Goal: Task Accomplishment & Management: Manage account settings

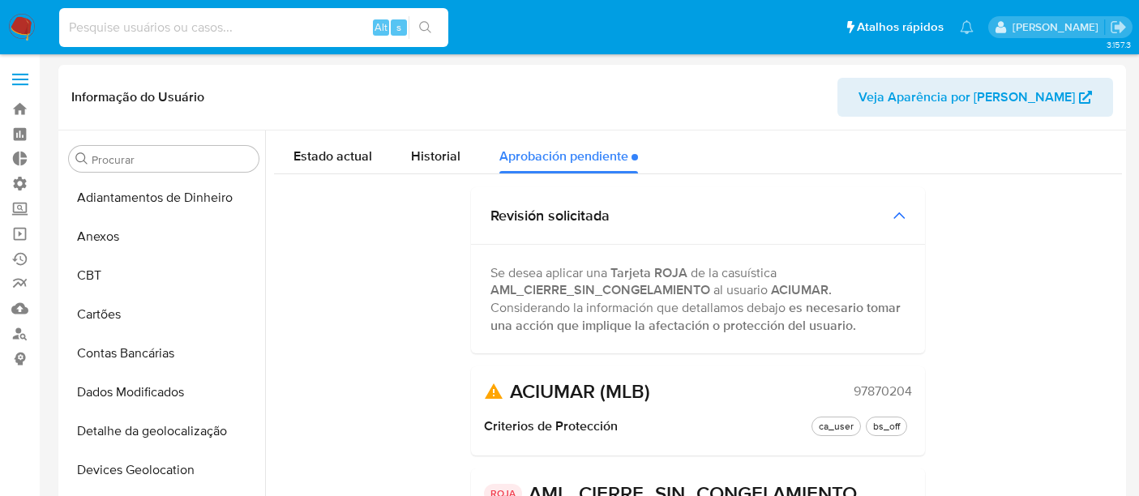
select select "10"
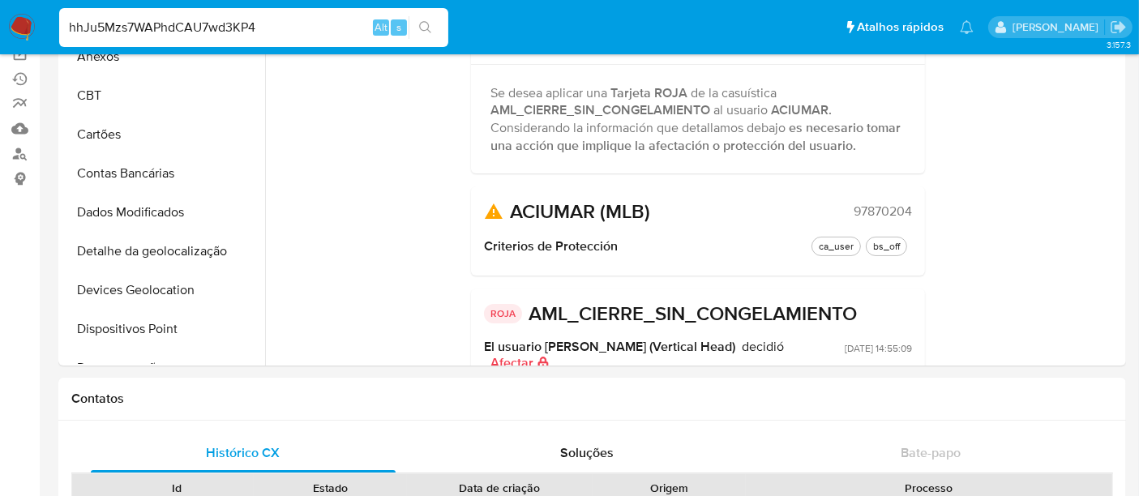
scroll to position [312, 0]
type input "hhJu5Mzs7WAPhdCAU7wd3KP4"
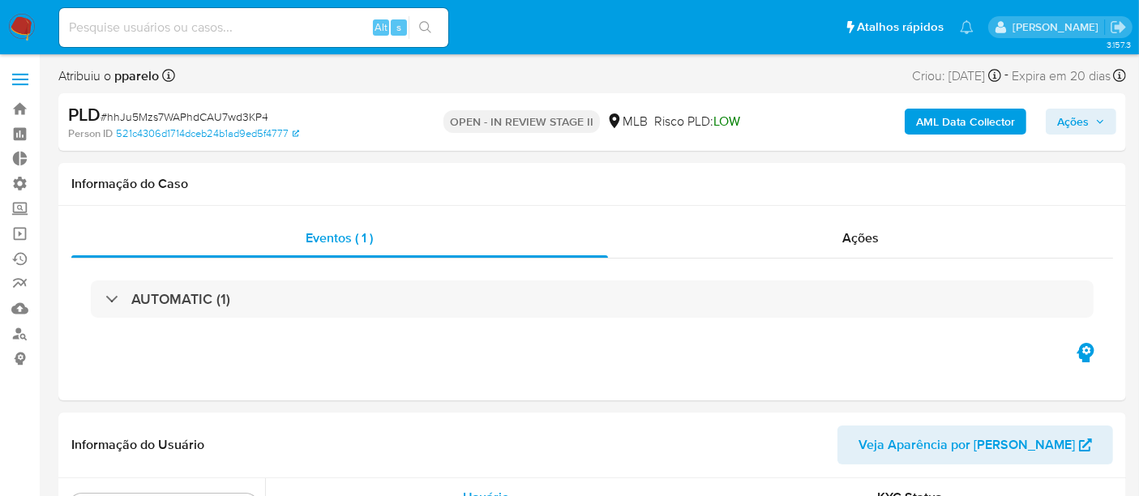
scroll to position [762, 0]
select select "10"
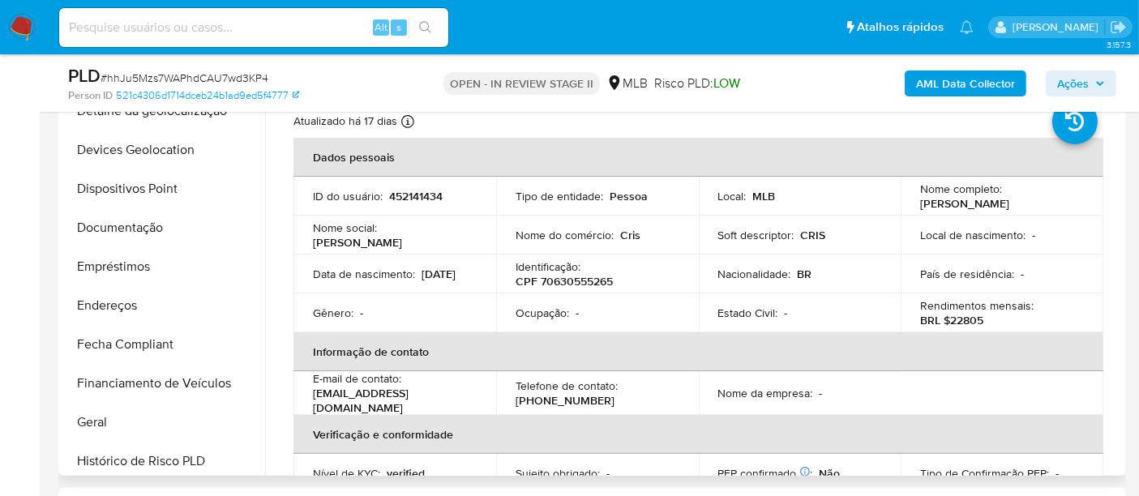
scroll to position [222, 0]
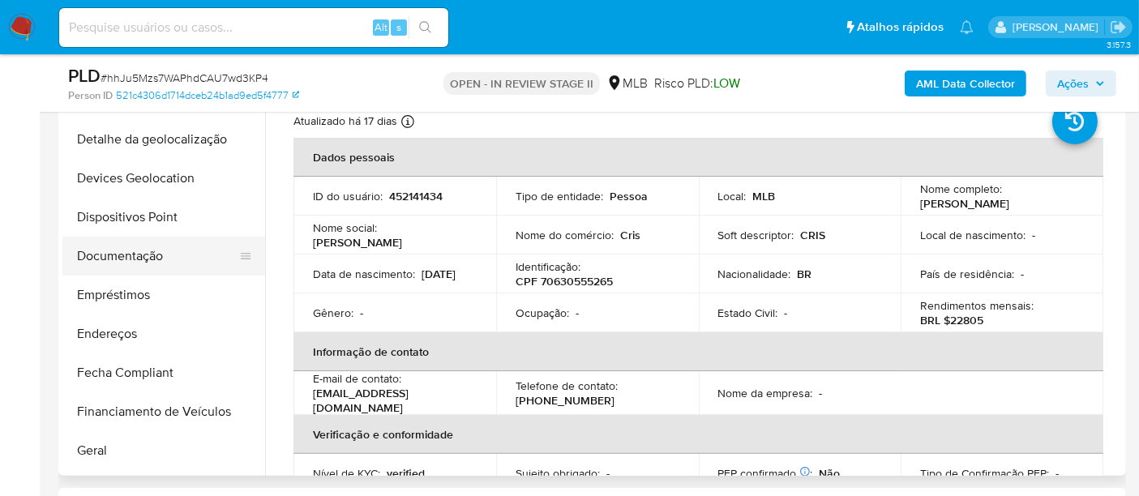
click at [157, 254] on button "Documentação" at bounding box center [157, 256] width 190 height 39
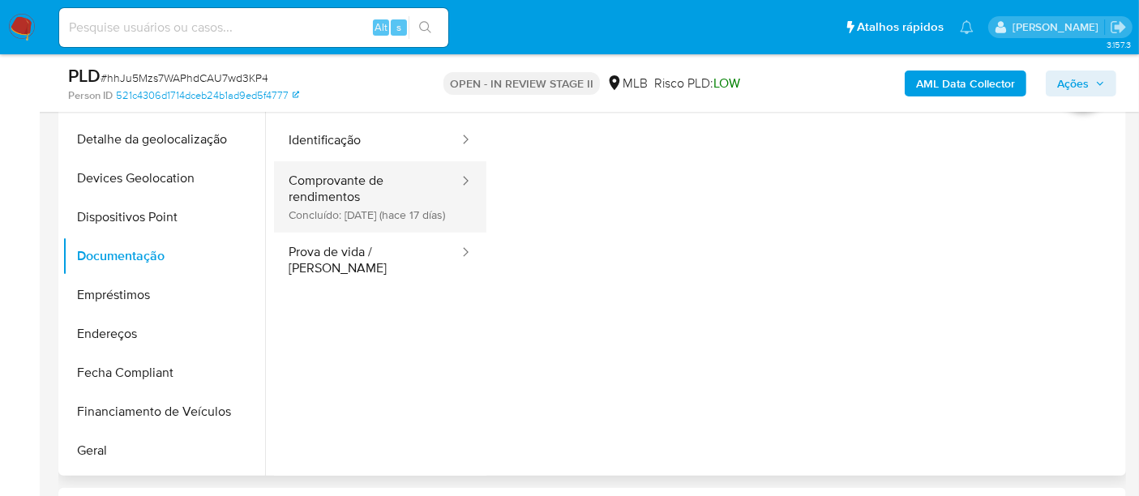
click at [323, 204] on button "Comprovante de rendimentos Concluído: 19/08/2025 (hace 17 días)" at bounding box center [367, 196] width 186 height 71
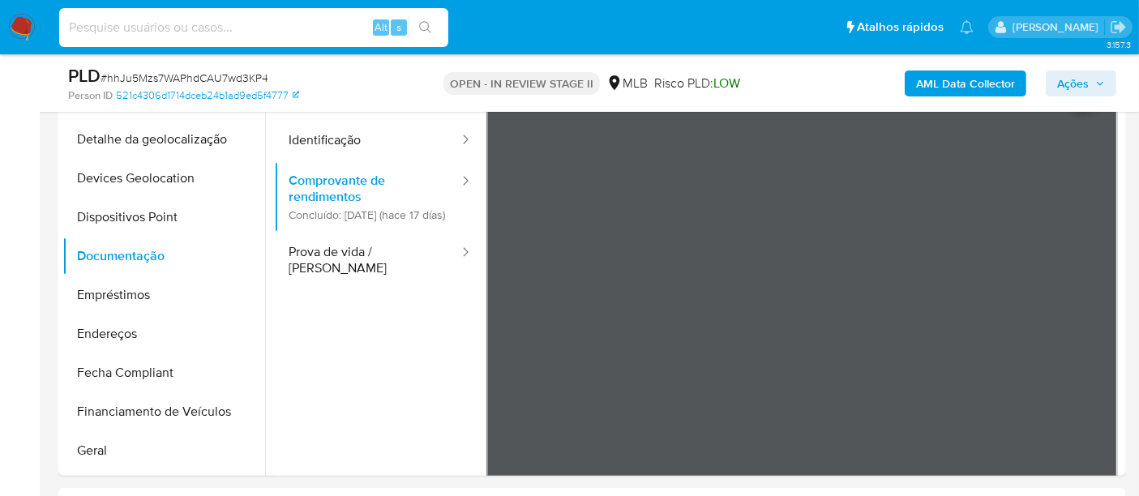
click at [134, 27] on input at bounding box center [253, 27] width 389 height 21
paste input "V5aGnh1fBSsbyraI5jQ1YjPe"
type input "V5aGnh1fBSsbyraI5jQ1YjPe"
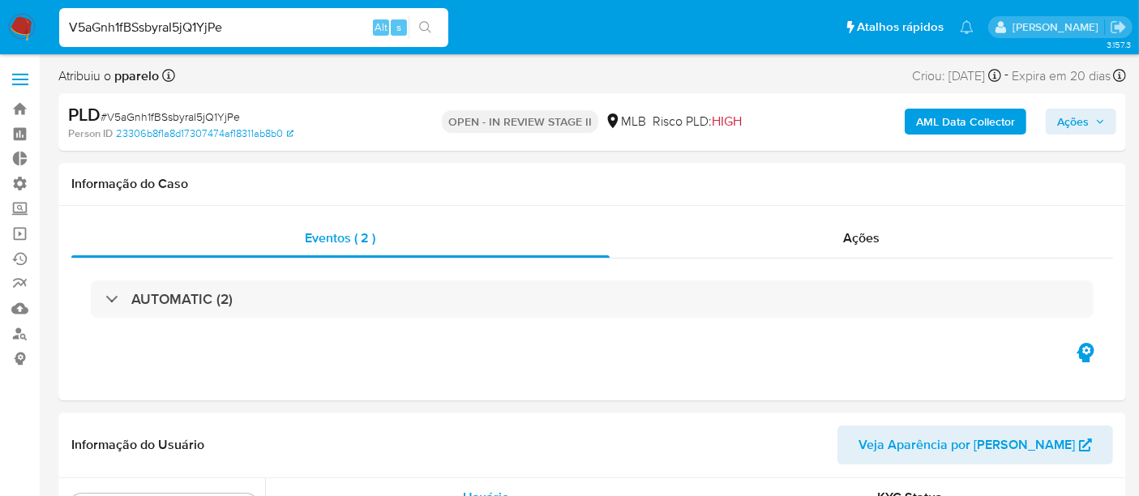
scroll to position [762, 0]
select select "10"
drag, startPoint x: 268, startPoint y: 19, endPoint x: 0, endPoint y: 31, distance: 268.5
click at [0, 31] on nav "Pausado Ver notificaciones V5aGnh1fBSsbyraI5jQ1YjPe Alt s Atalhos rápidos Presi…" at bounding box center [569, 27] width 1139 height 54
paste input "185559422"
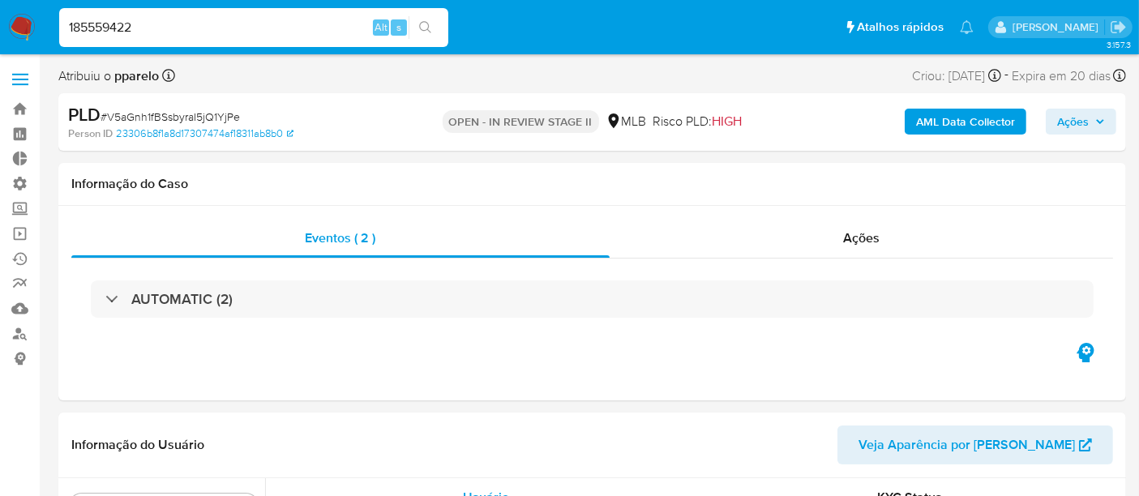
type input "185559422"
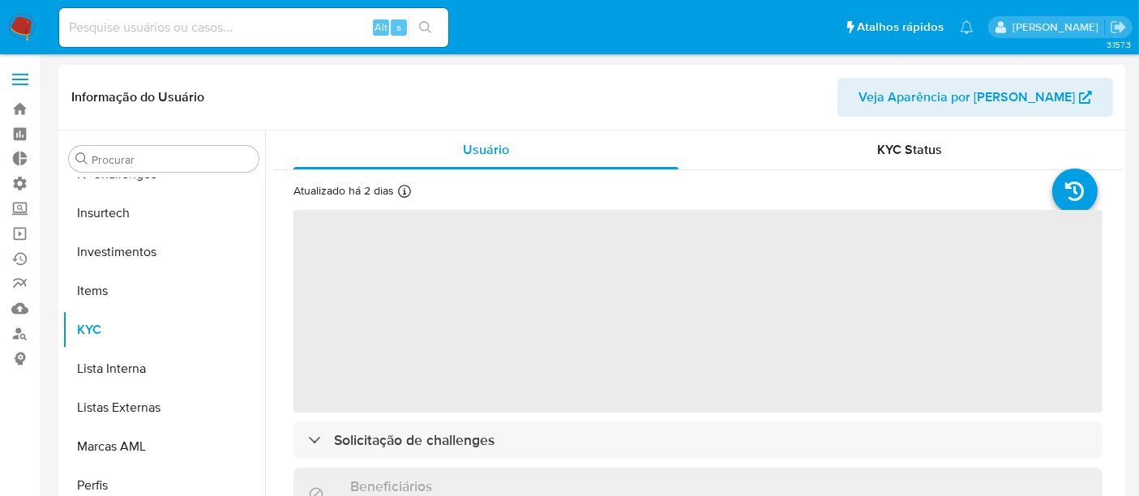
scroll to position [762, 0]
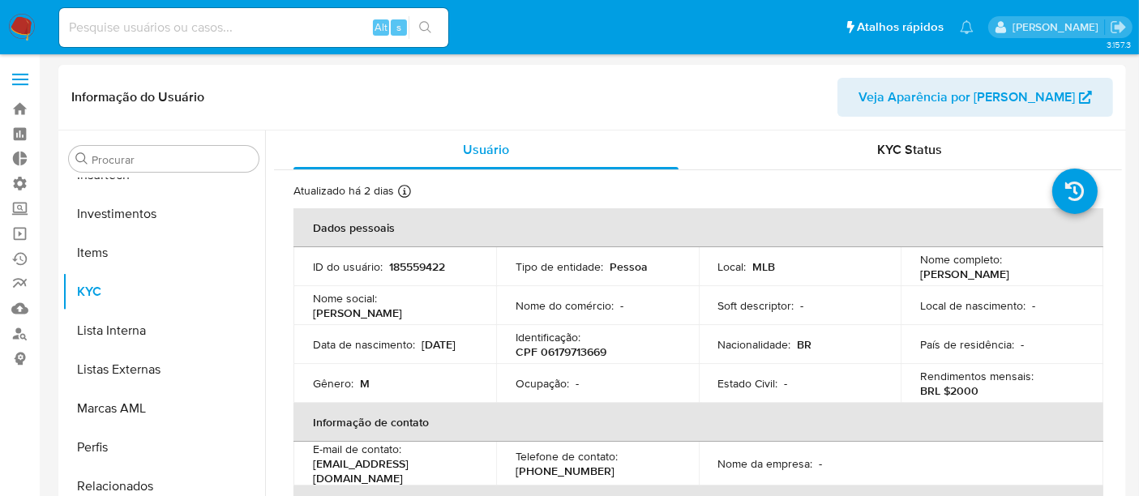
select select "10"
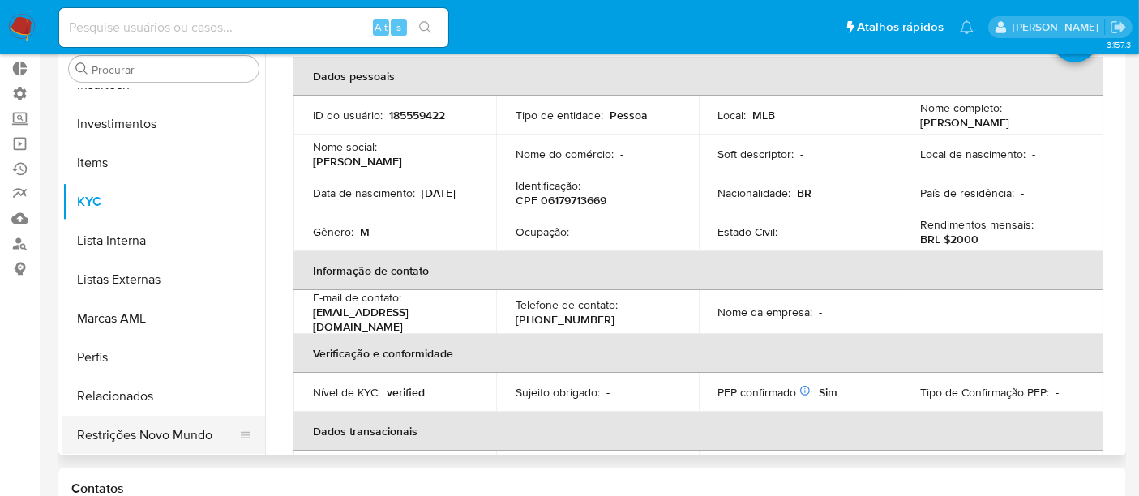
scroll to position [90, 0]
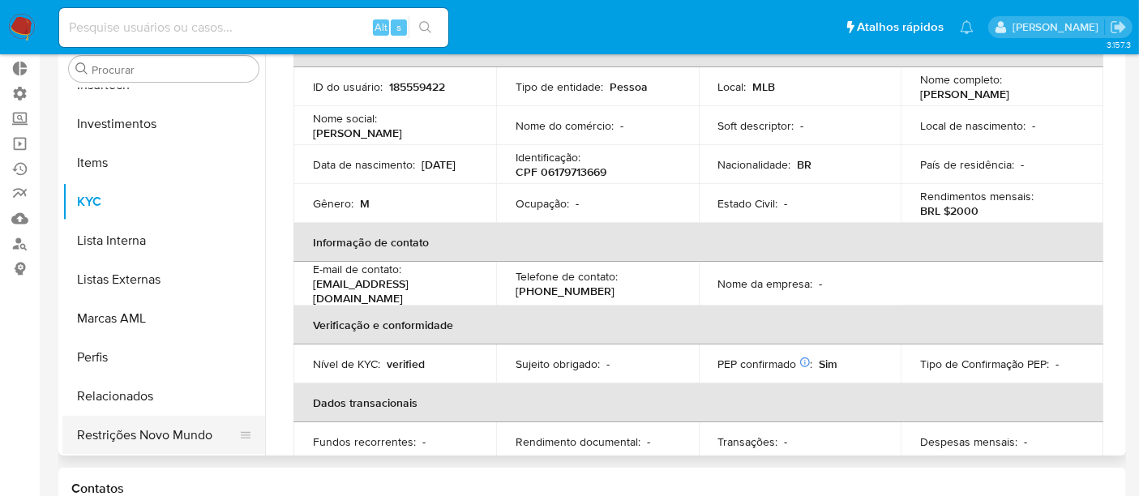
click at [185, 432] on button "Restrições Novo Mundo" at bounding box center [157, 435] width 190 height 39
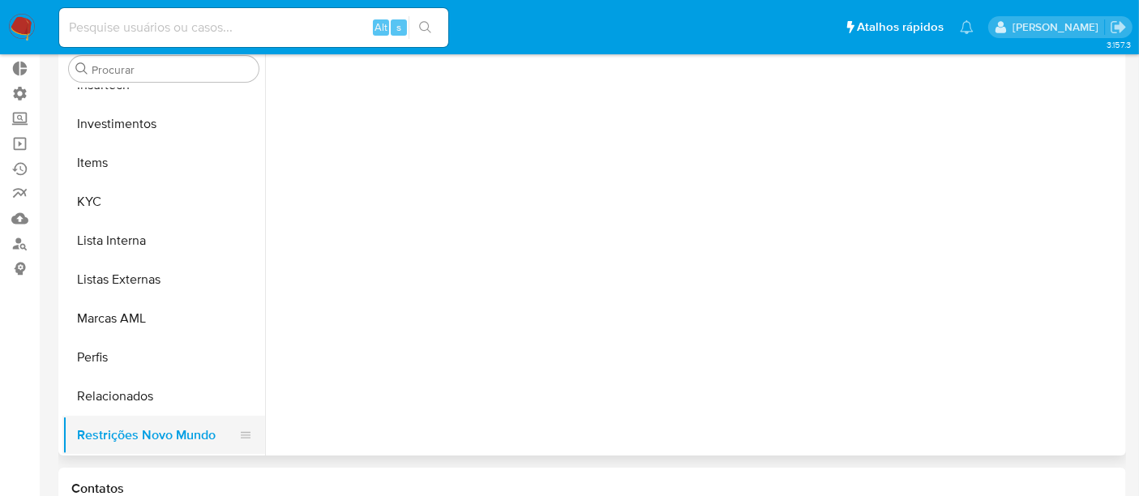
scroll to position [0, 0]
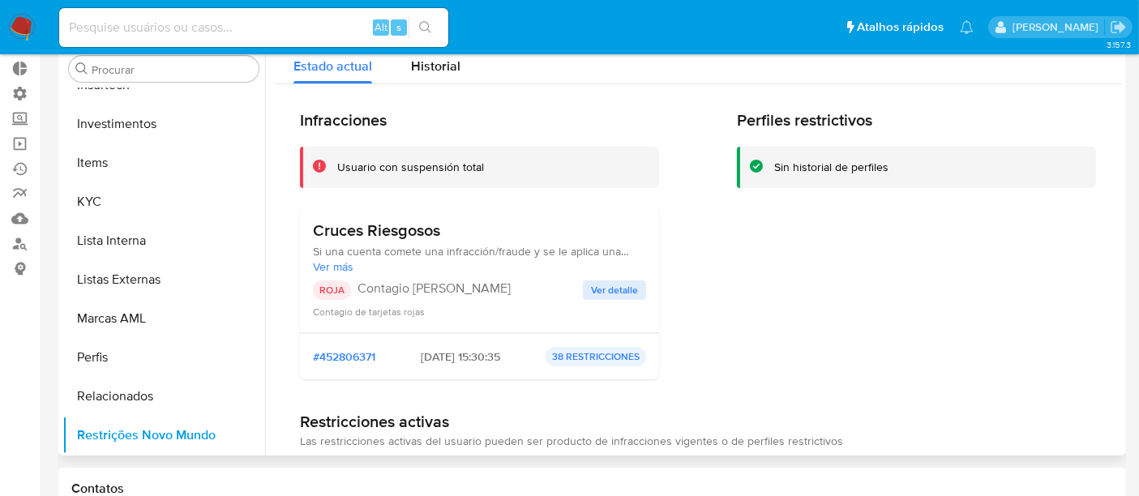
click at [605, 288] on span "Ver detalle" at bounding box center [614, 290] width 47 height 16
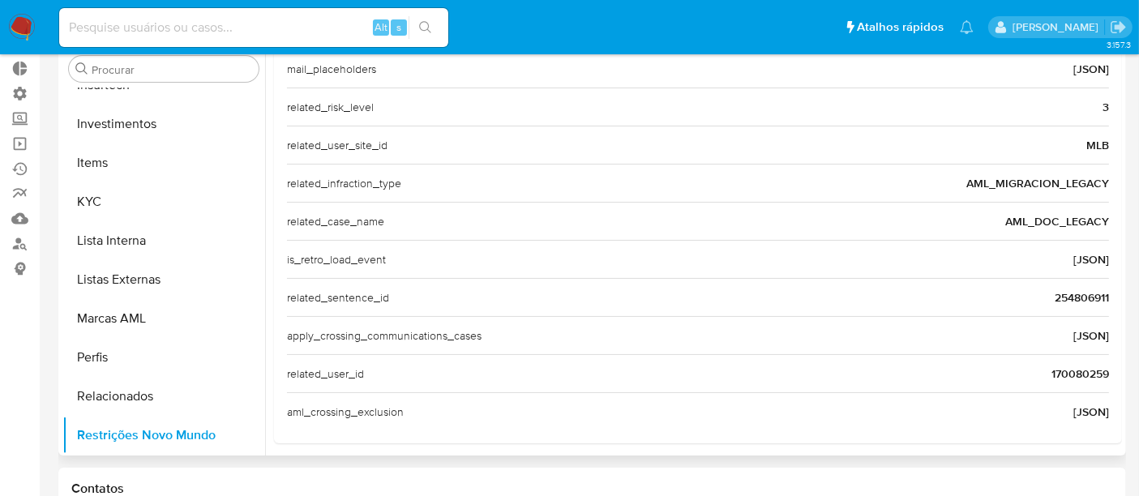
scroll to position [560, 0]
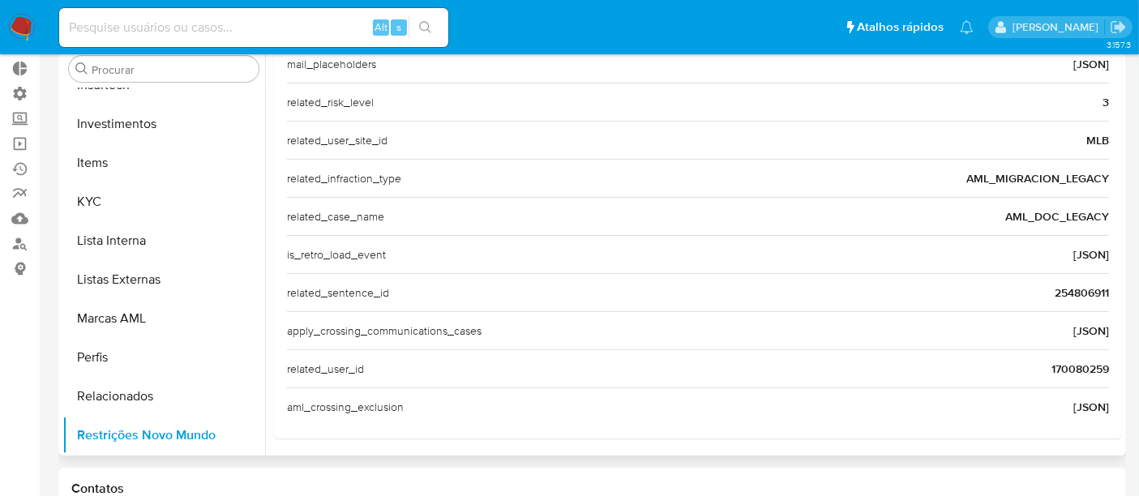
drag, startPoint x: 1039, startPoint y: 366, endPoint x: 1106, endPoint y: 366, distance: 67.3
click at [1106, 366] on div "Casuística Cruces Riesgosos Si una cuenta comete una infracción/fraude y se le …" at bounding box center [698, 0] width 848 height 875
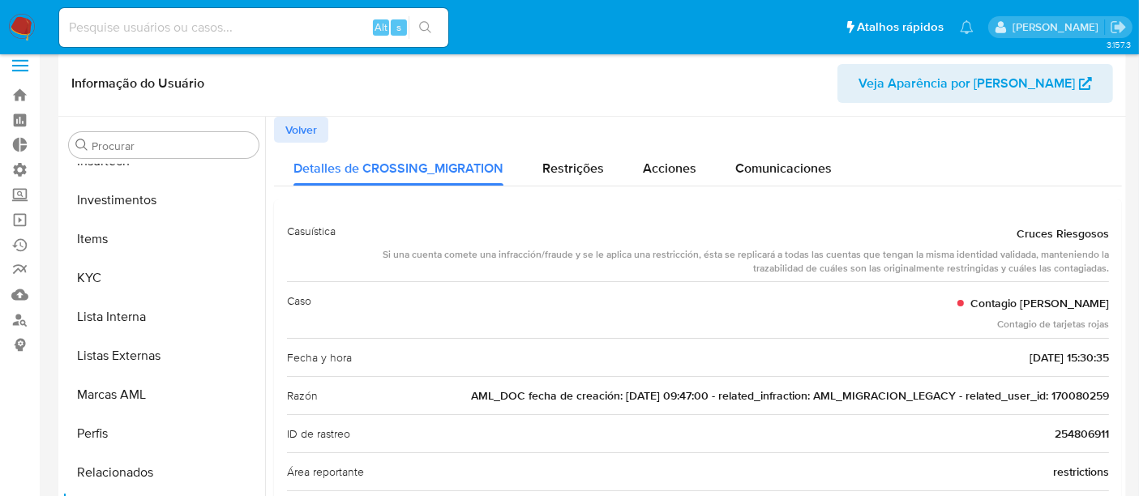
scroll to position [0, 0]
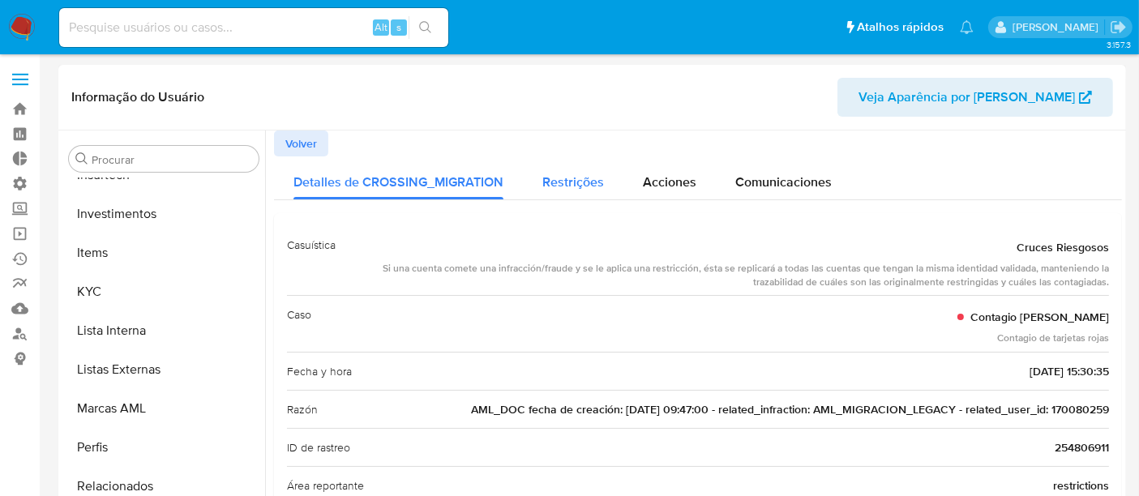
click at [585, 182] on span "Restrições" at bounding box center [573, 182] width 62 height 19
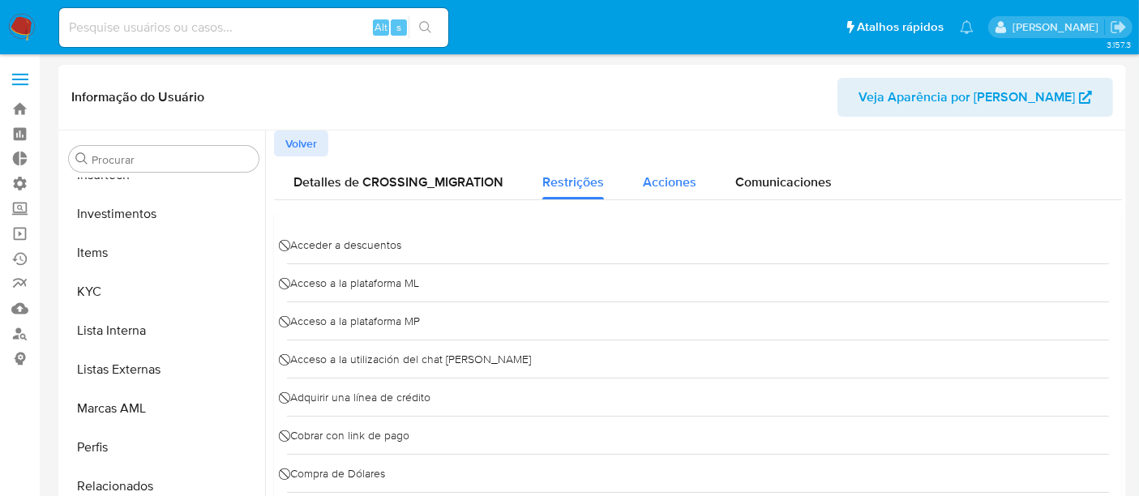
click at [673, 177] on span "Acciones" at bounding box center [669, 182] width 53 height 19
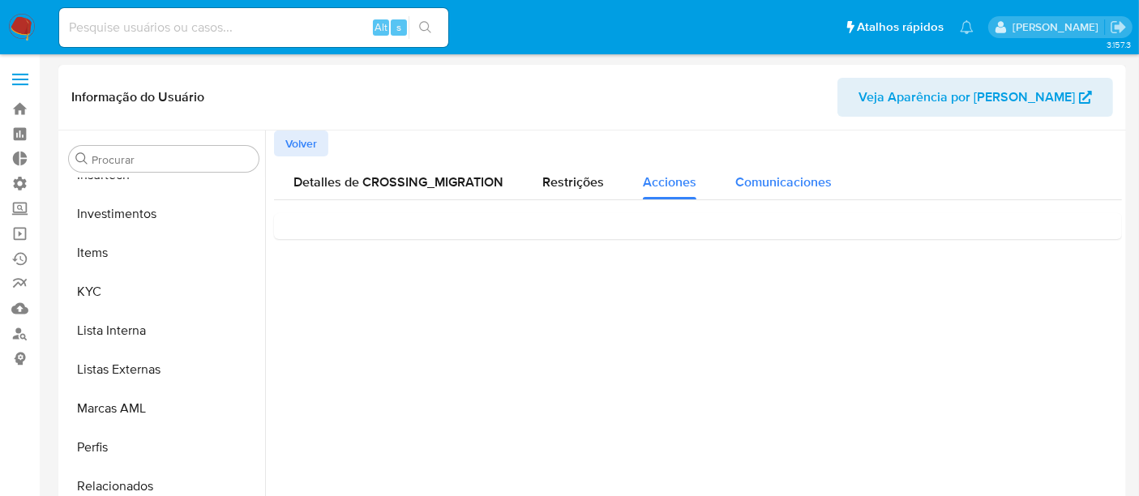
click at [806, 172] on div "Comunicaciones" at bounding box center [783, 177] width 96 height 43
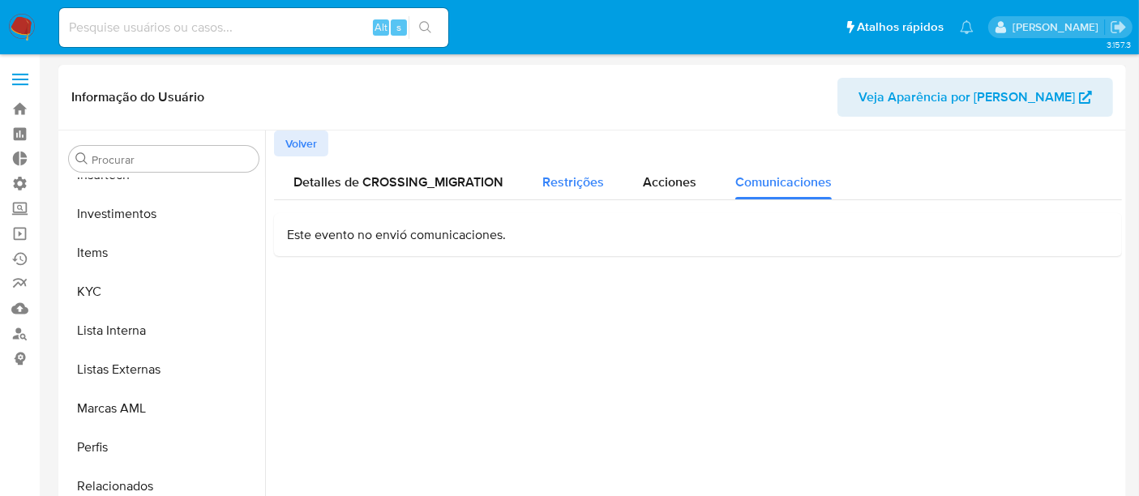
click at [587, 182] on span "Restrições" at bounding box center [573, 182] width 62 height 19
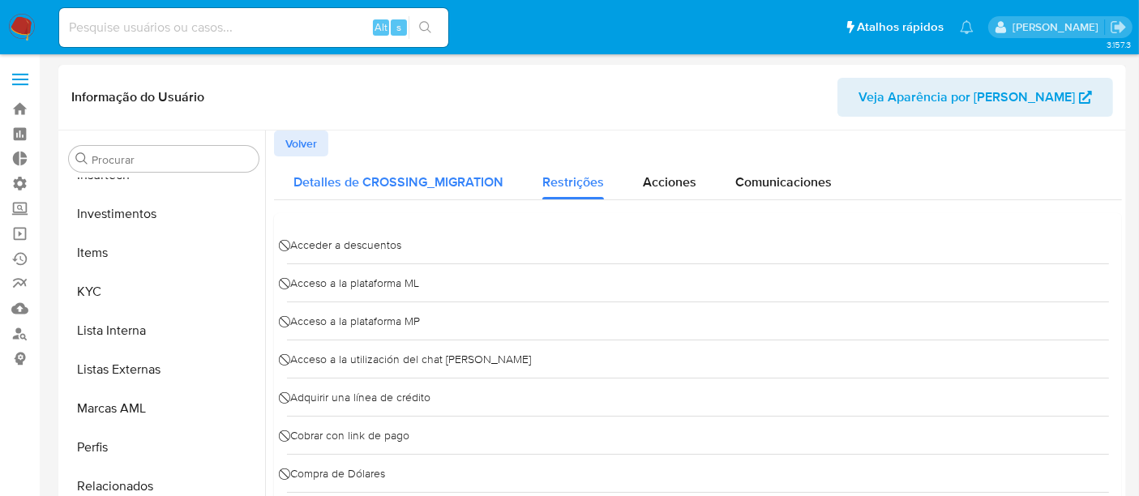
click at [439, 179] on span "Detalles de CROSSING_MIGRATION" at bounding box center [398, 182] width 210 height 19
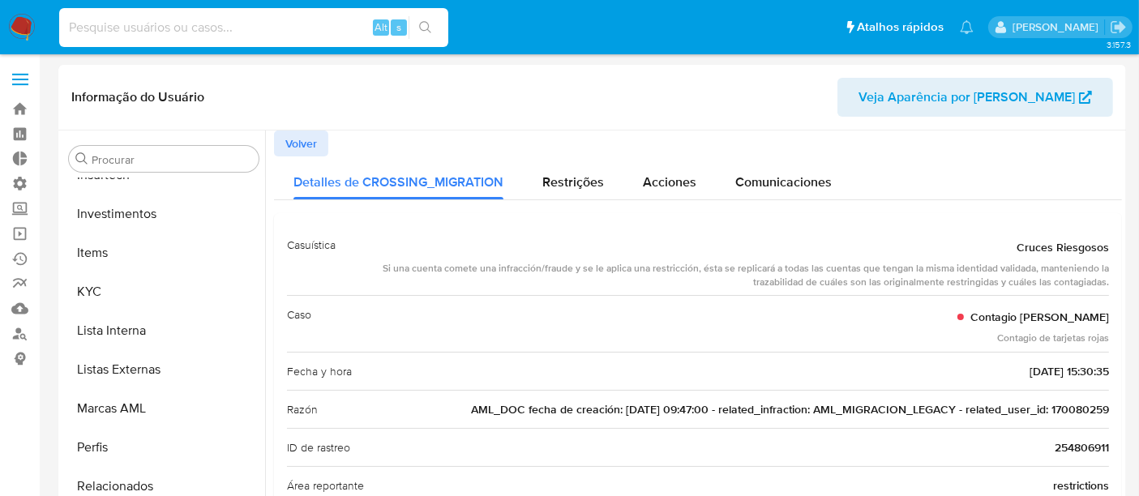
click at [130, 28] on input at bounding box center [253, 27] width 389 height 21
paste input "170080259"
type input "170080259"
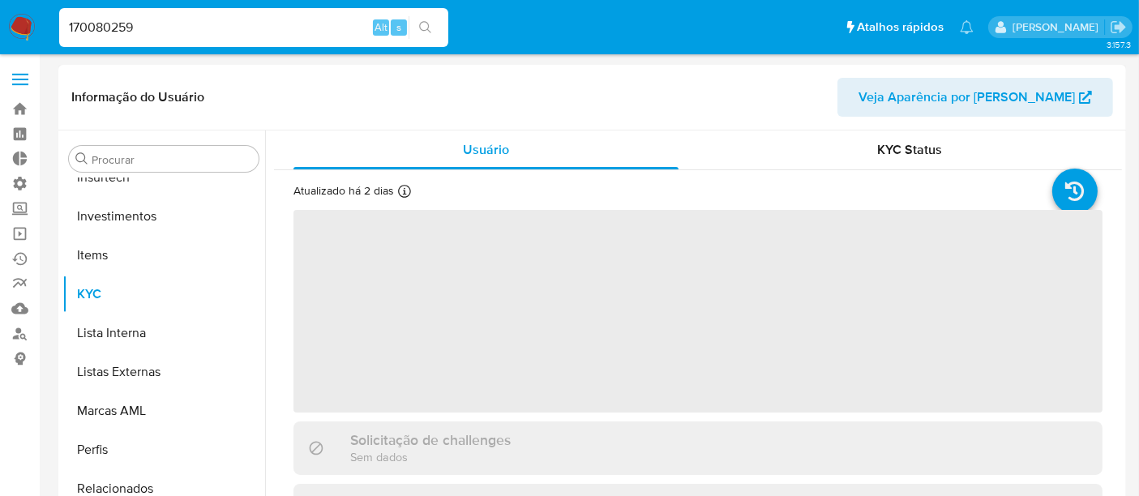
scroll to position [762, 0]
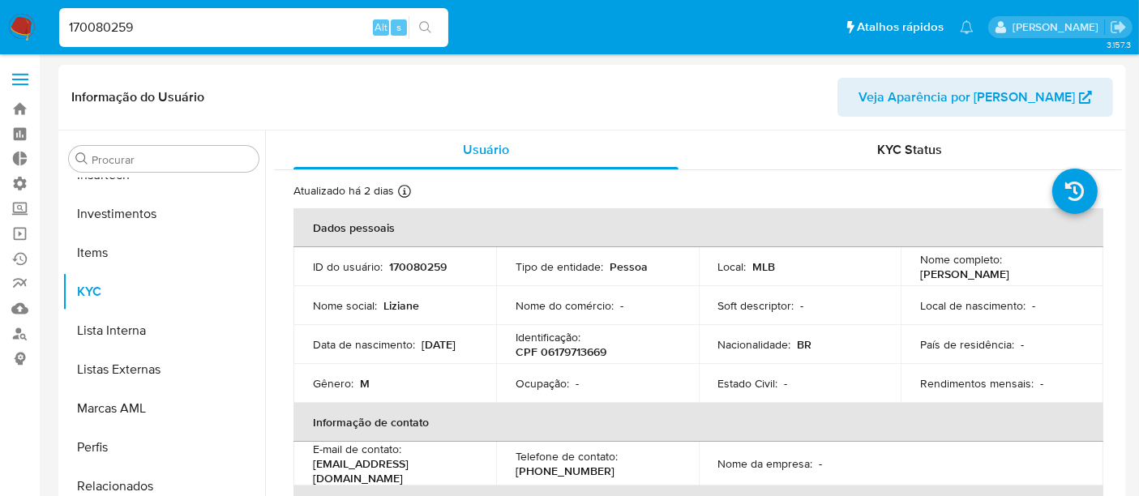
select select "10"
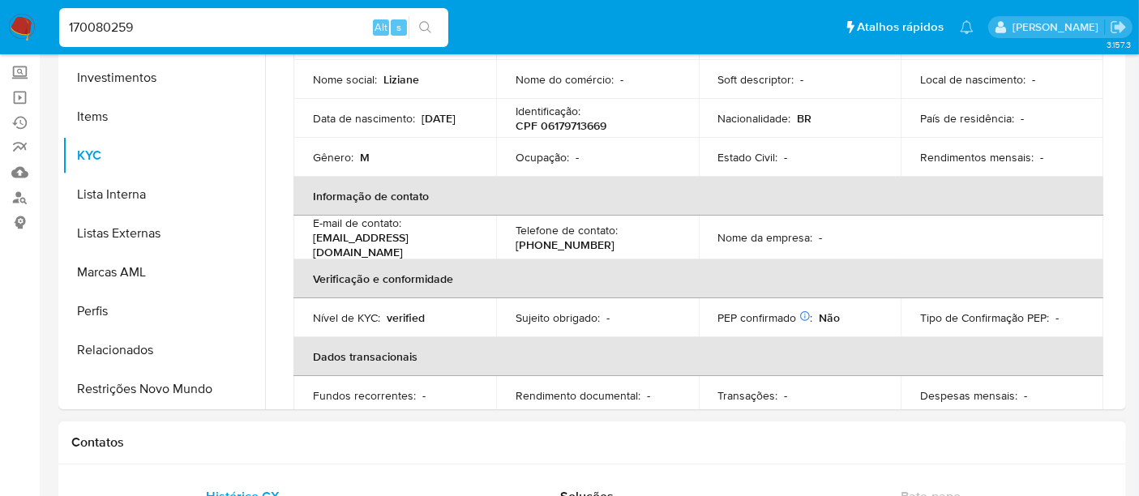
scroll to position [180, 0]
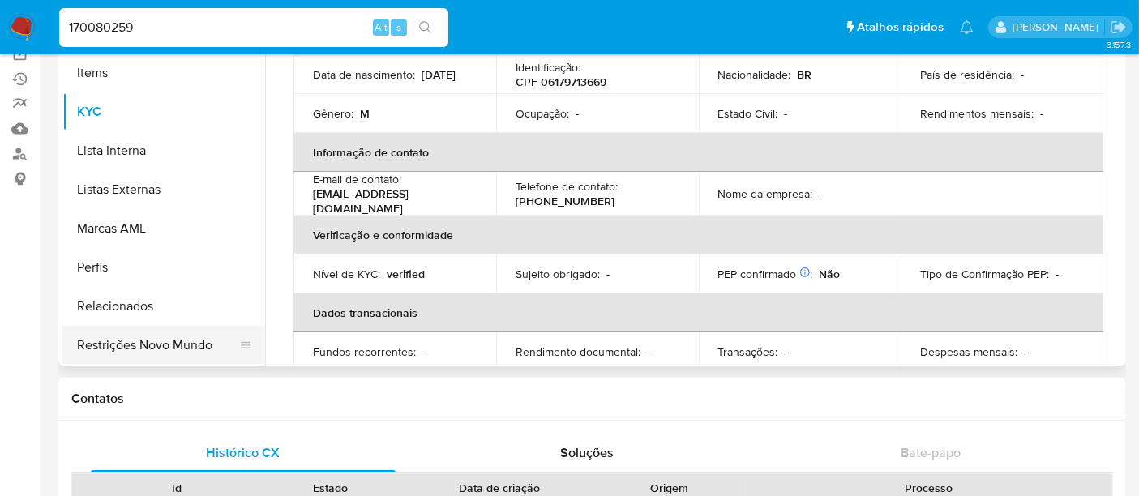
click at [173, 352] on button "Restrições Novo Mundo" at bounding box center [157, 345] width 190 height 39
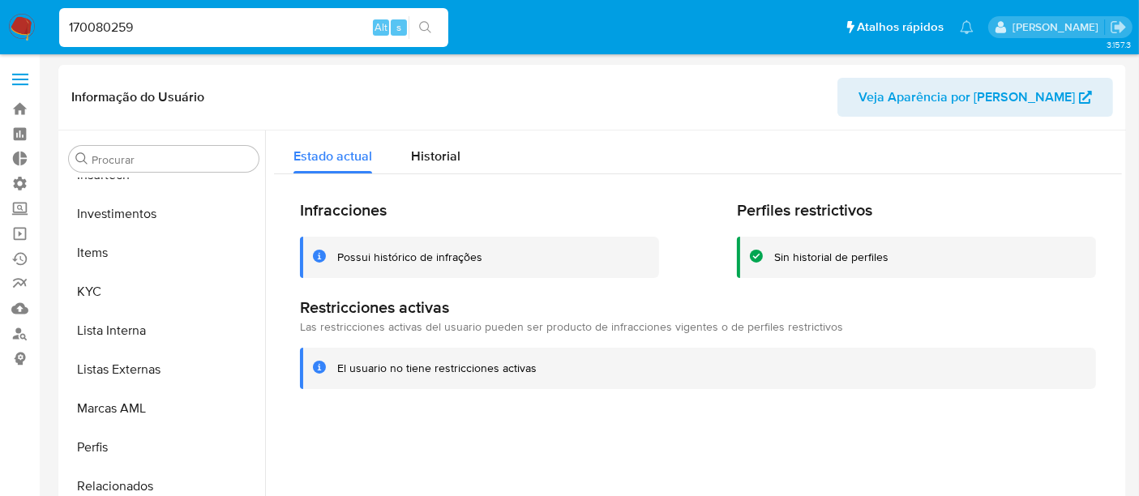
scroll to position [0, 0]
click at [412, 156] on span "Historial" at bounding box center [435, 156] width 49 height 19
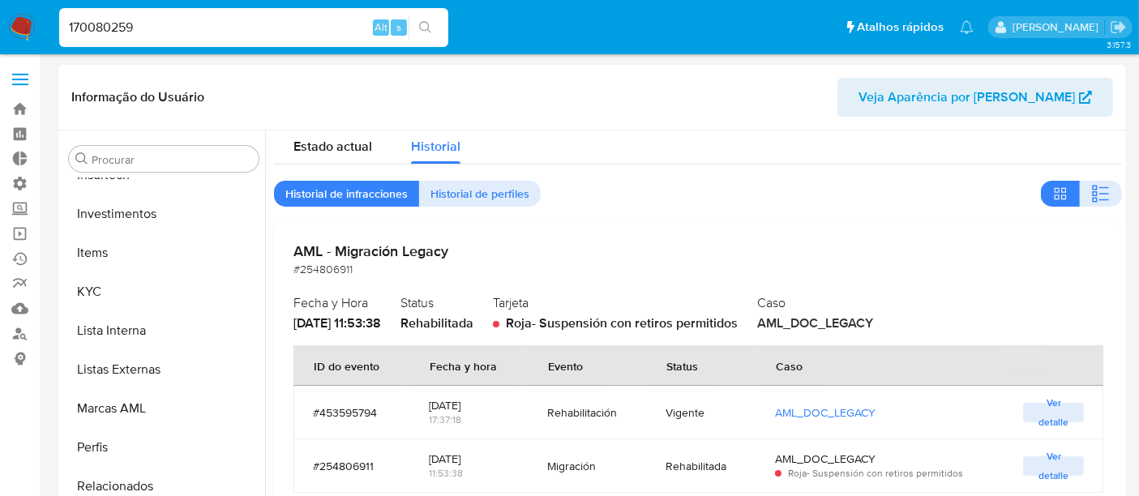
scroll to position [90, 0]
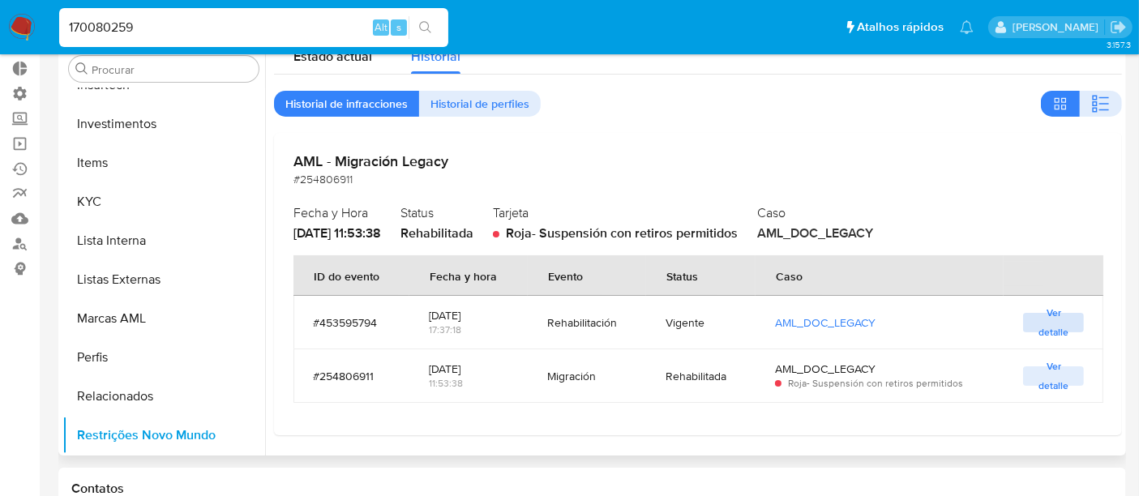
click at [1057, 331] on span "Ver detalle" at bounding box center [1053, 322] width 45 height 16
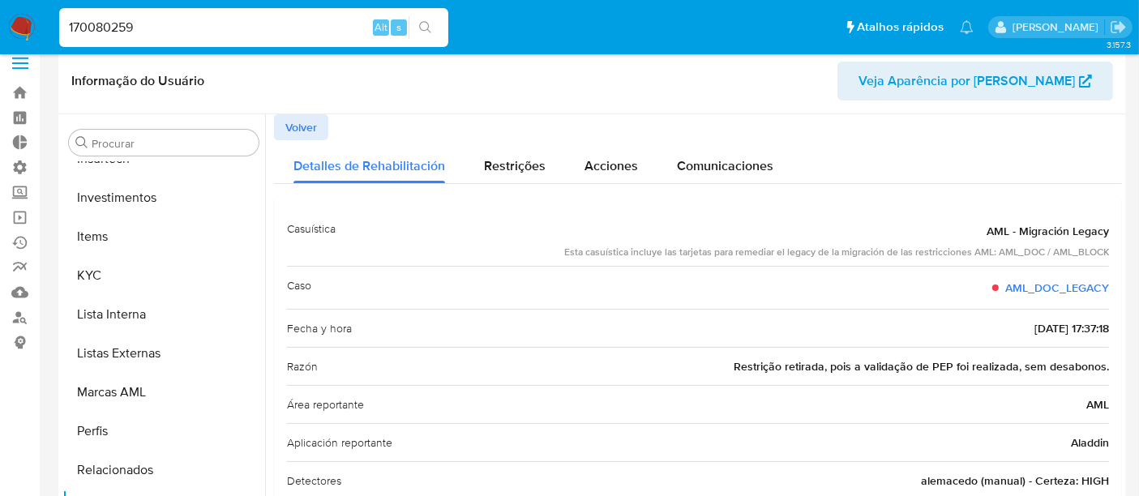
scroll to position [0, 0]
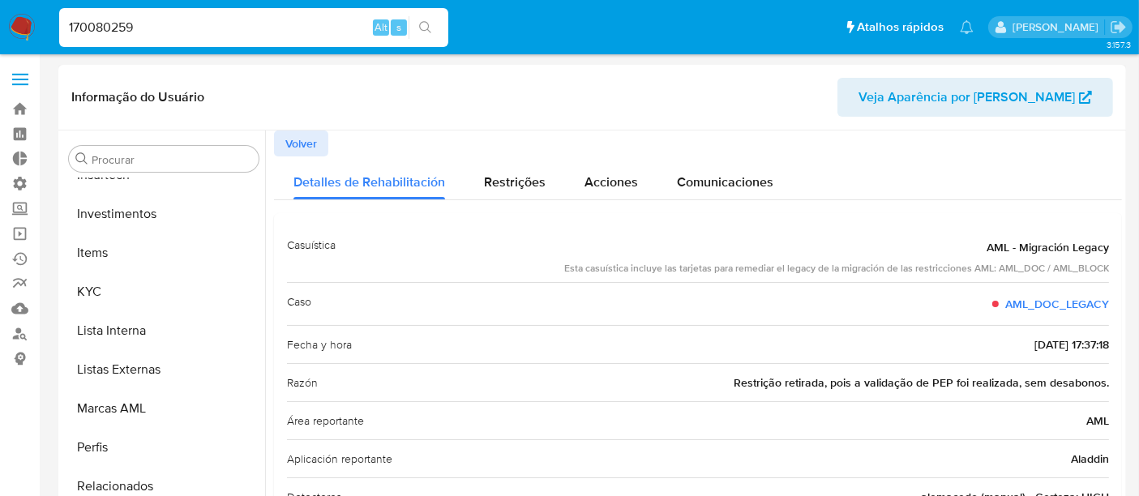
click at [302, 147] on span "Volver" at bounding box center [301, 143] width 32 height 23
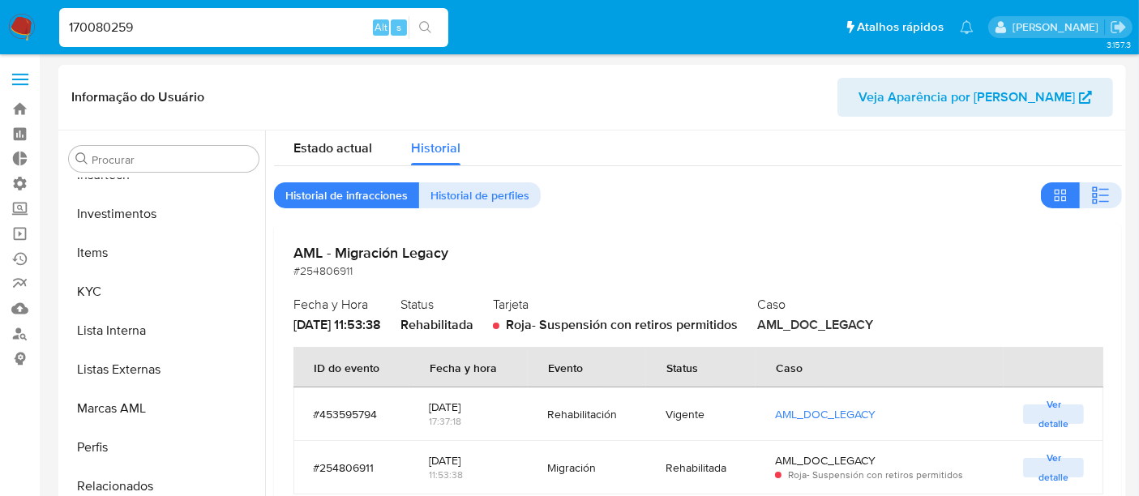
scroll to position [10, 0]
drag, startPoint x: 139, startPoint y: 28, endPoint x: 0, endPoint y: 28, distance: 138.6
click at [0, 28] on nav "Pausado Ver notificaciones 170080259 Alt s Atalhos rápidos Presiona las siguien…" at bounding box center [569, 27] width 1139 height 54
paste input "V5aGnh1fBSsbyraI5jQ1YjPe"
type input "V5aGnh1fBSsbyraI5jQ1YjPe"
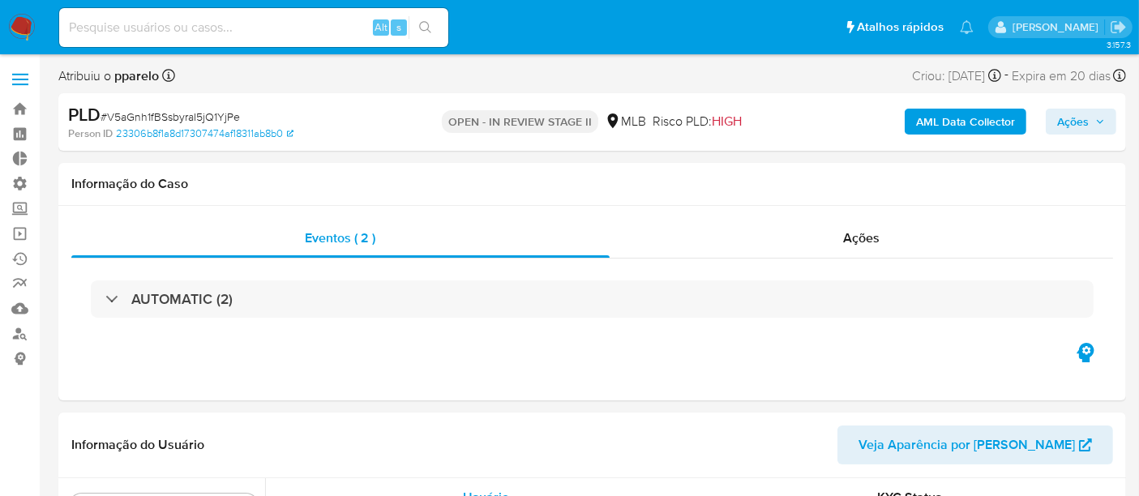
scroll to position [762, 0]
select select "10"
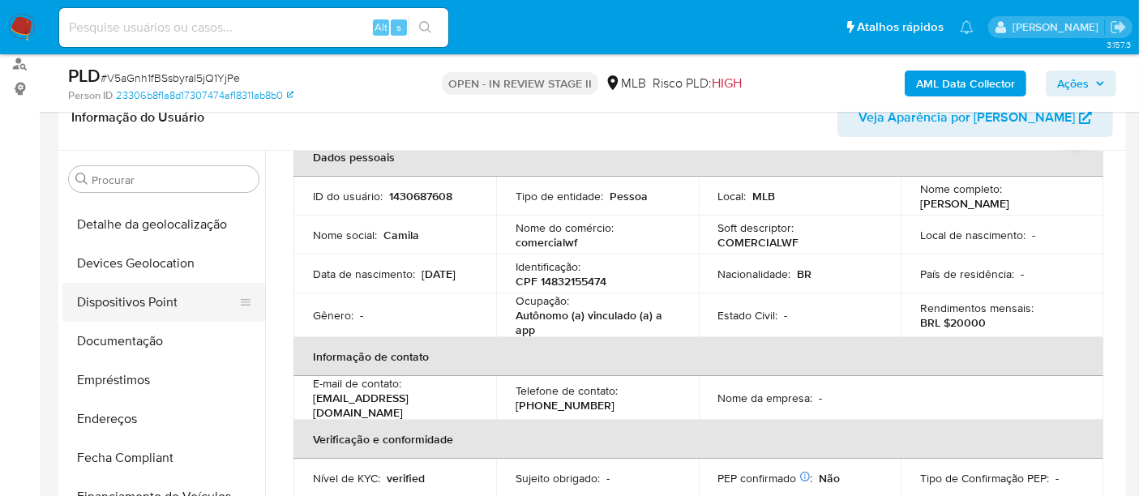
scroll to position [222, 0]
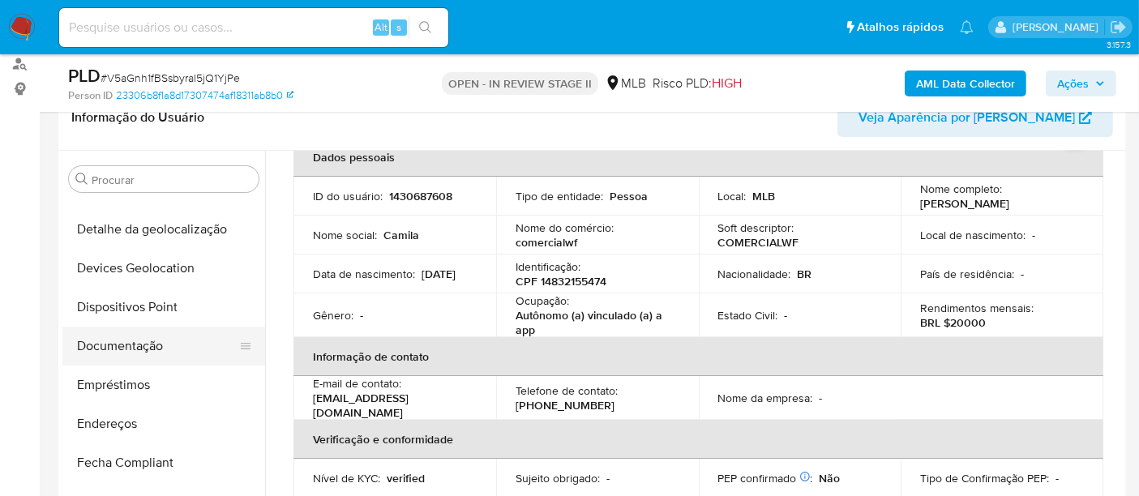
click at [131, 348] on button "Documentação" at bounding box center [157, 346] width 190 height 39
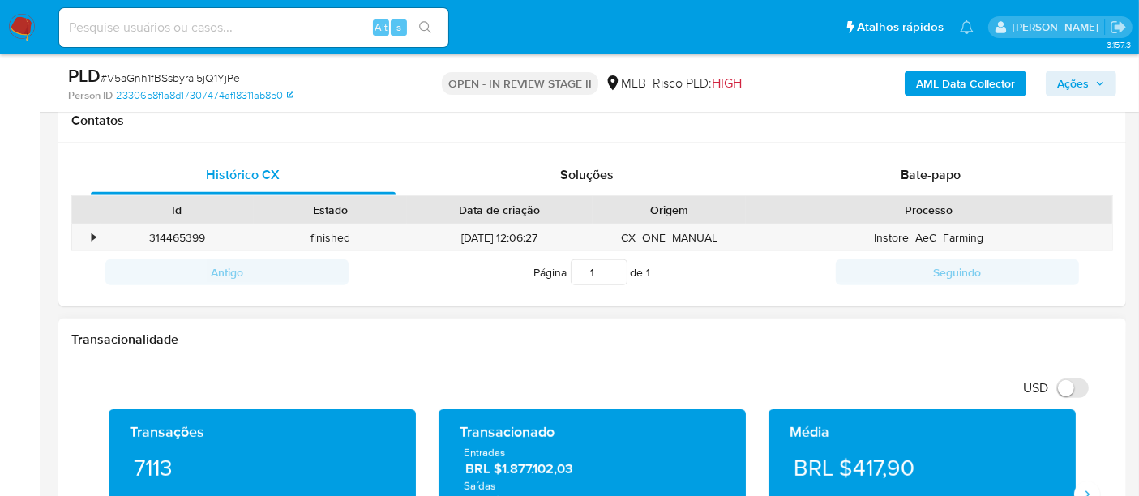
scroll to position [720, 0]
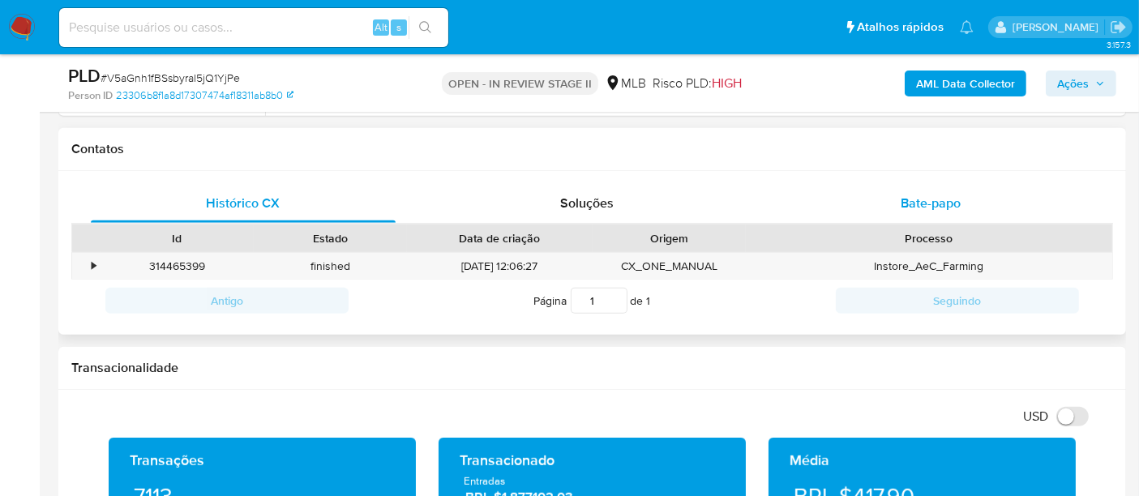
click at [926, 195] on span "Bate-papo" at bounding box center [930, 203] width 60 height 19
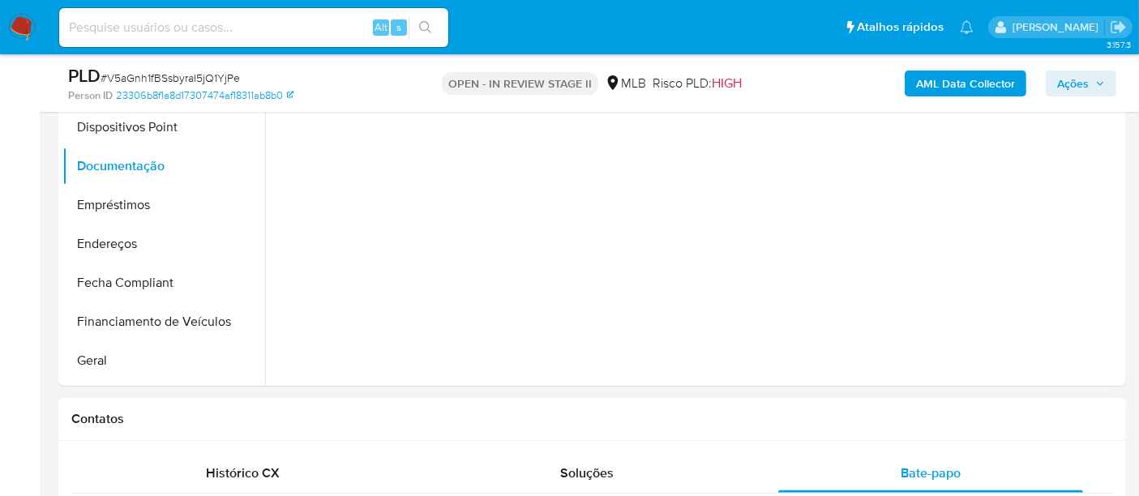
scroll to position [270, 0]
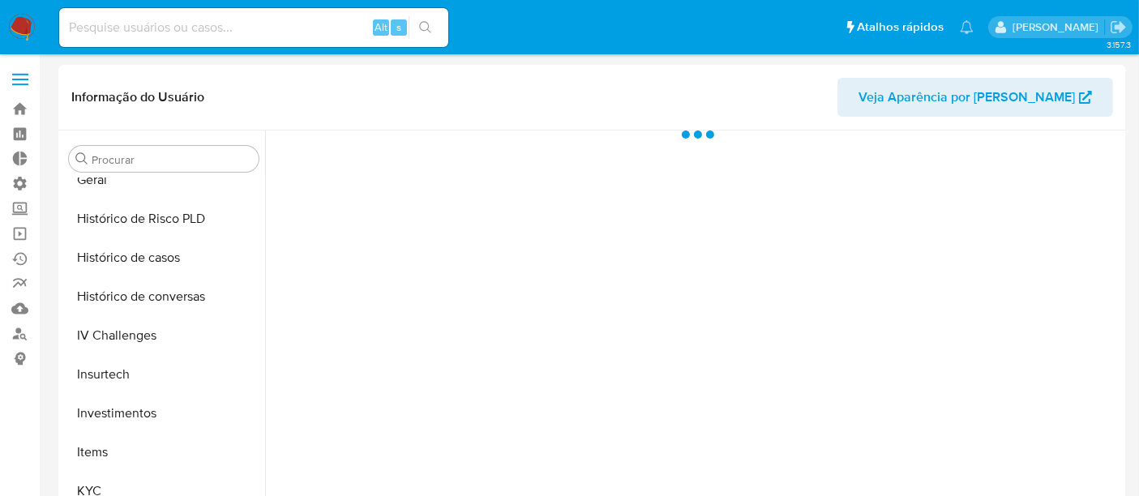
scroll to position [762, 0]
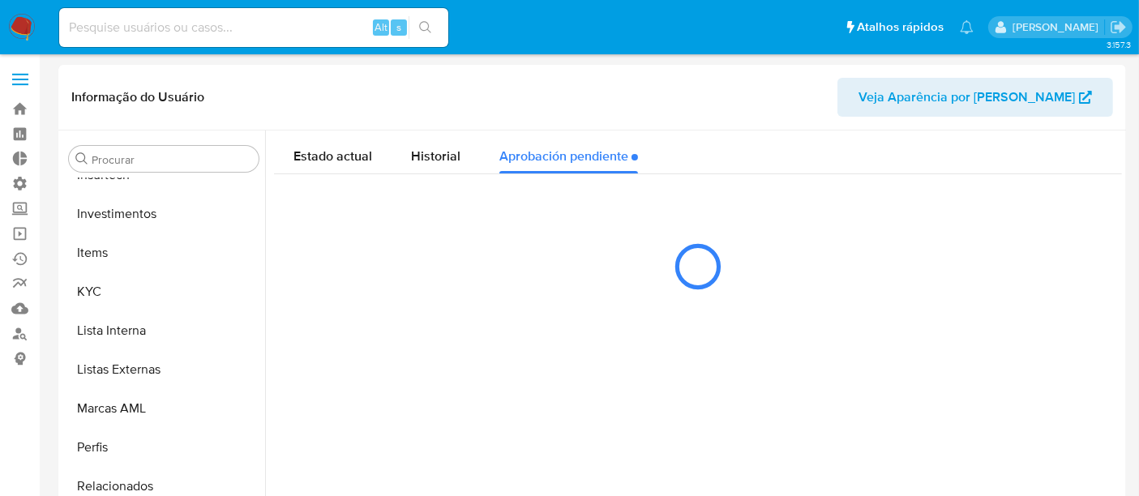
select select "10"
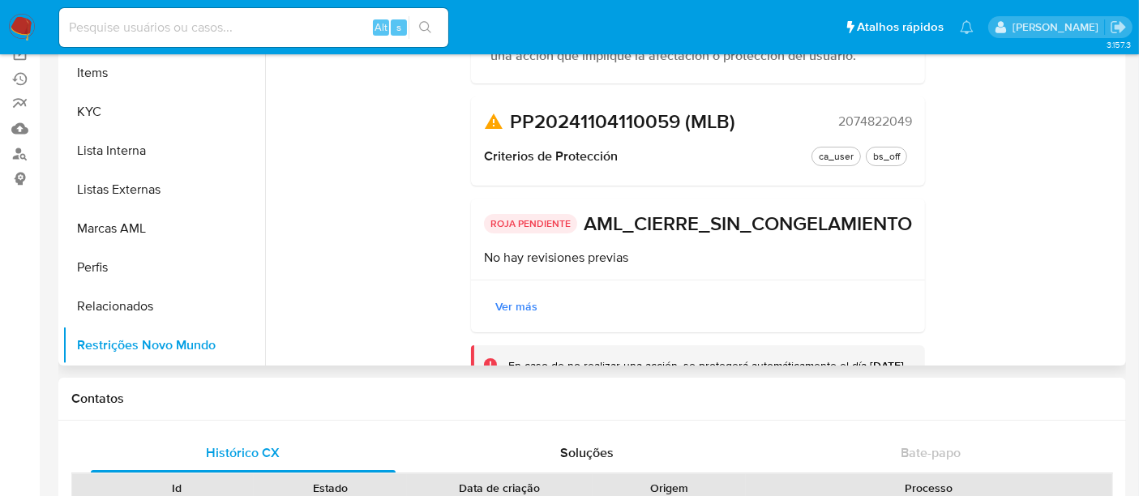
scroll to position [270, 0]
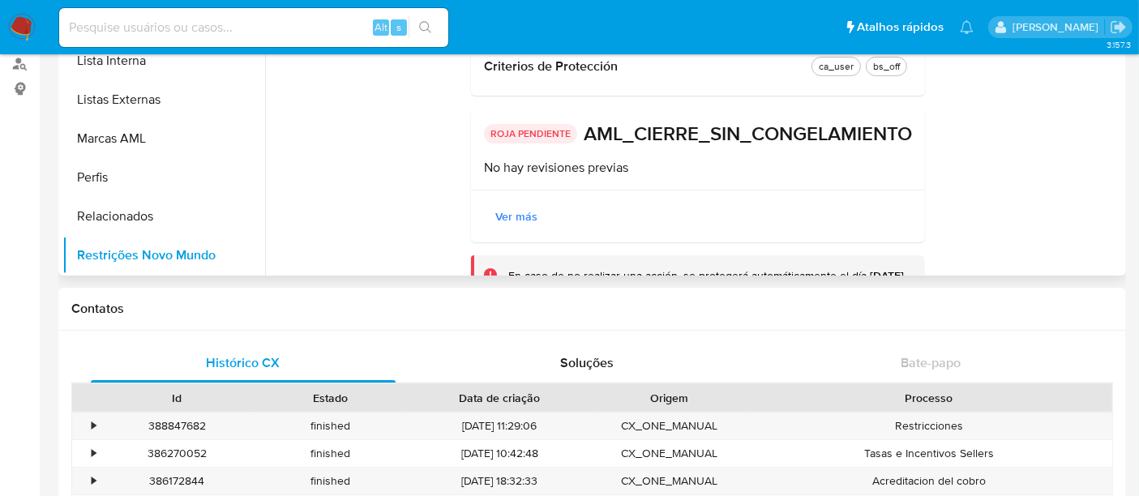
click at [511, 228] on span "Ver más" at bounding box center [516, 216] width 42 height 23
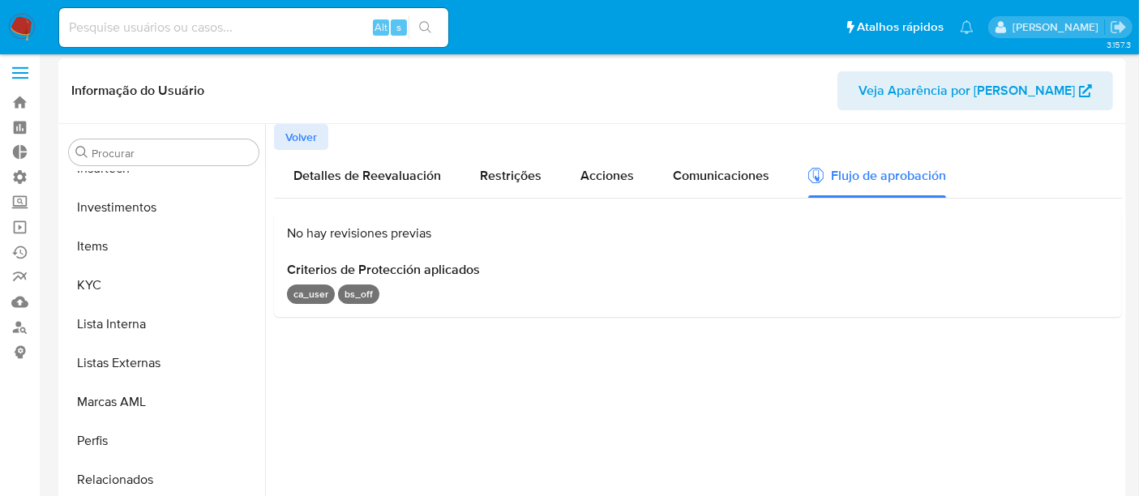
scroll to position [0, 0]
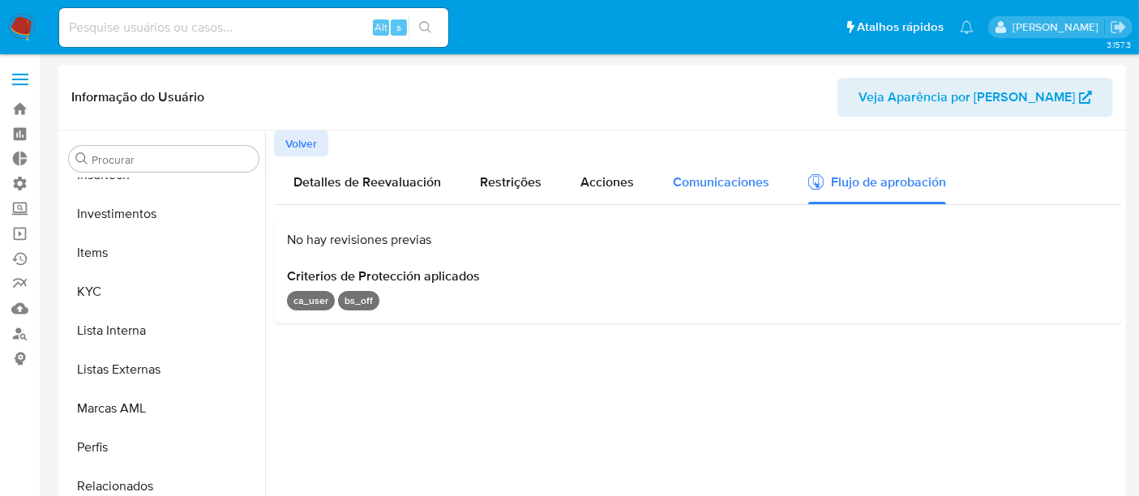
click at [729, 184] on span "Comunicaciones" at bounding box center [721, 182] width 96 height 19
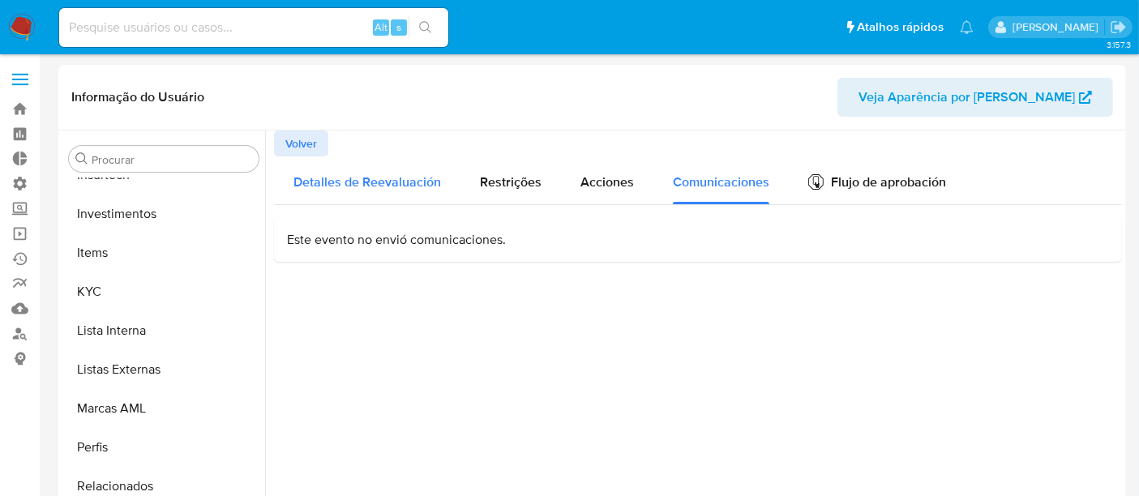
click at [397, 184] on span "Detalles de Reevaluación" at bounding box center [366, 182] width 147 height 19
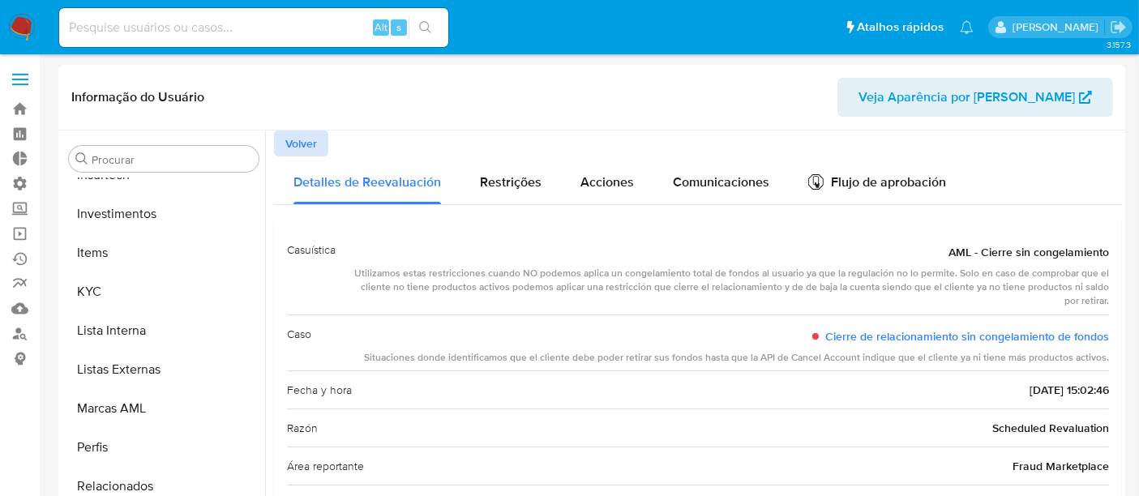
click at [294, 138] on span "Volver" at bounding box center [301, 143] width 32 height 23
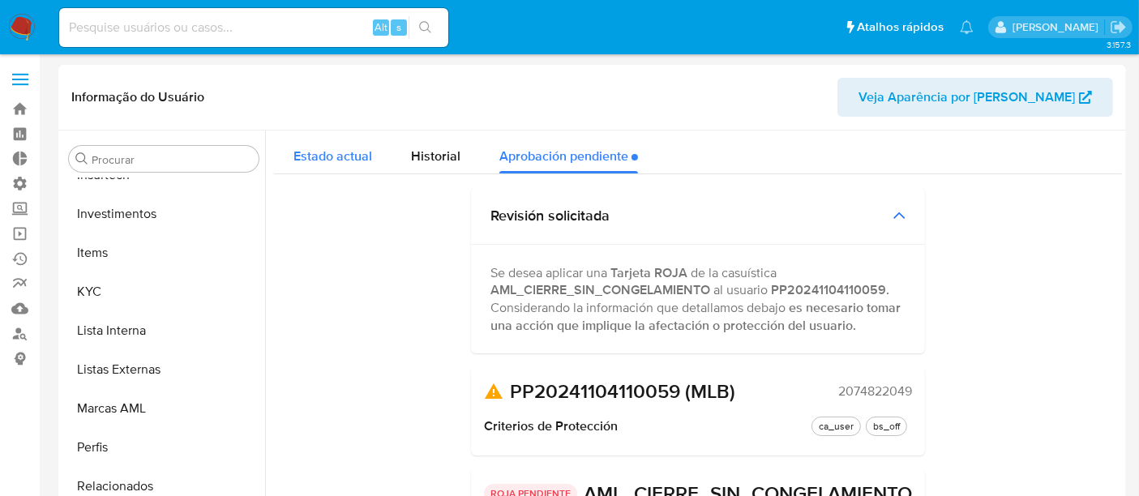
click at [344, 159] on span "Estado actual" at bounding box center [332, 156] width 79 height 19
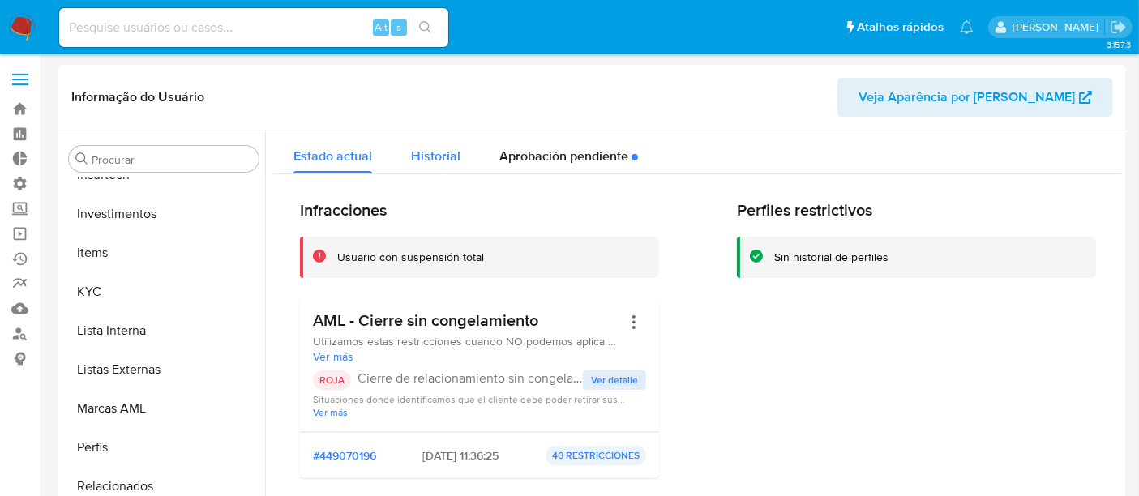
click at [434, 159] on span "Historial" at bounding box center [435, 156] width 49 height 19
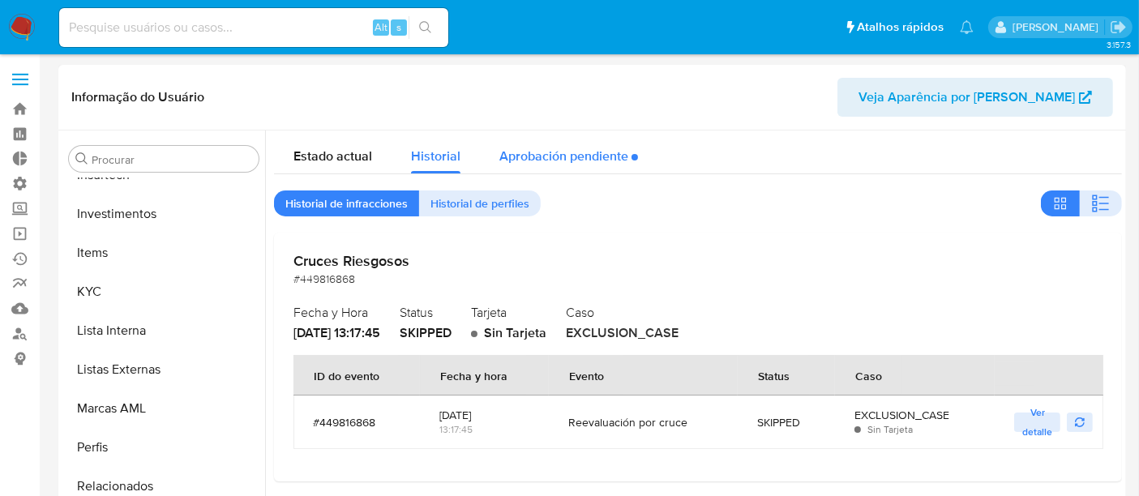
click at [575, 153] on div "Aprobación pendiente" at bounding box center [568, 151] width 139 height 43
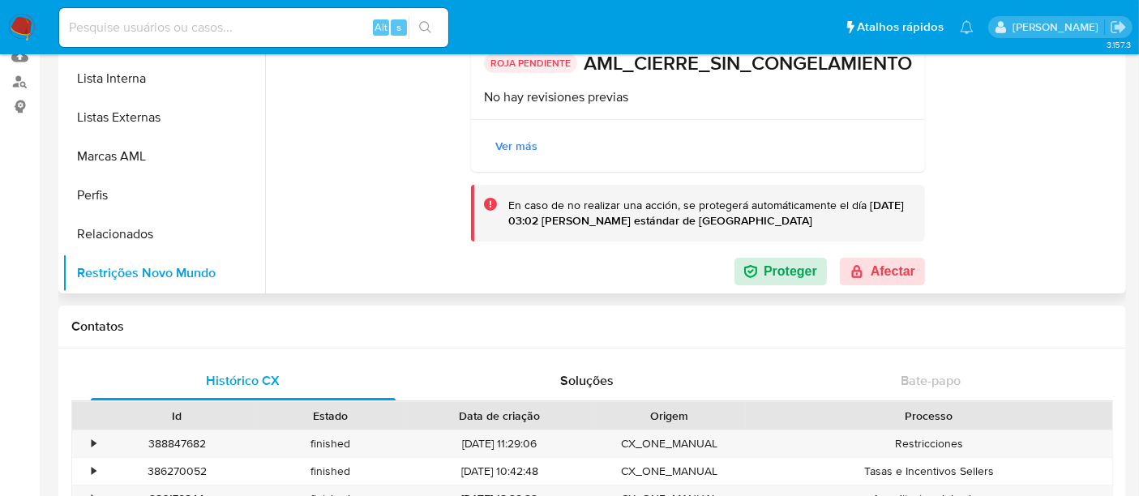
scroll to position [270, 0]
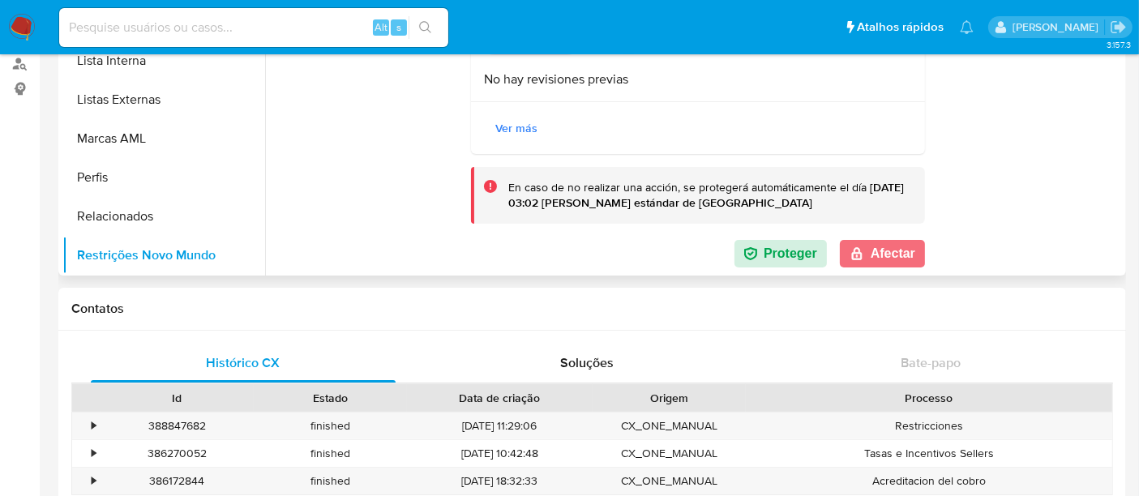
click at [887, 258] on button "Afectar" at bounding box center [882, 254] width 85 height 28
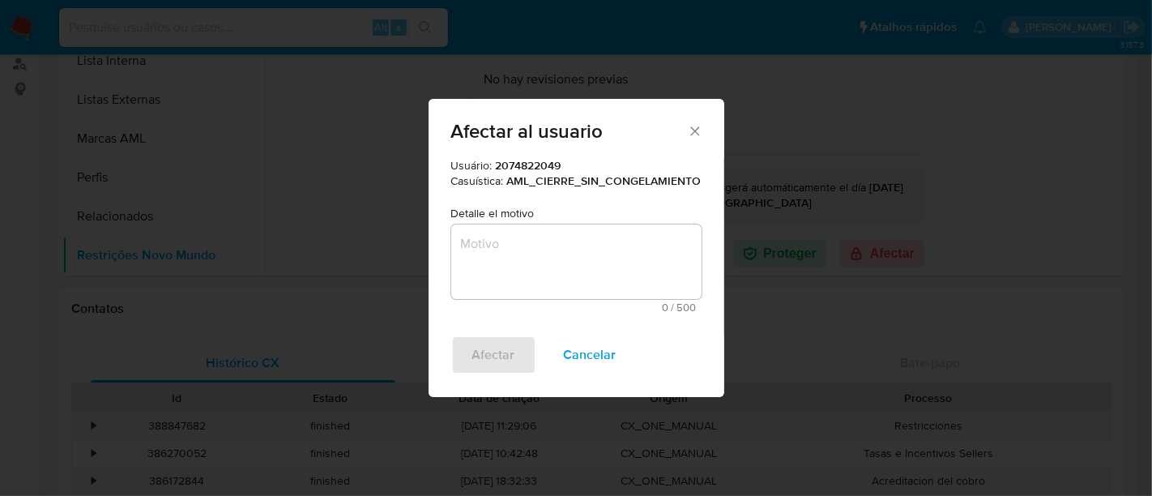
click at [487, 263] on textarea "Motivo" at bounding box center [576, 261] width 250 height 75
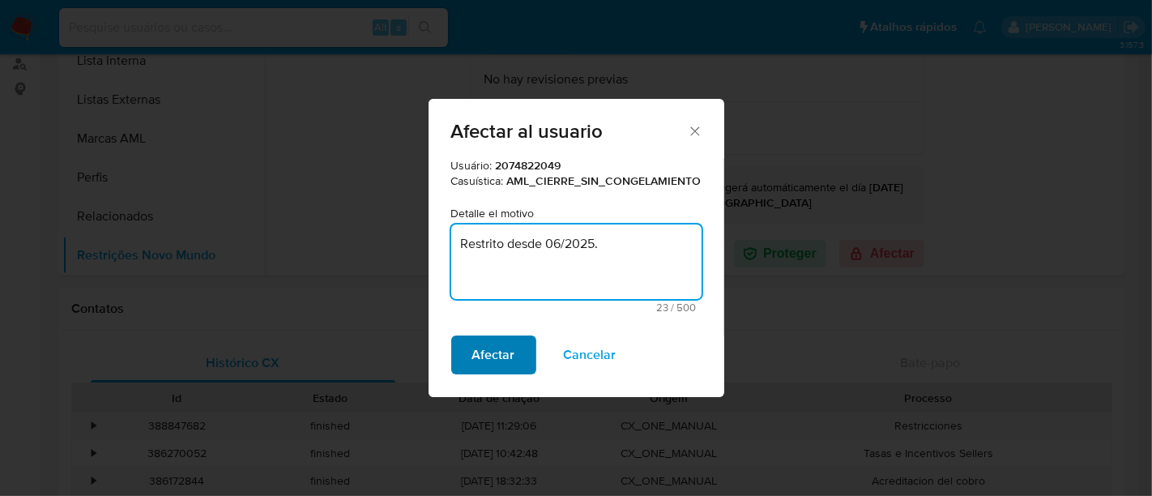
type textarea "Restrito desde 06/2025."
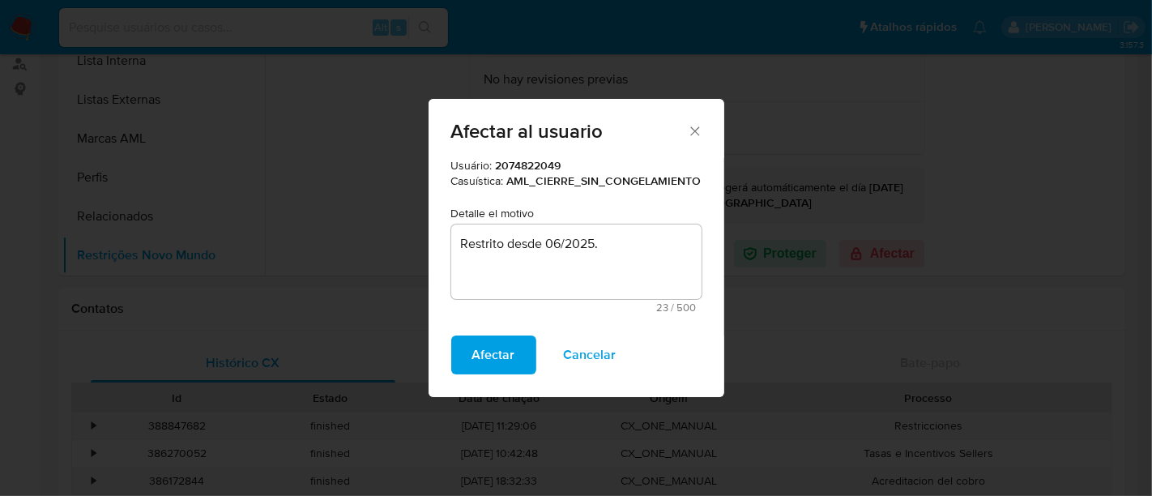
click at [502, 349] on span "Afectar" at bounding box center [493, 355] width 43 height 36
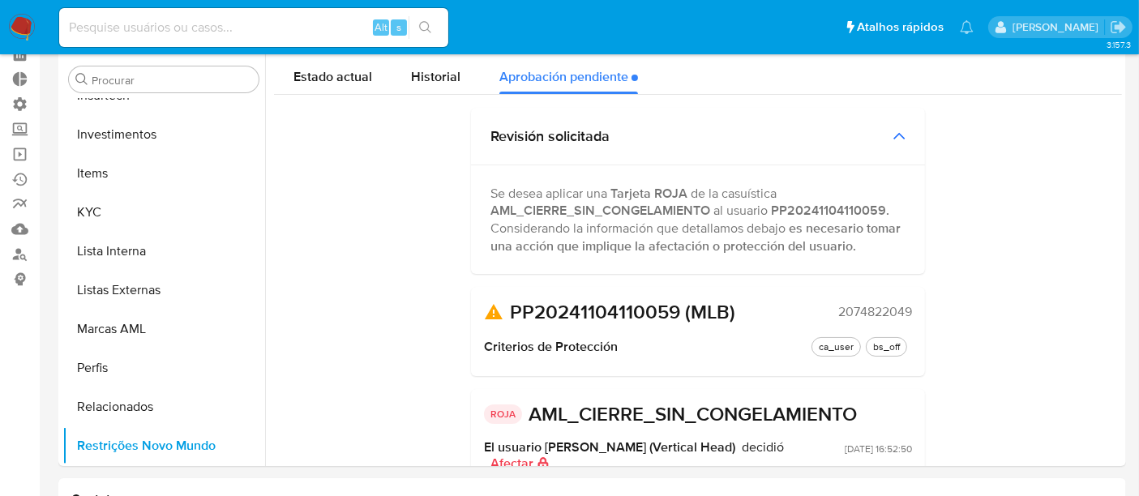
scroll to position [0, 0]
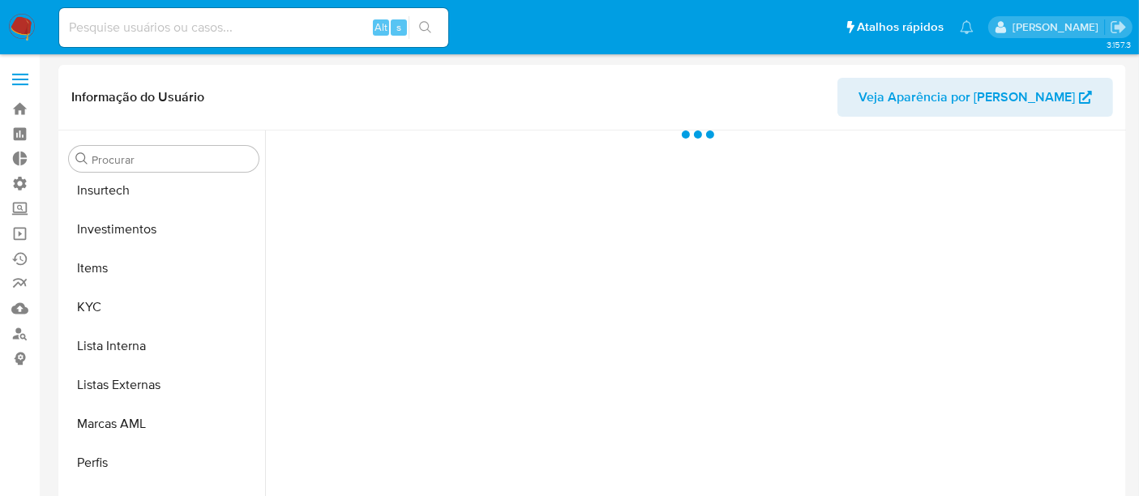
scroll to position [762, 0]
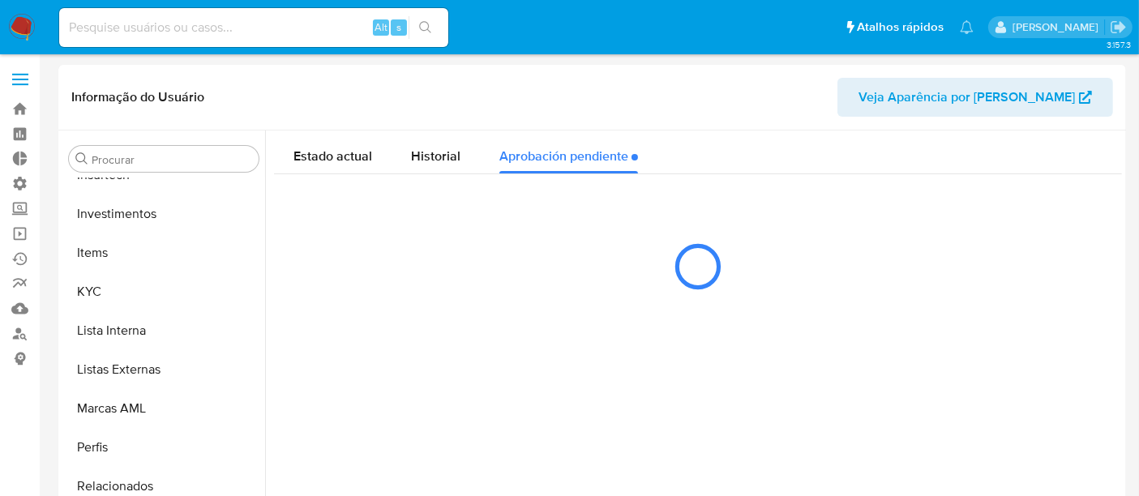
select select "10"
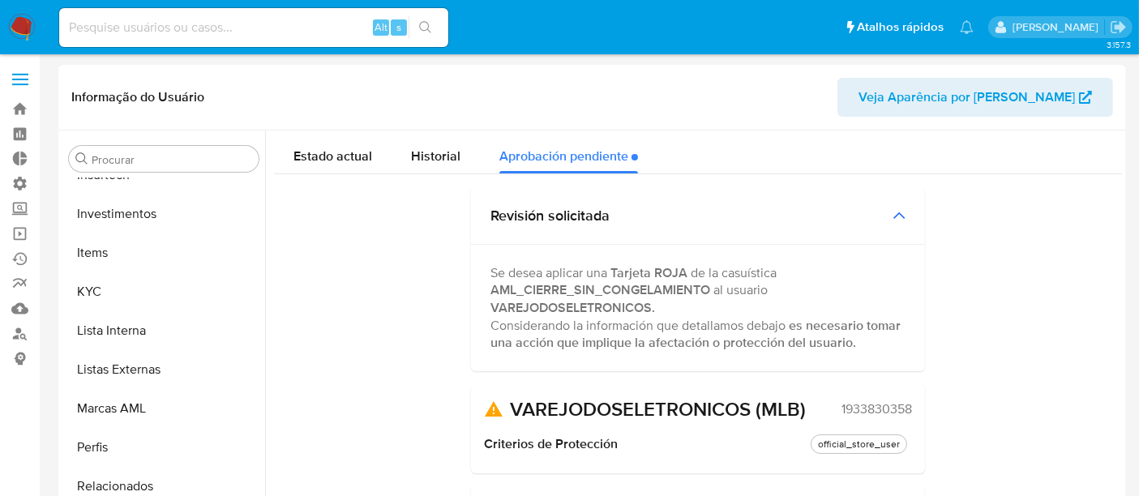
drag, startPoint x: 398, startPoint y: 327, endPoint x: 374, endPoint y: 430, distance: 105.6
click at [394, 328] on div "Estado actual Historial Aprobación pendiente Revisión solicitada Se desea aplic…" at bounding box center [698, 431] width 848 height 602
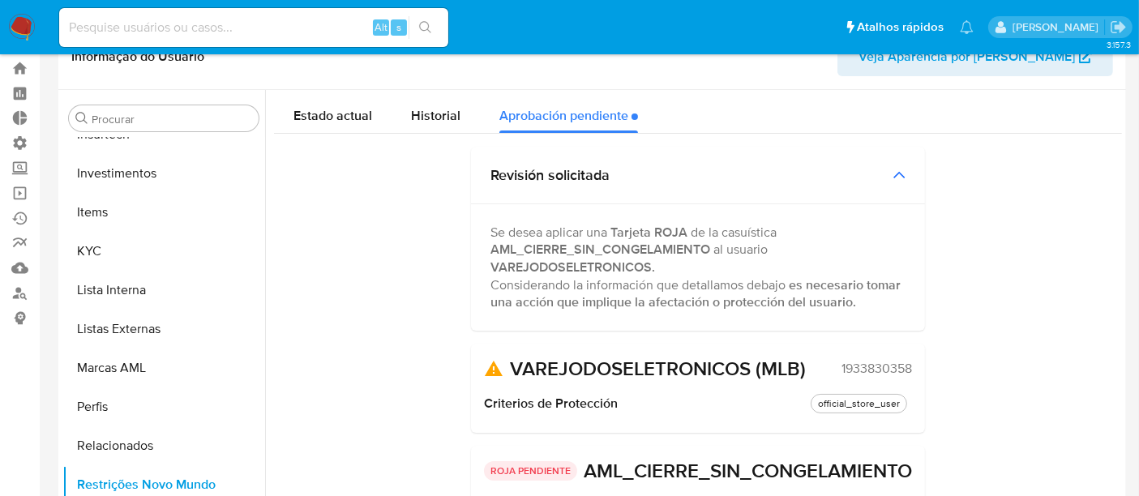
scroll to position [0, 0]
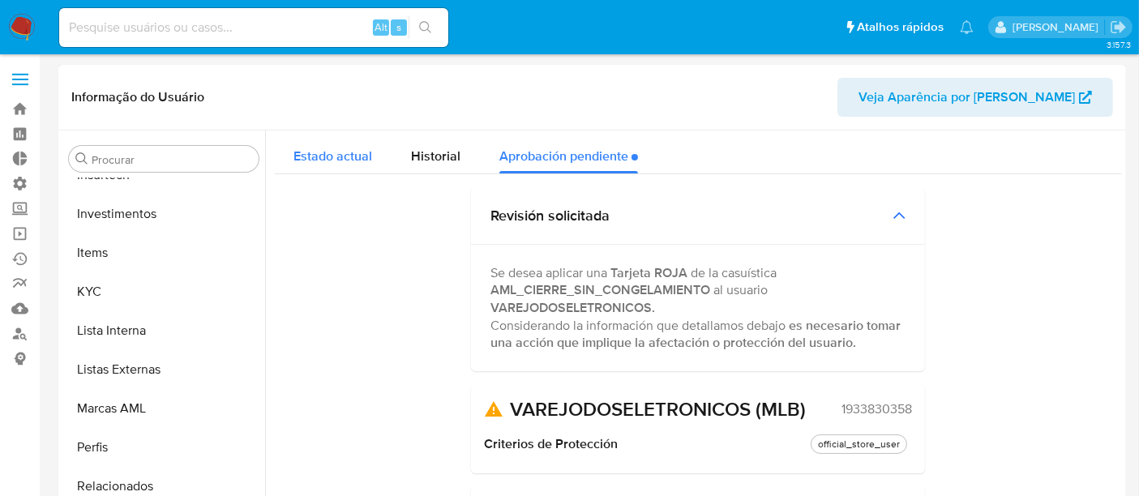
click at [327, 160] on span "Estado actual" at bounding box center [332, 156] width 79 height 19
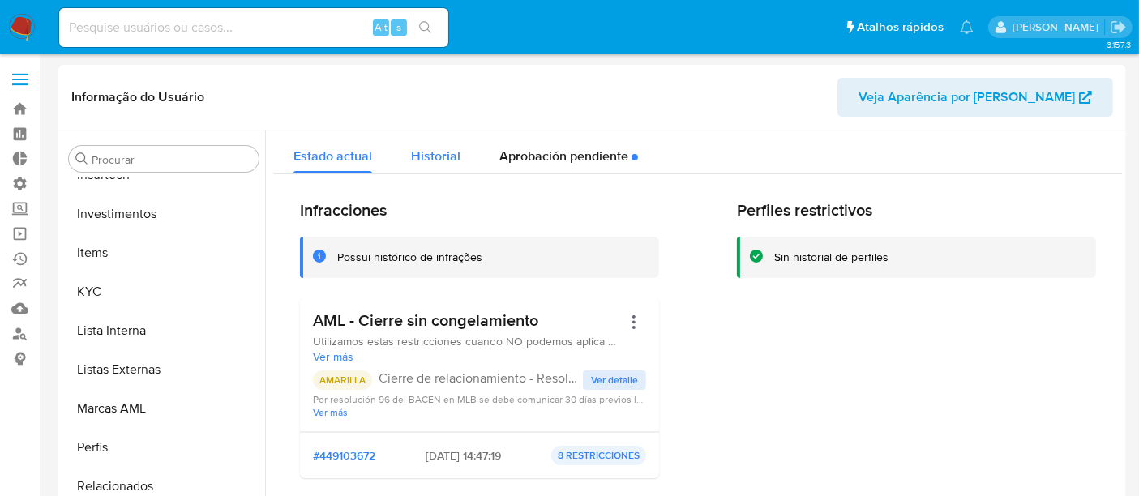
click at [429, 162] on span "Historial" at bounding box center [435, 156] width 49 height 19
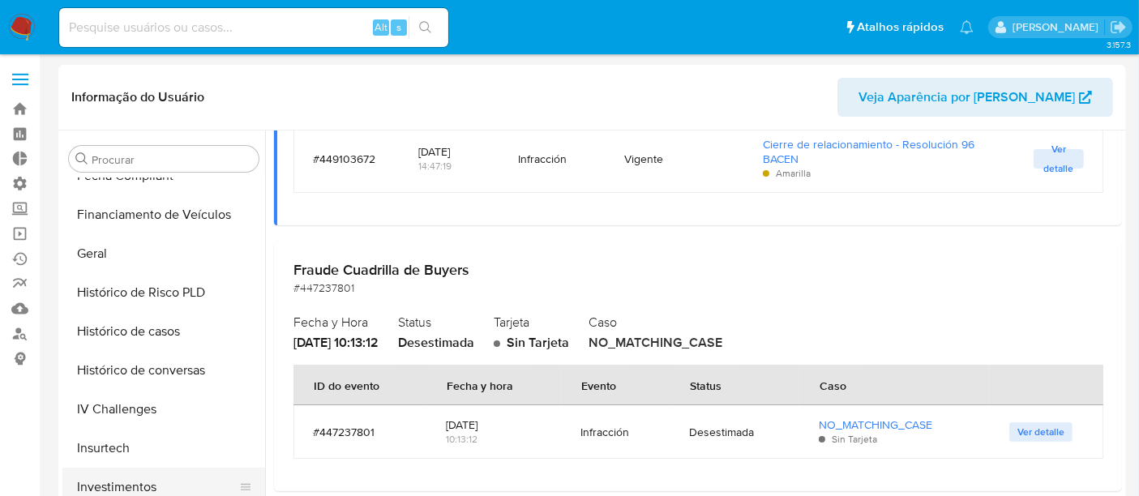
scroll to position [402, 0]
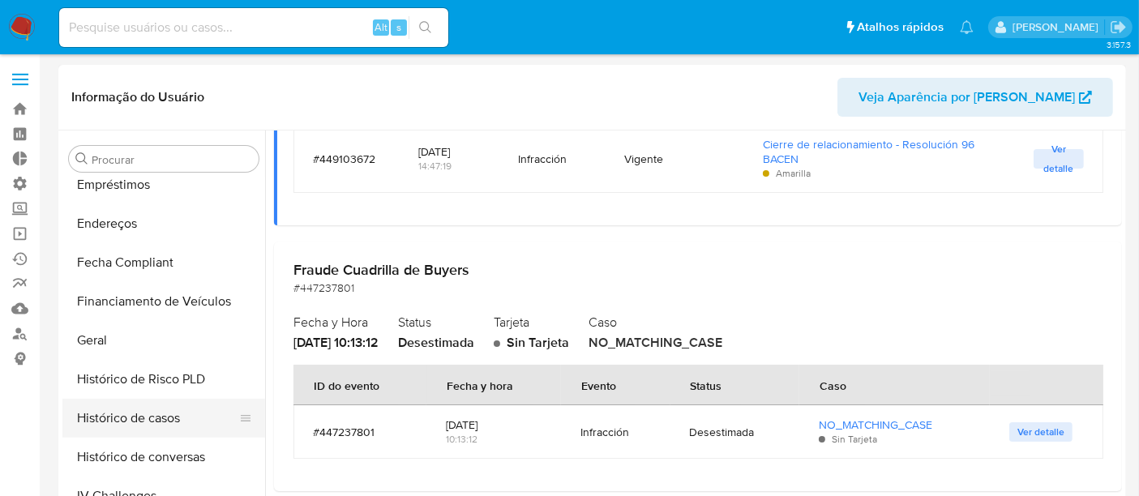
click at [125, 422] on button "Histórico de casos" at bounding box center [157, 418] width 190 height 39
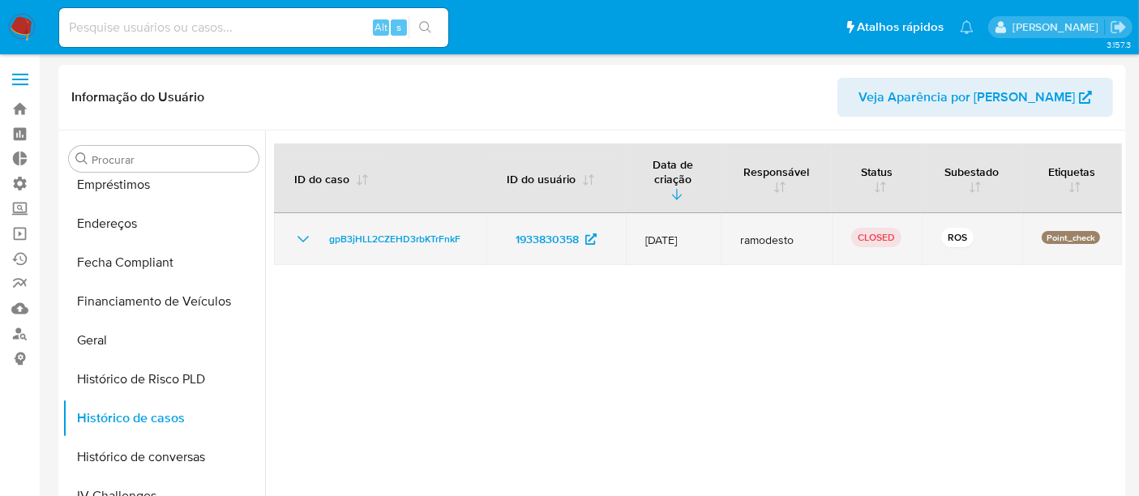
click at [294, 229] on icon "Mostrar/Ocultar" at bounding box center [302, 238] width 19 height 19
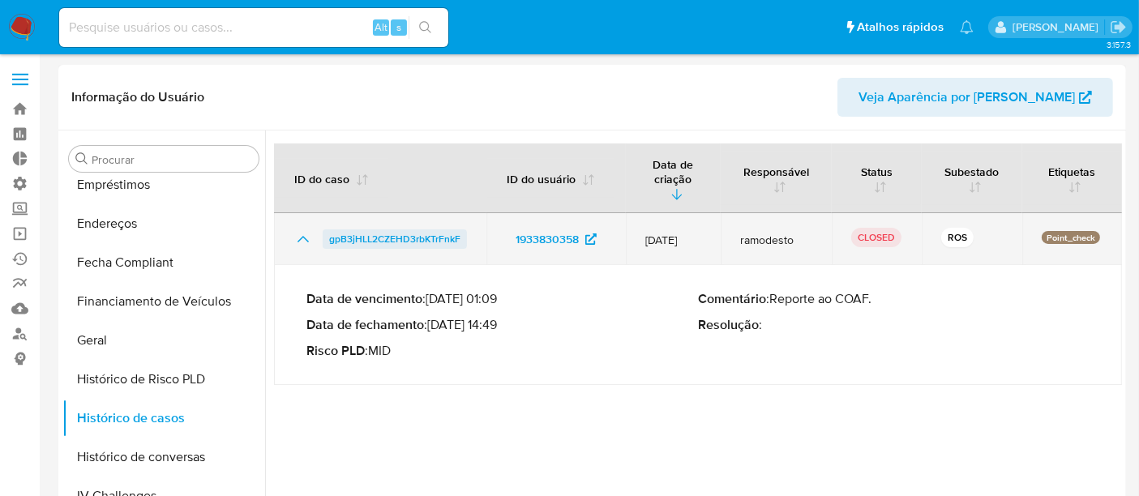
click at [397, 229] on span "gpB3jHLL2CZEHD3rbKTrFnkF" at bounding box center [394, 238] width 131 height 19
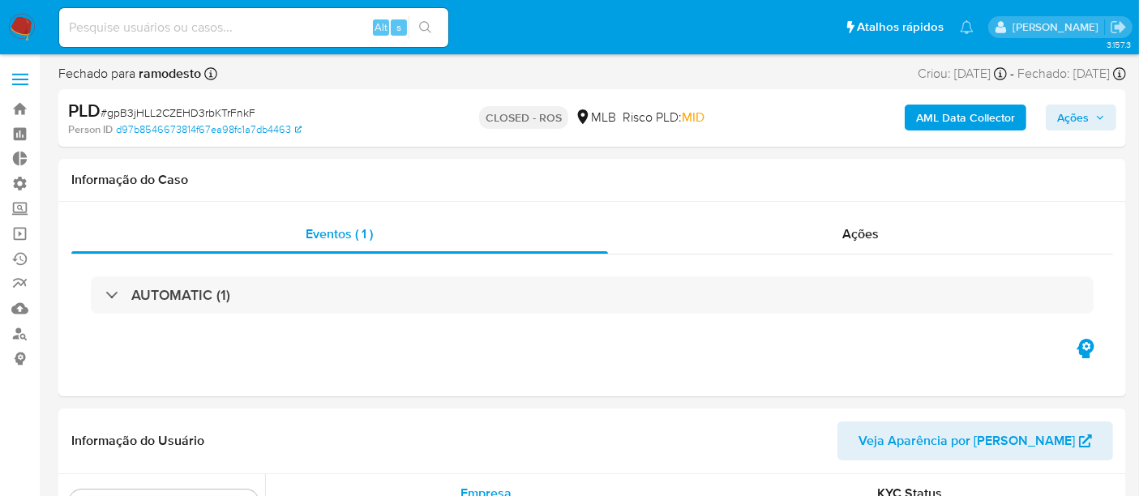
scroll to position [762, 0]
select select "10"
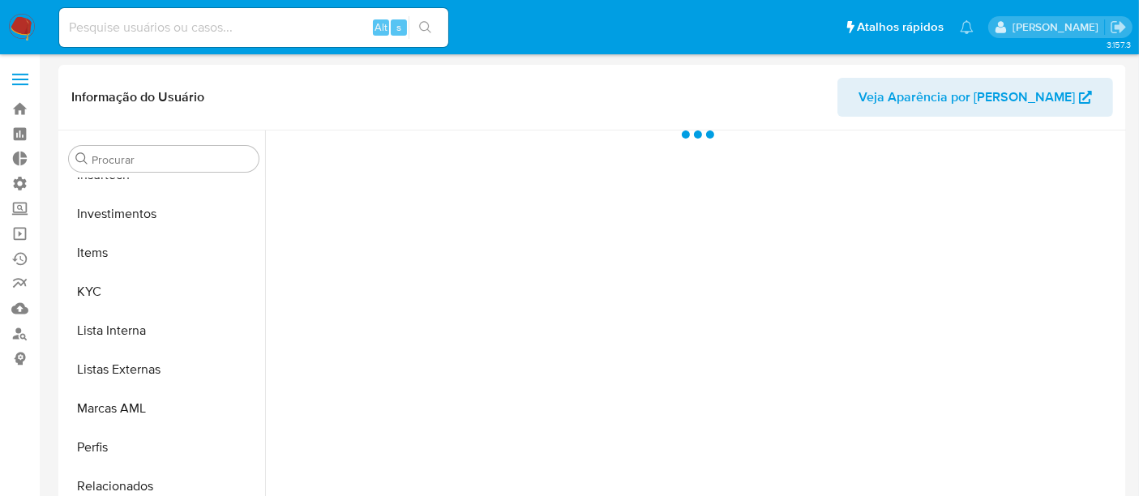
scroll to position [762, 0]
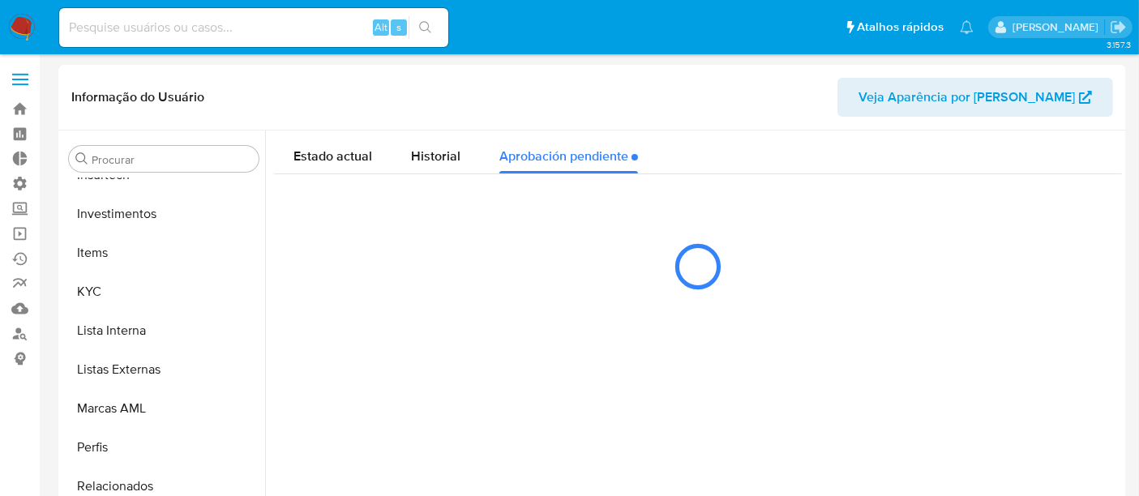
select select "10"
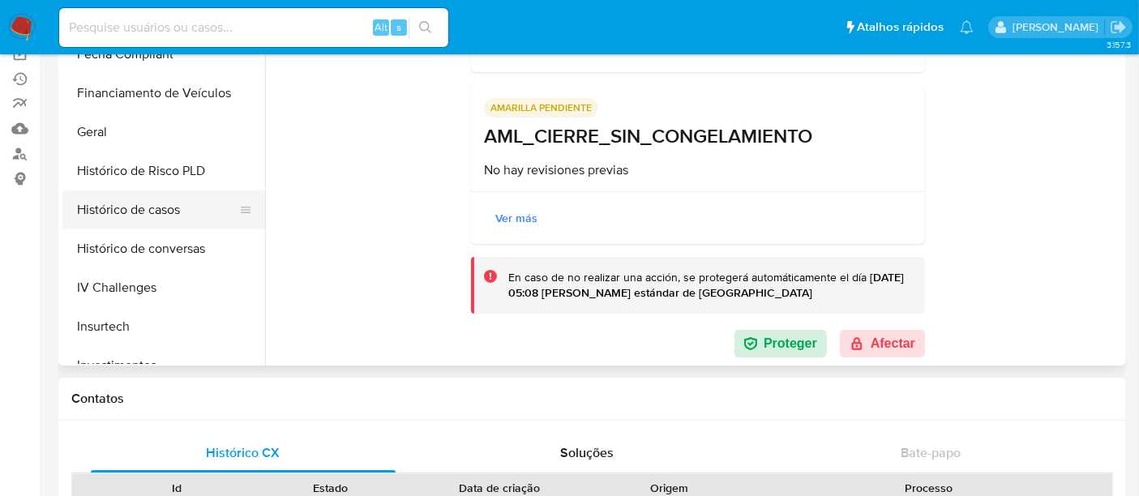
scroll to position [402, 0]
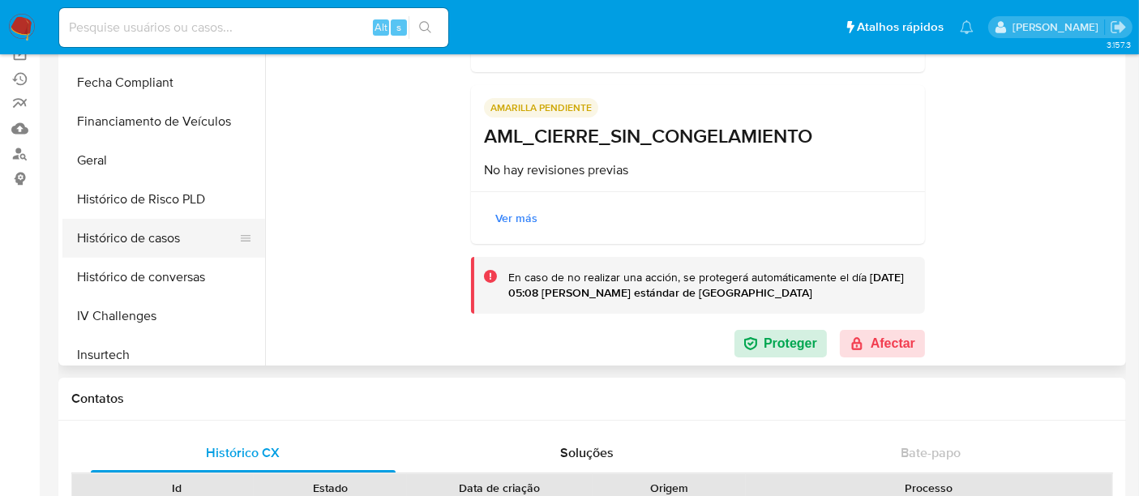
click at [138, 230] on button "Histórico de casos" at bounding box center [157, 238] width 190 height 39
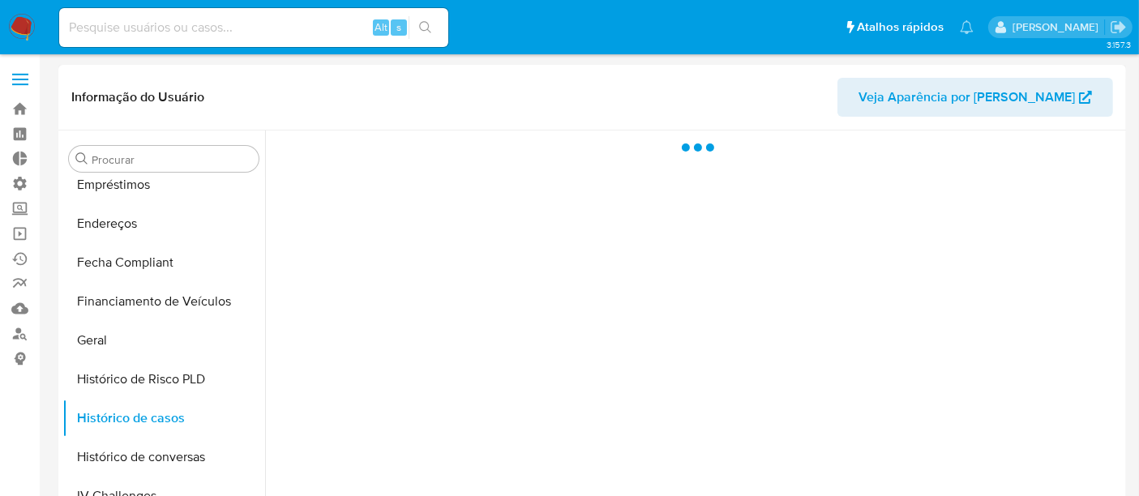
scroll to position [0, 0]
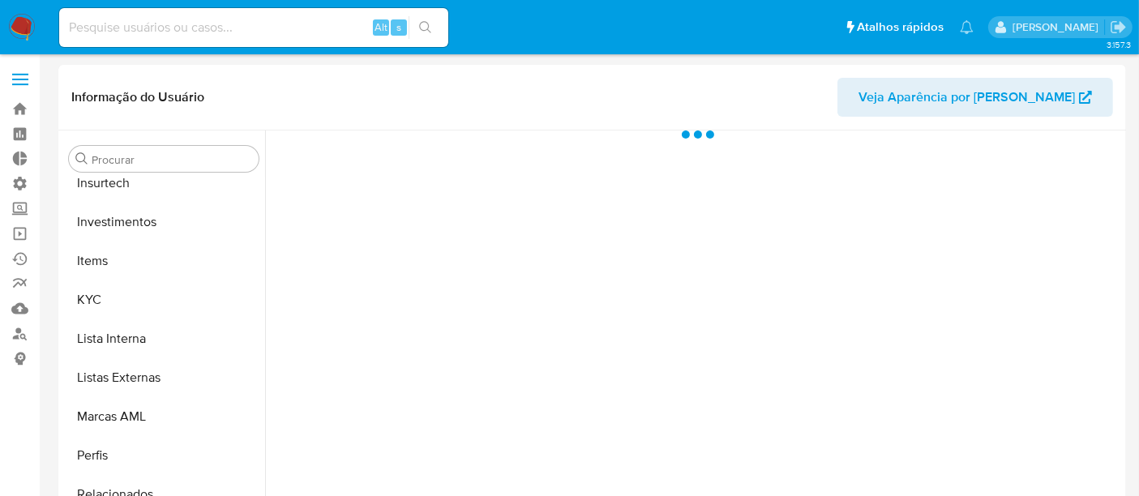
scroll to position [762, 0]
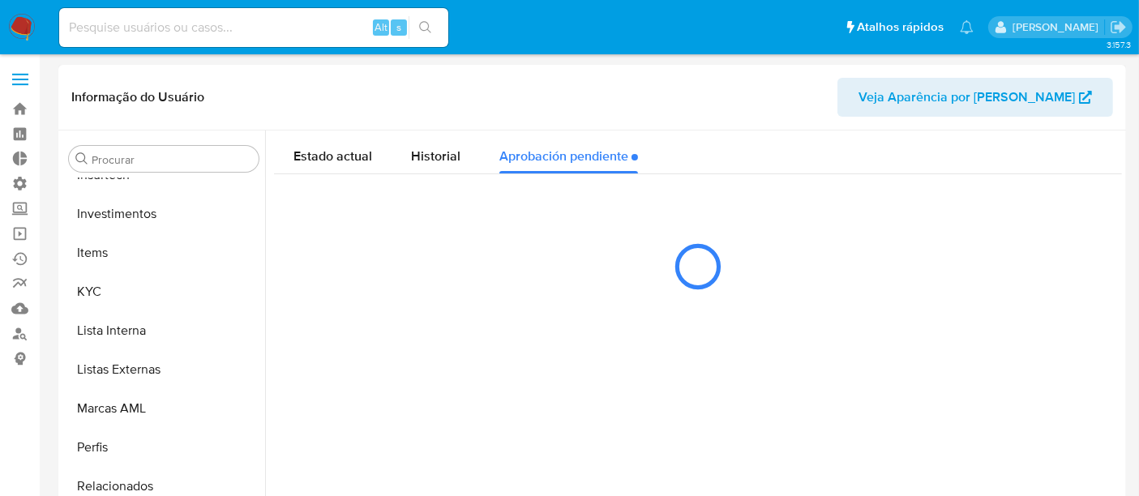
select select "10"
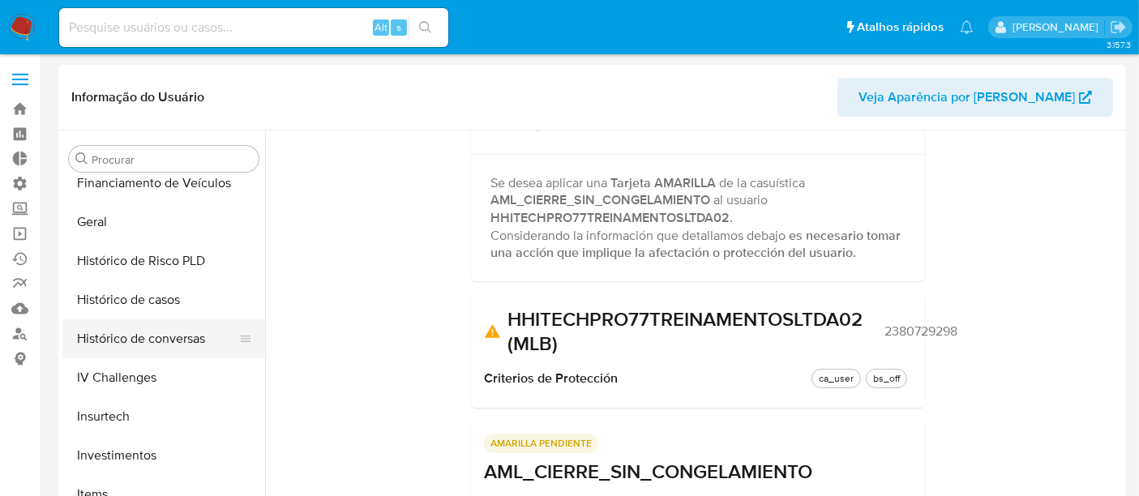
scroll to position [492, 0]
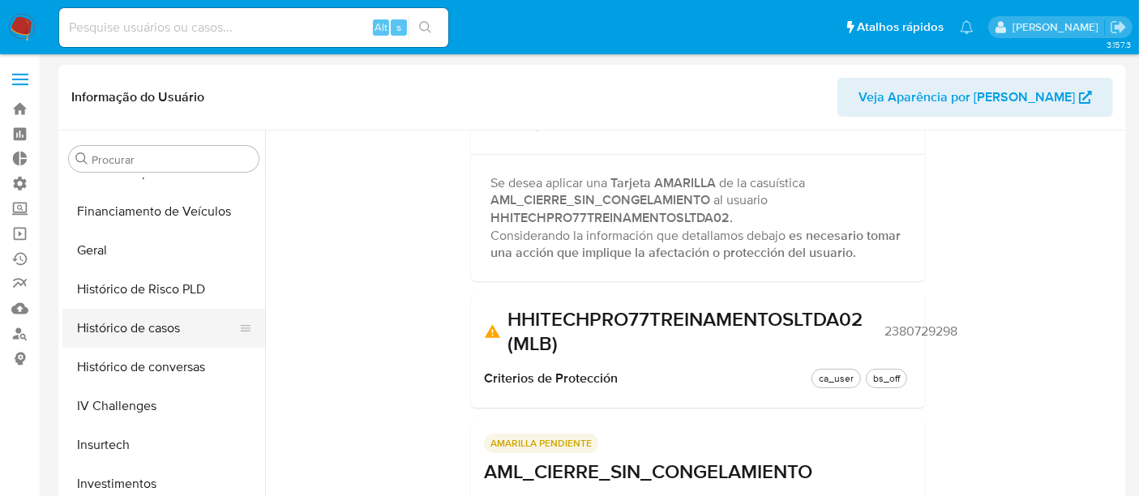
click at [139, 323] on button "Histórico de casos" at bounding box center [157, 328] width 190 height 39
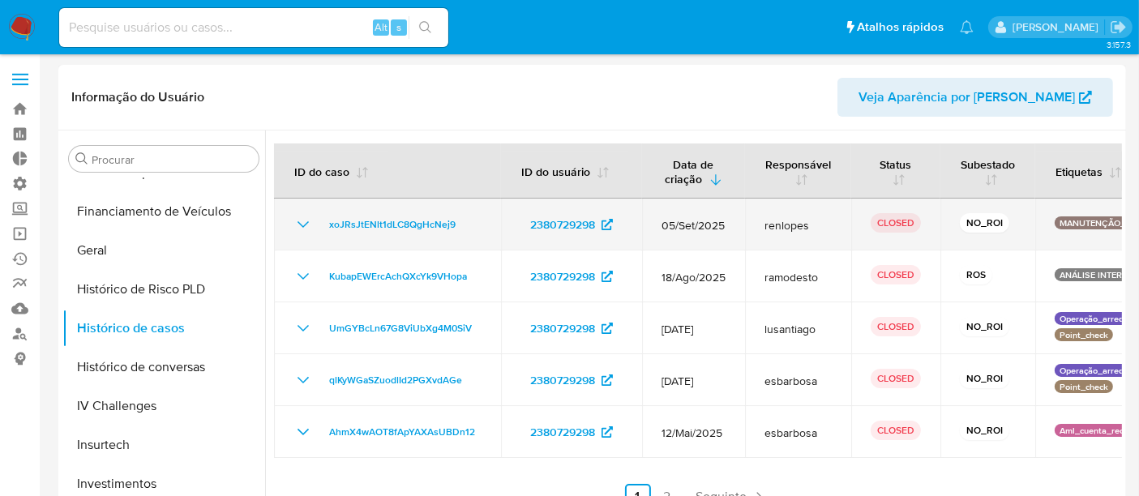
click at [308, 218] on icon "Mostrar/Ocultar" at bounding box center [302, 224] width 19 height 19
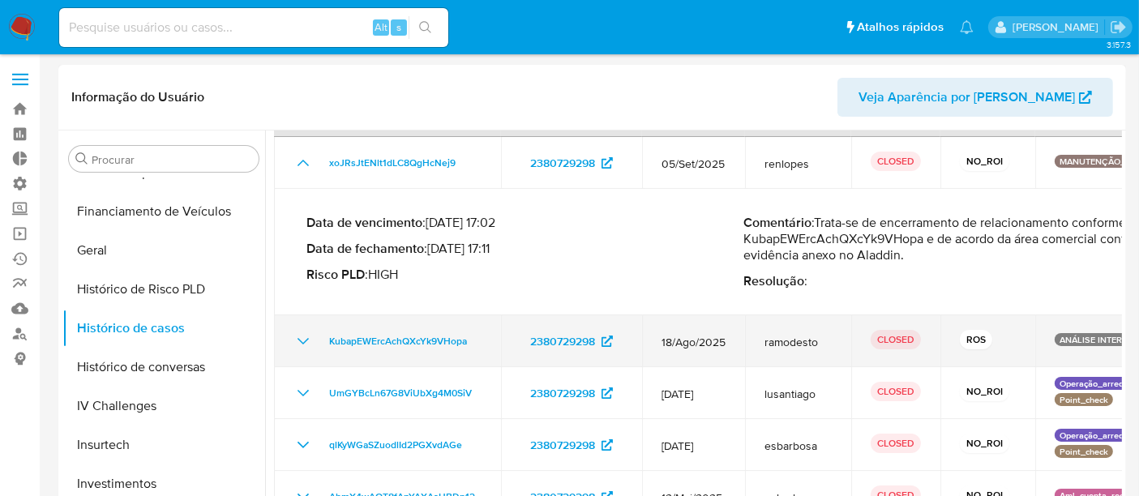
scroll to position [90, 0]
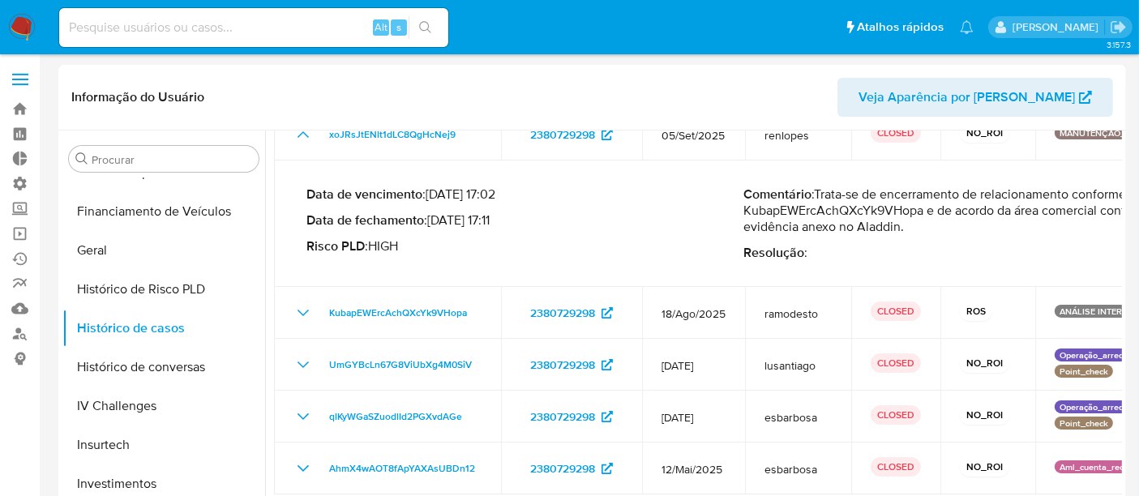
drag, startPoint x: 921, startPoint y: 210, endPoint x: 1100, endPoint y: 228, distance: 179.2
click at [1100, 228] on p "Comentário : Trata-se de encerramento de relacionamento conforme Case ID KubapE…" at bounding box center [961, 210] width 437 height 49
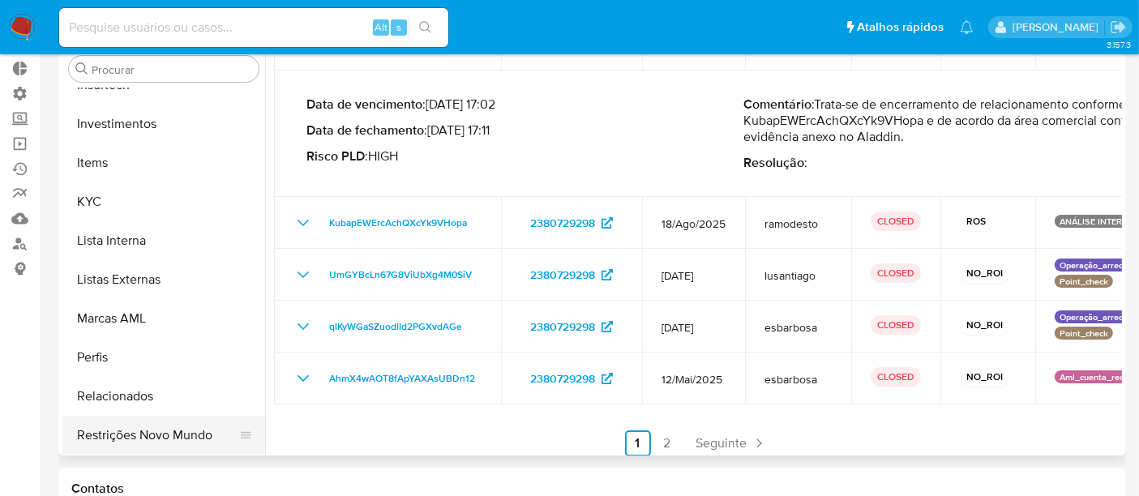
click at [193, 435] on button "Restrições Novo Mundo" at bounding box center [157, 435] width 190 height 39
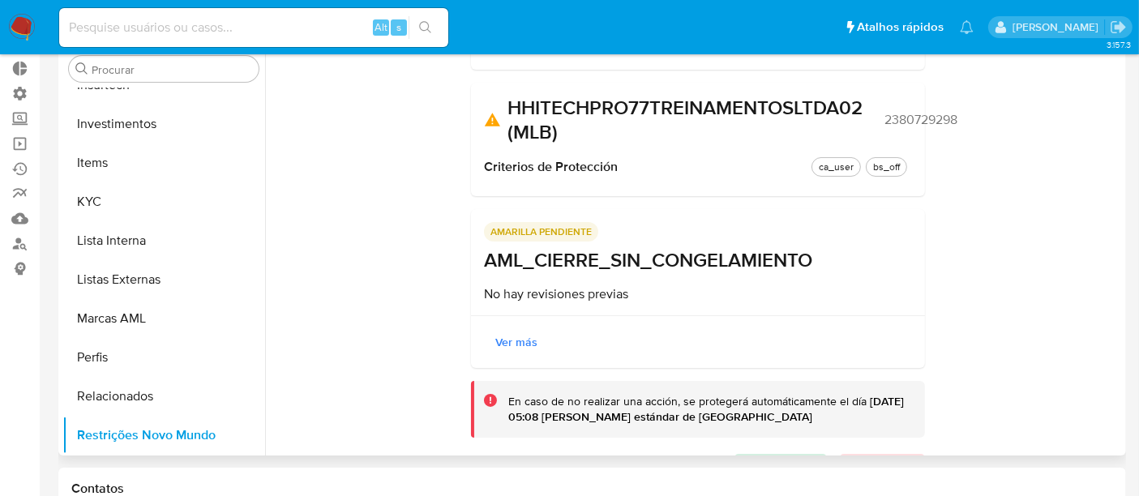
scroll to position [246, 0]
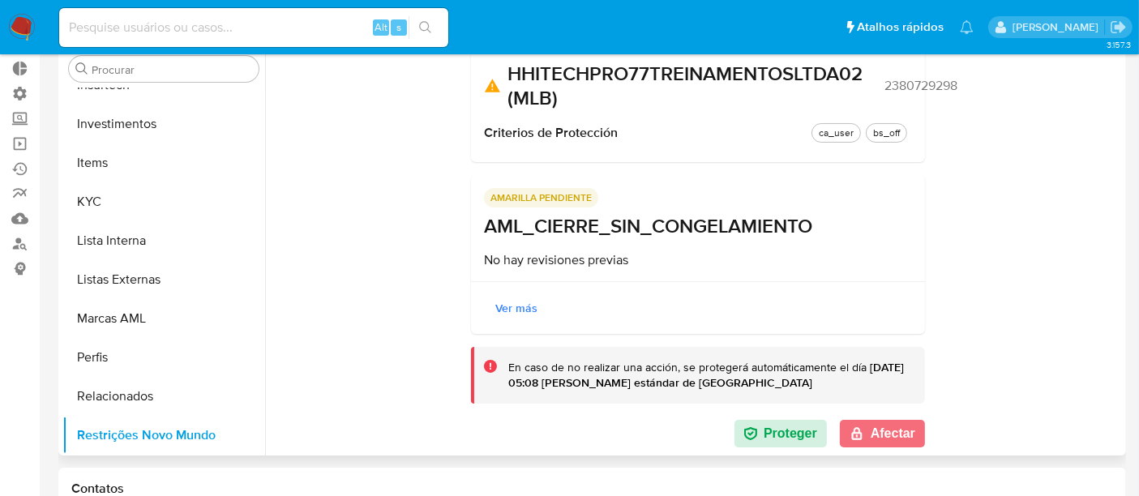
click at [896, 431] on button "Afectar" at bounding box center [882, 434] width 85 height 28
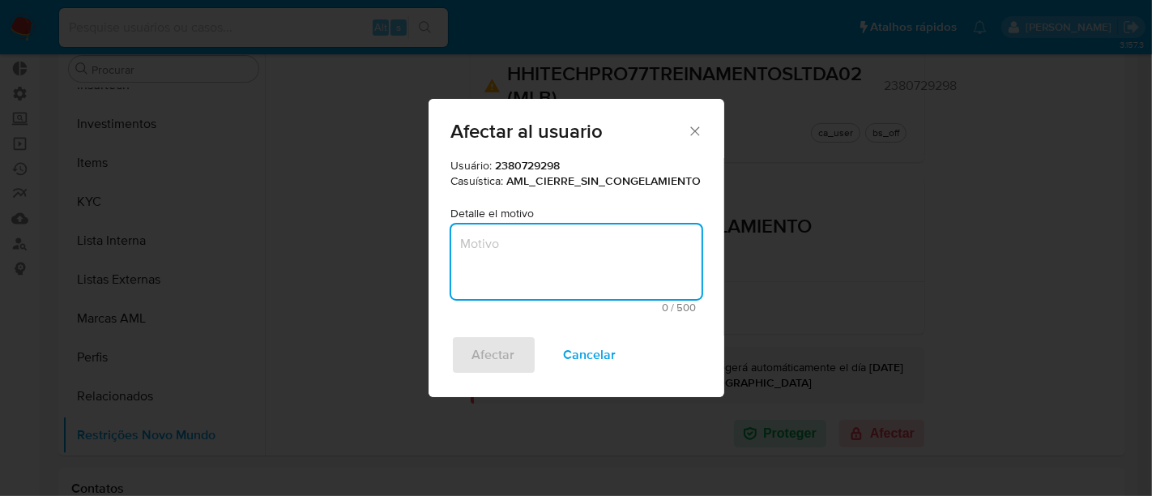
click at [578, 250] on textarea "Motivo" at bounding box center [576, 261] width 250 height 75
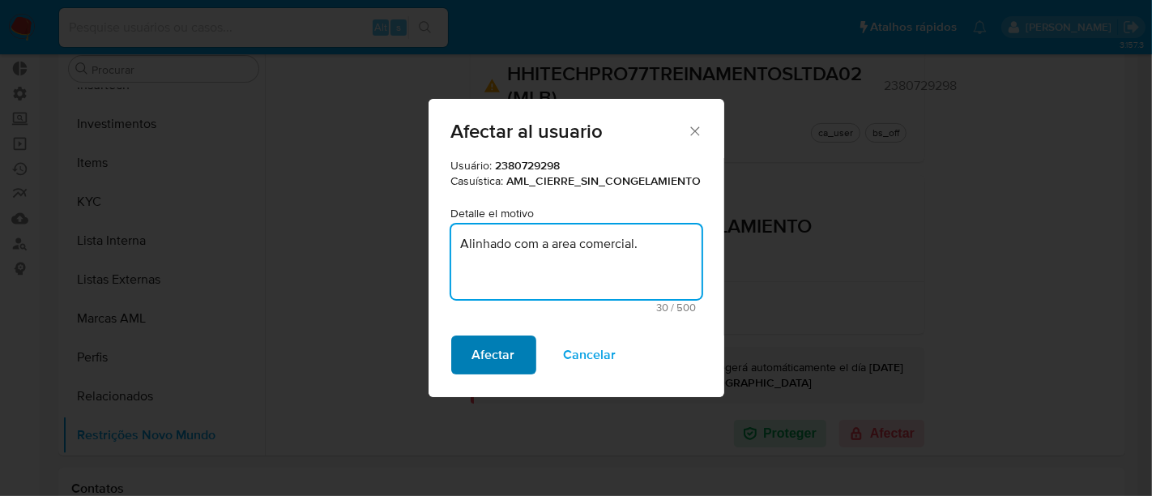
type textarea "Alinhado com a area comercial."
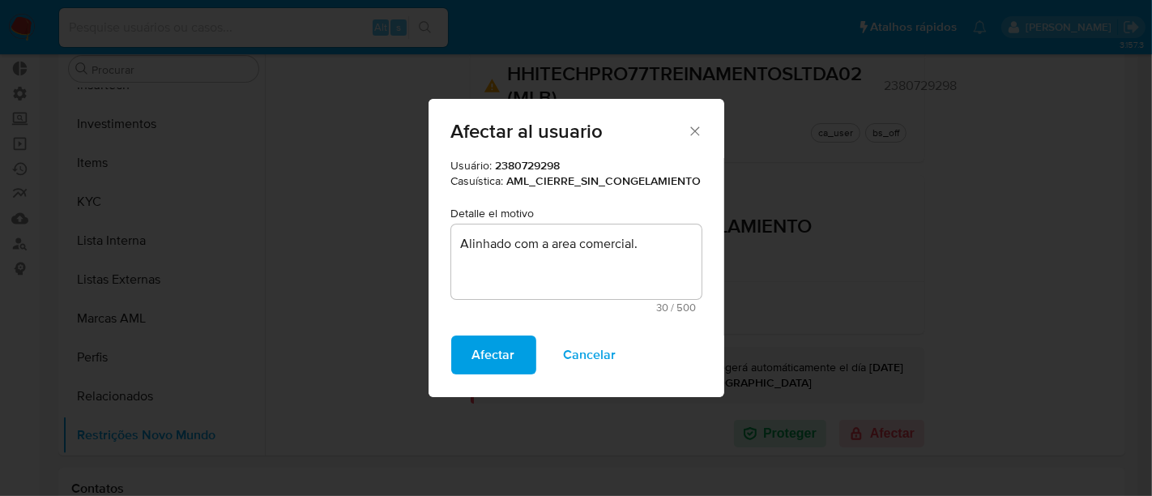
click at [499, 350] on span "Afectar" at bounding box center [493, 355] width 43 height 36
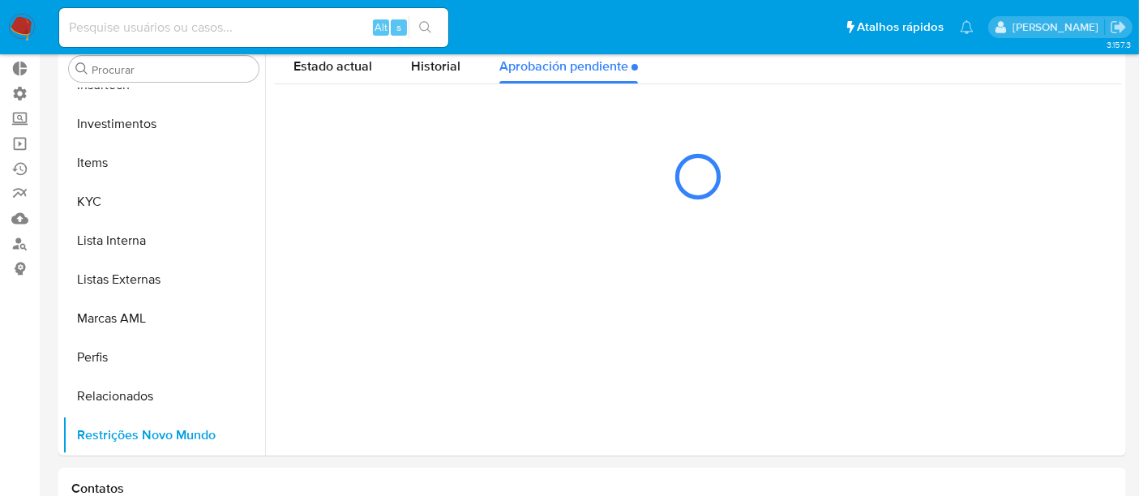
scroll to position [0, 0]
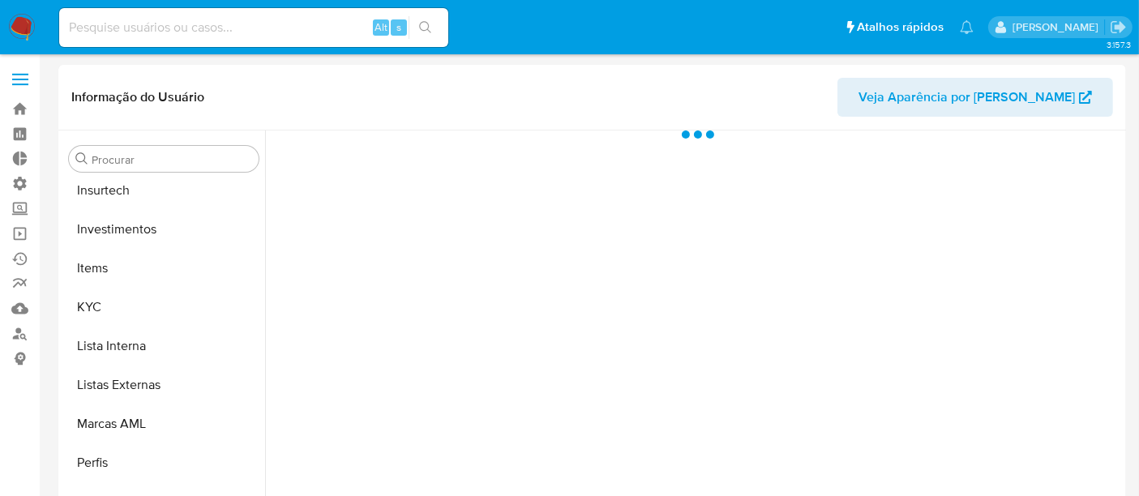
scroll to position [762, 0]
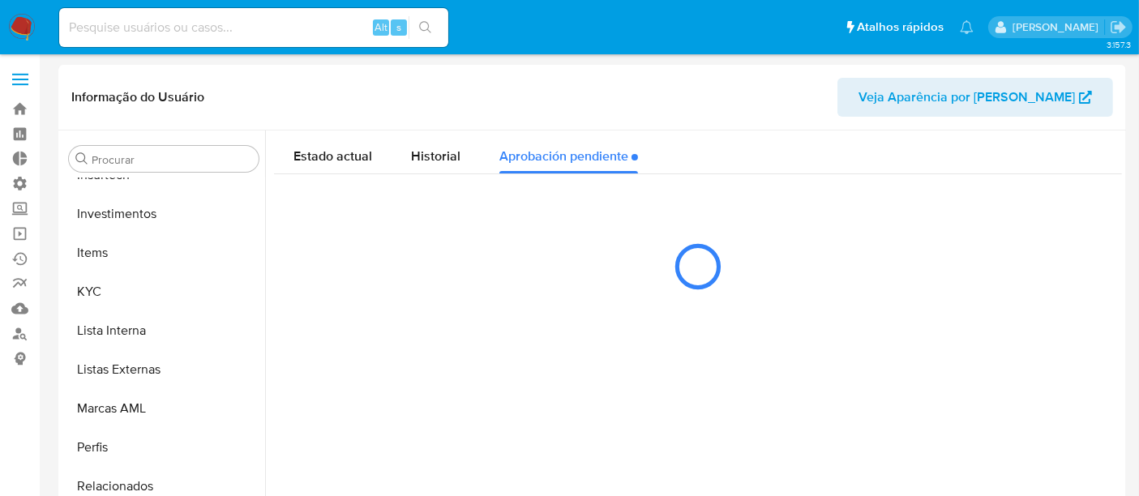
select select "10"
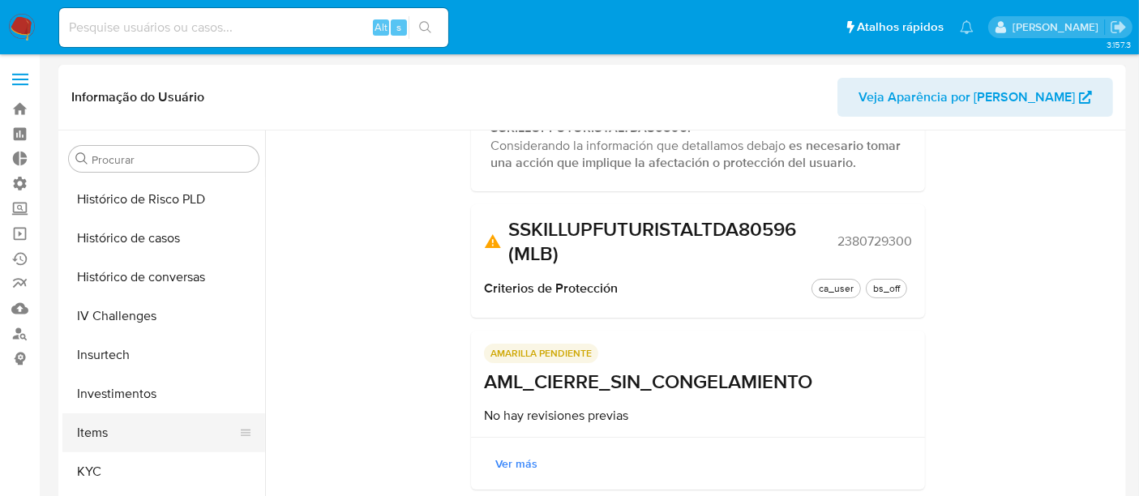
scroll to position [492, 0]
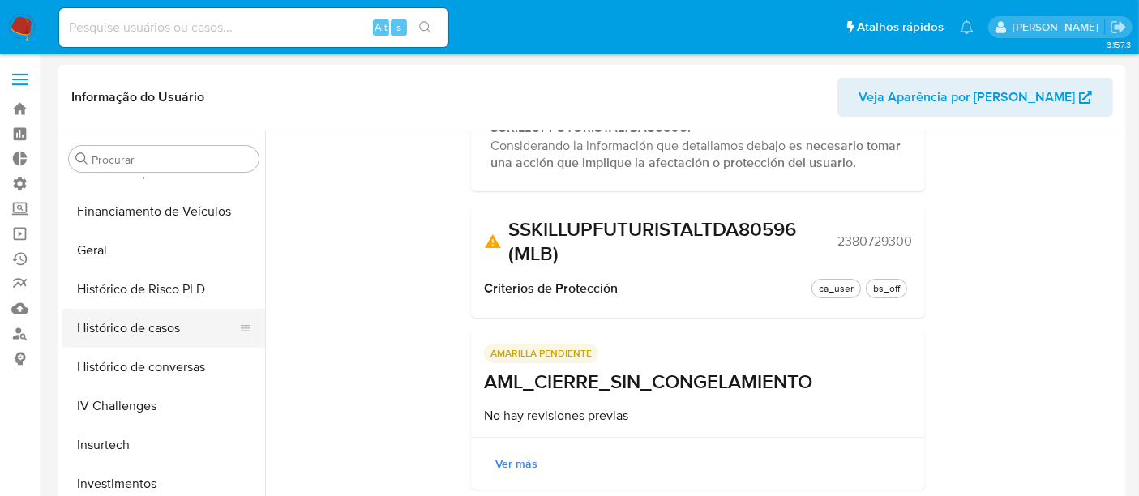
click at [142, 331] on button "Histórico de casos" at bounding box center [157, 328] width 190 height 39
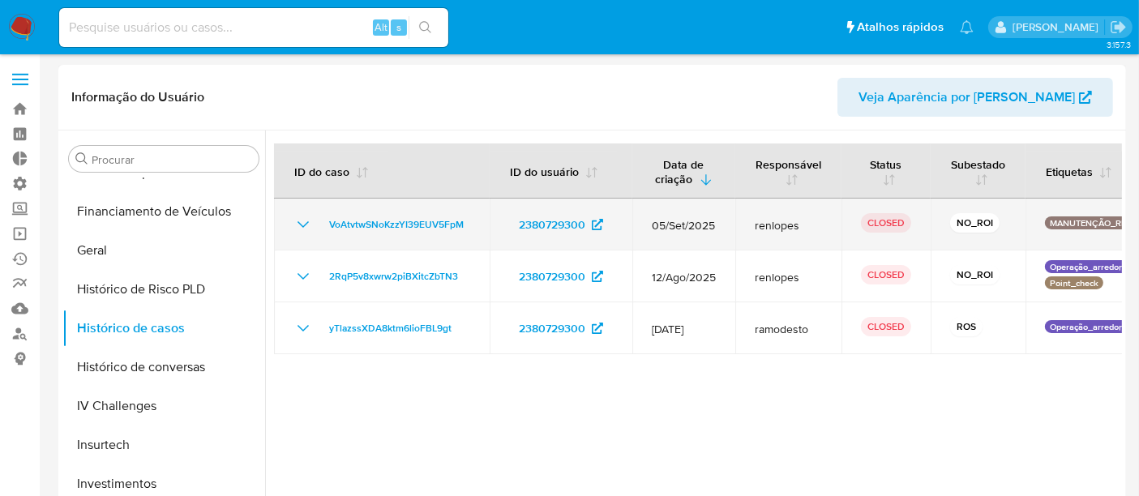
click at [306, 225] on icon "Mostrar/Ocultar" at bounding box center [302, 224] width 19 height 19
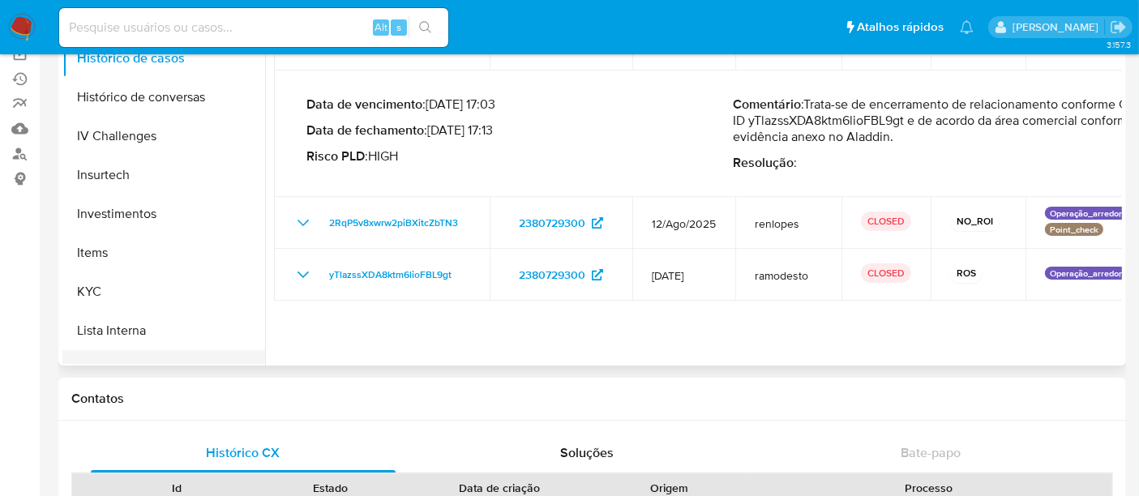
scroll to position [762, 0]
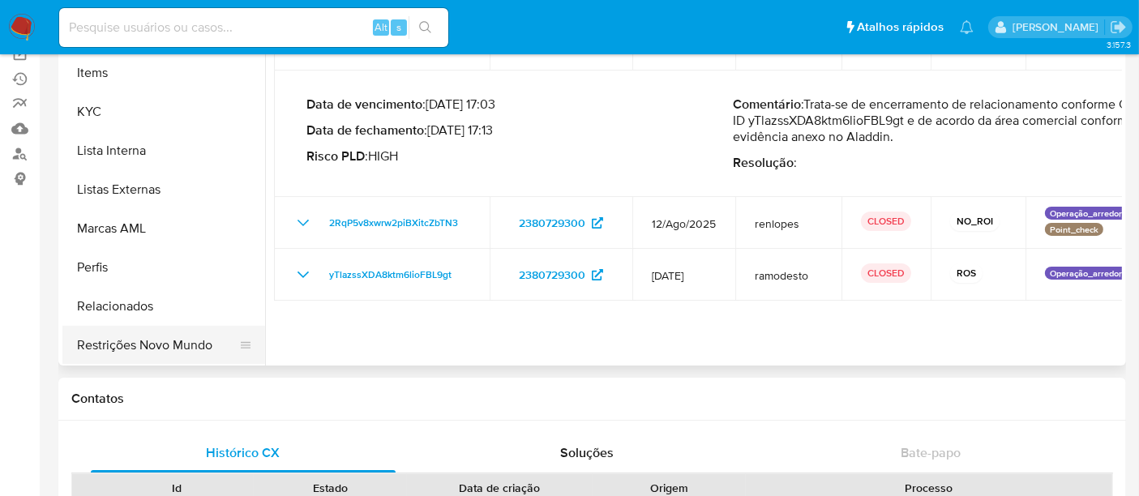
click at [166, 340] on button "Restrições Novo Mundo" at bounding box center [157, 345] width 190 height 39
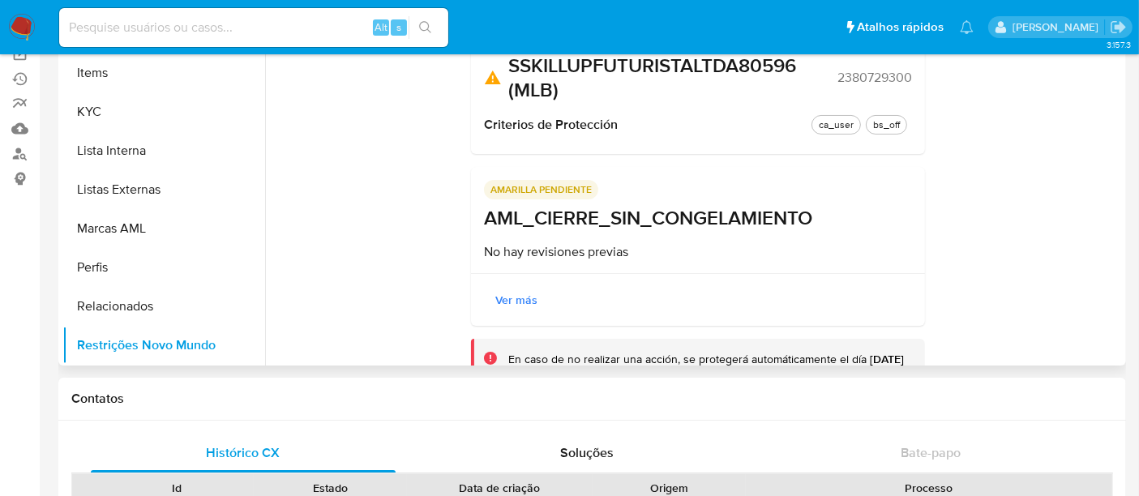
scroll to position [246, 0]
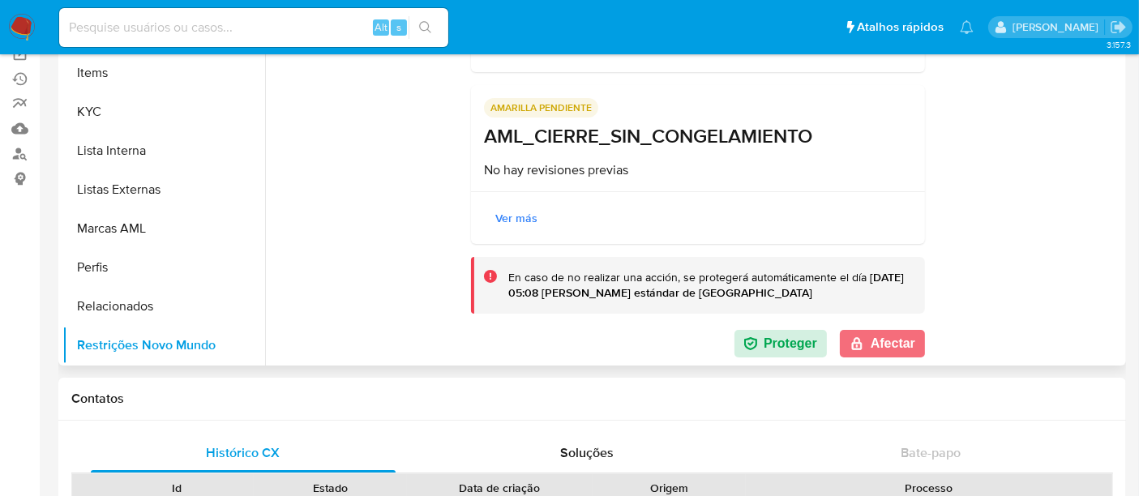
click at [879, 331] on button "Afectar" at bounding box center [882, 344] width 85 height 28
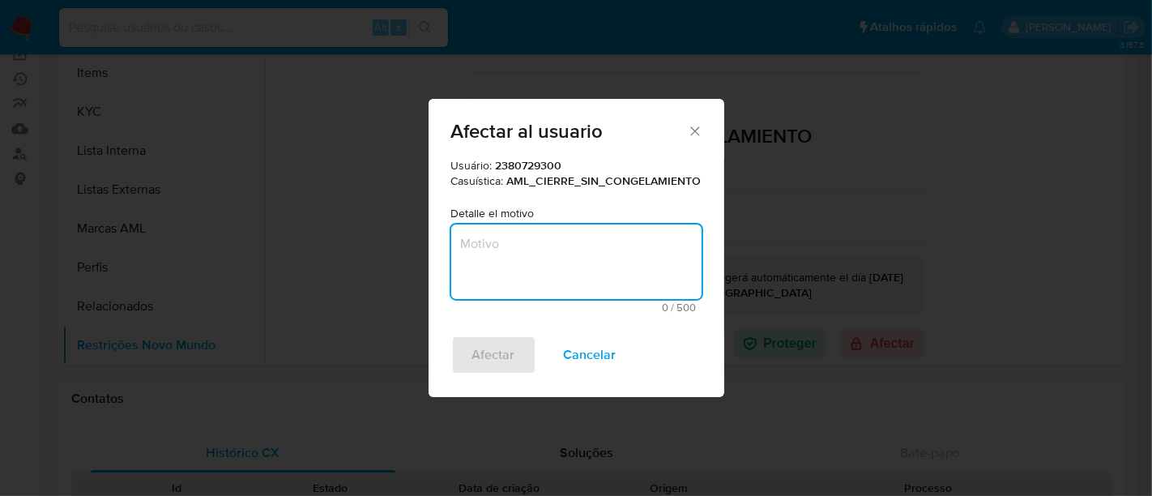
click at [535, 245] on textarea "Motivo" at bounding box center [576, 261] width 250 height 75
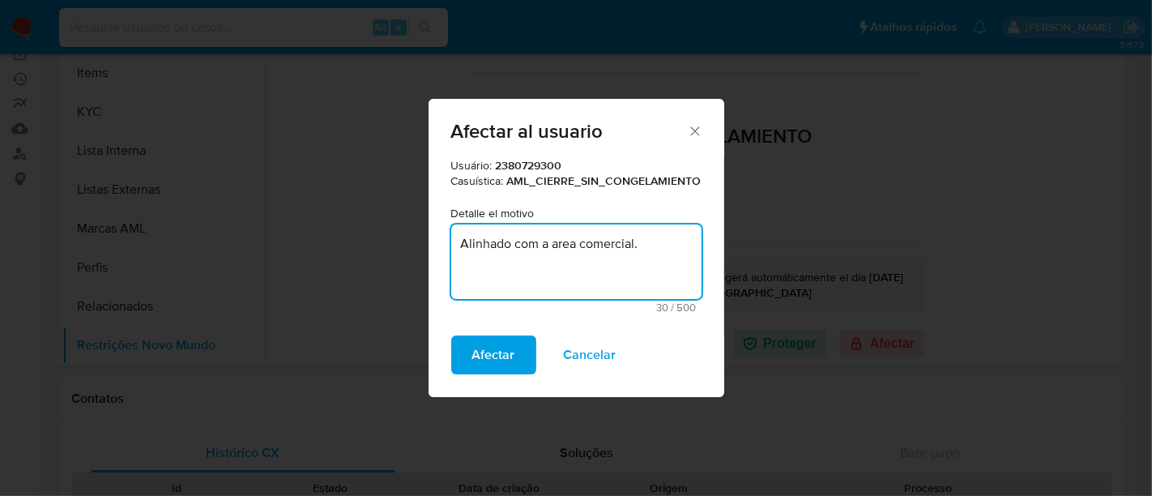
type textarea "Alinhado com a area comercial."
click at [495, 341] on span "Afectar" at bounding box center [493, 355] width 43 height 36
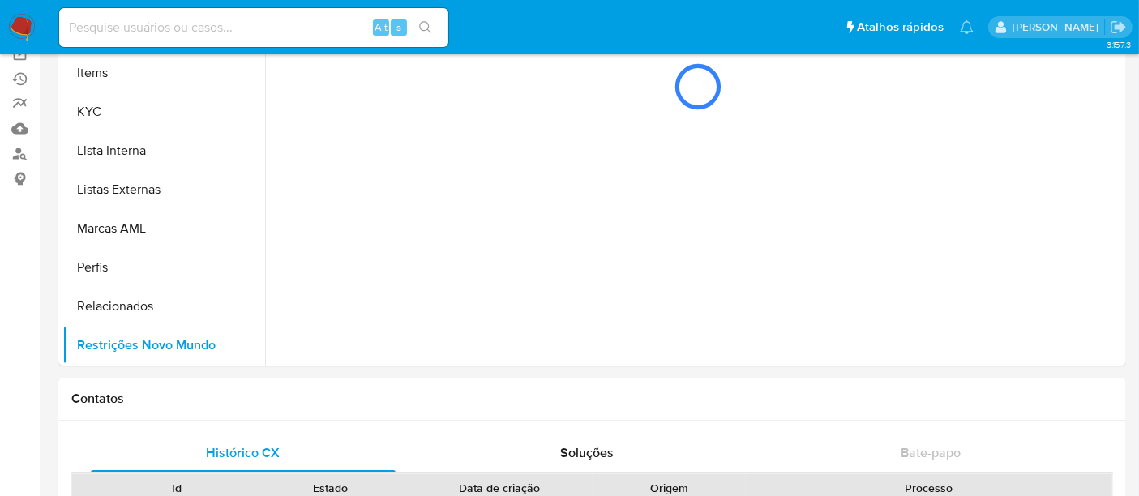
scroll to position [0, 0]
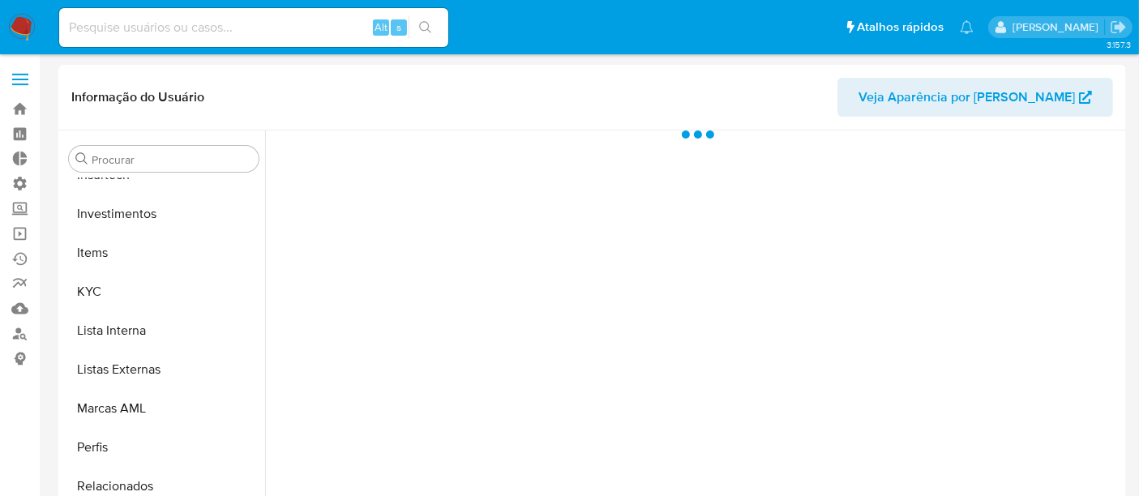
scroll to position [762, 0]
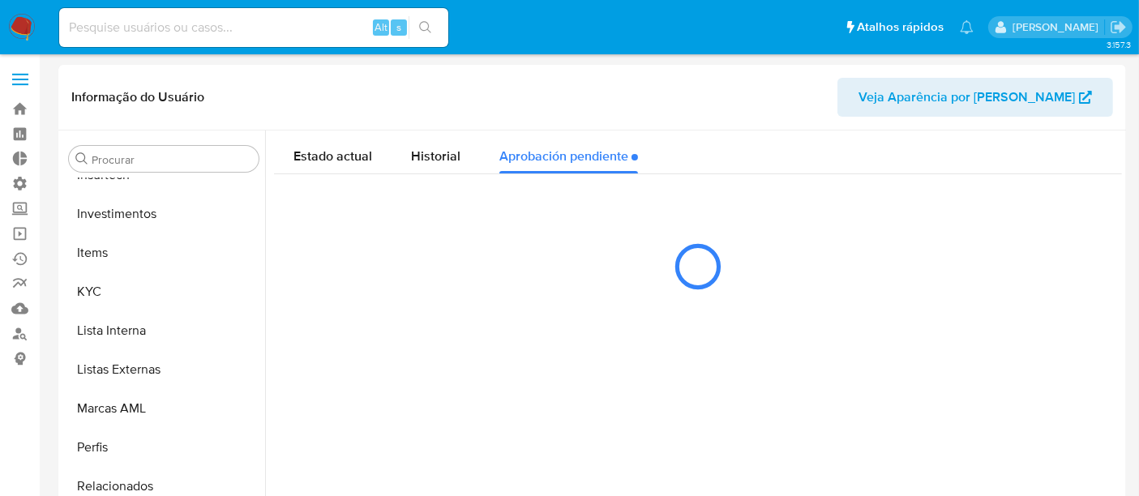
select select "10"
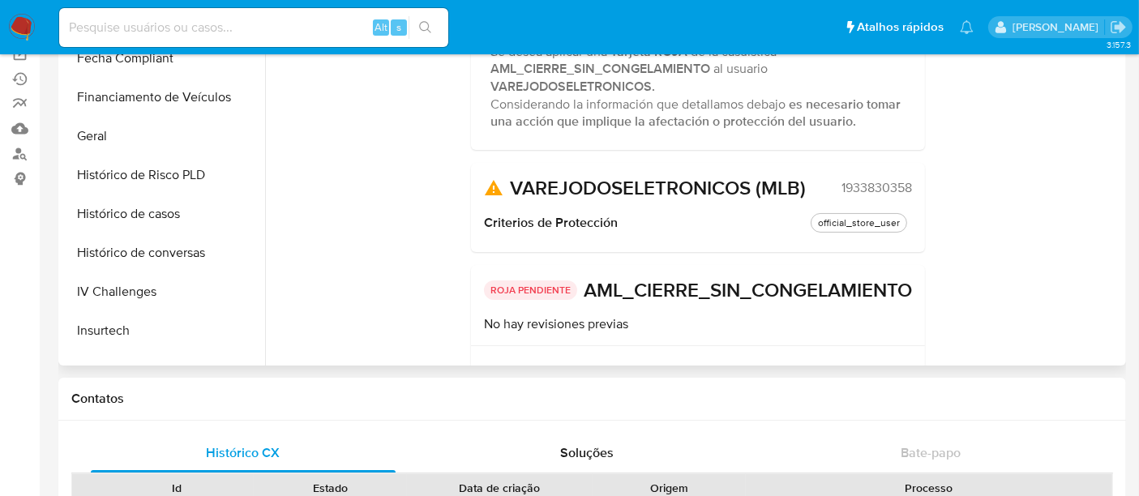
scroll to position [402, 0]
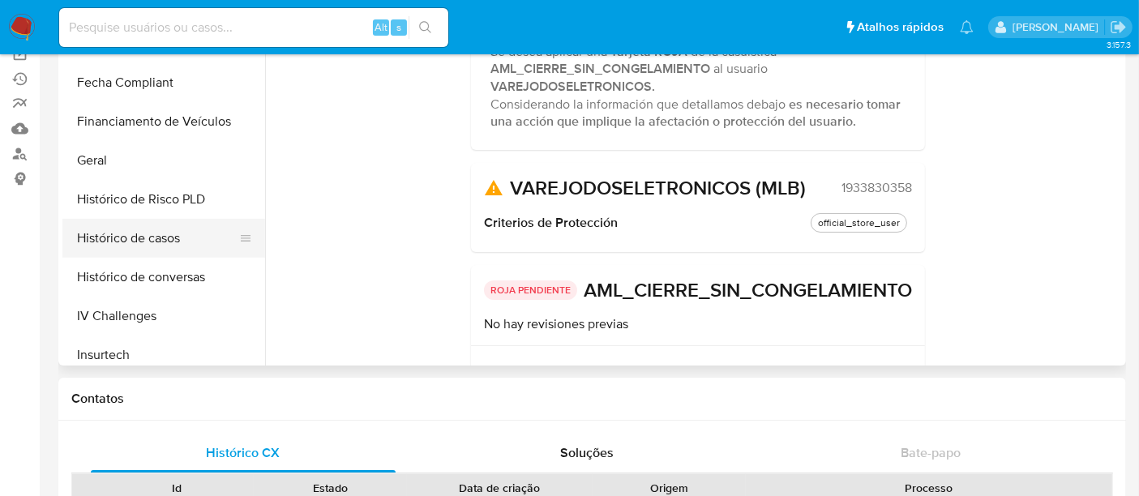
click at [139, 237] on button "Histórico de casos" at bounding box center [157, 238] width 190 height 39
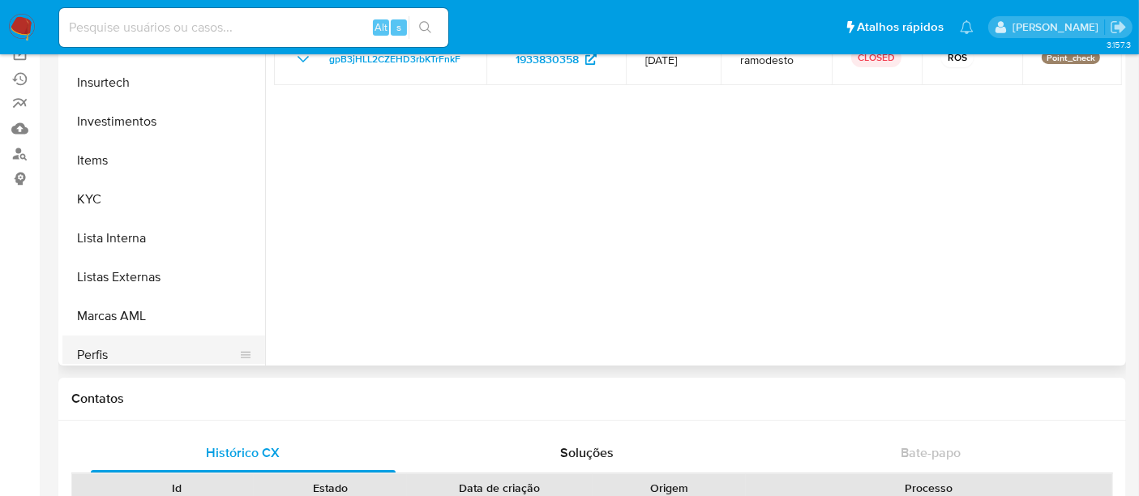
scroll to position [762, 0]
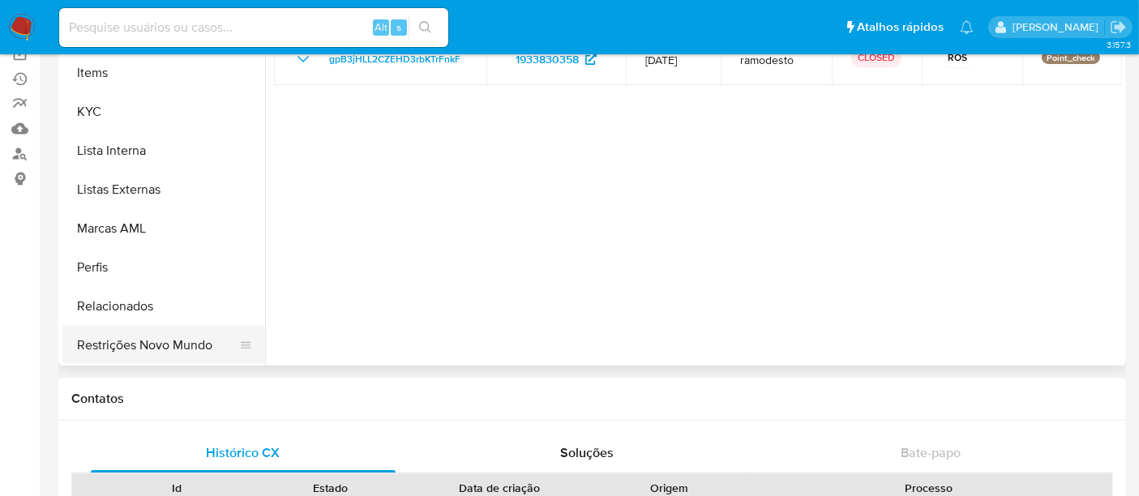
click at [175, 336] on button "Restrições Novo Mundo" at bounding box center [157, 345] width 190 height 39
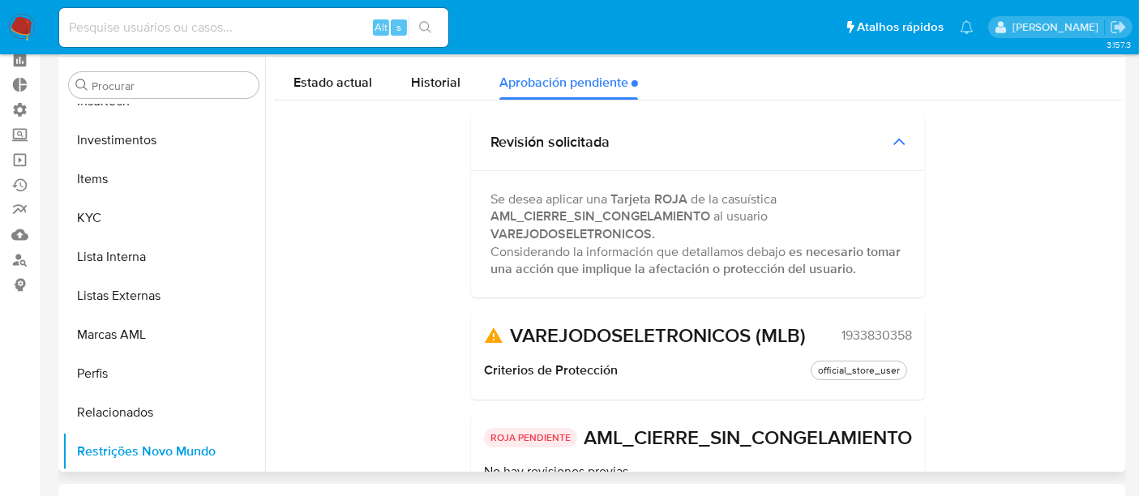
scroll to position [0, 0]
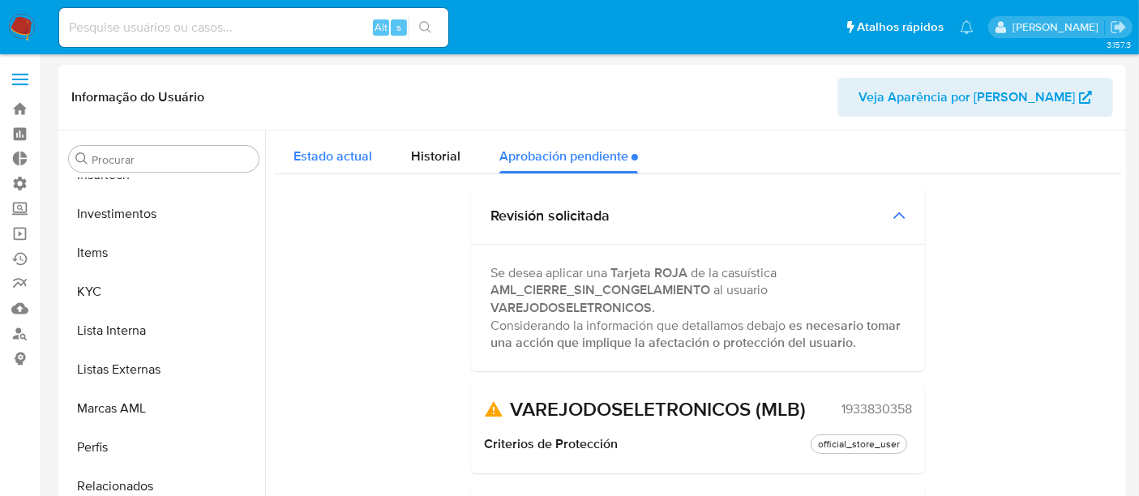
click at [323, 163] on span "Estado actual" at bounding box center [332, 156] width 79 height 19
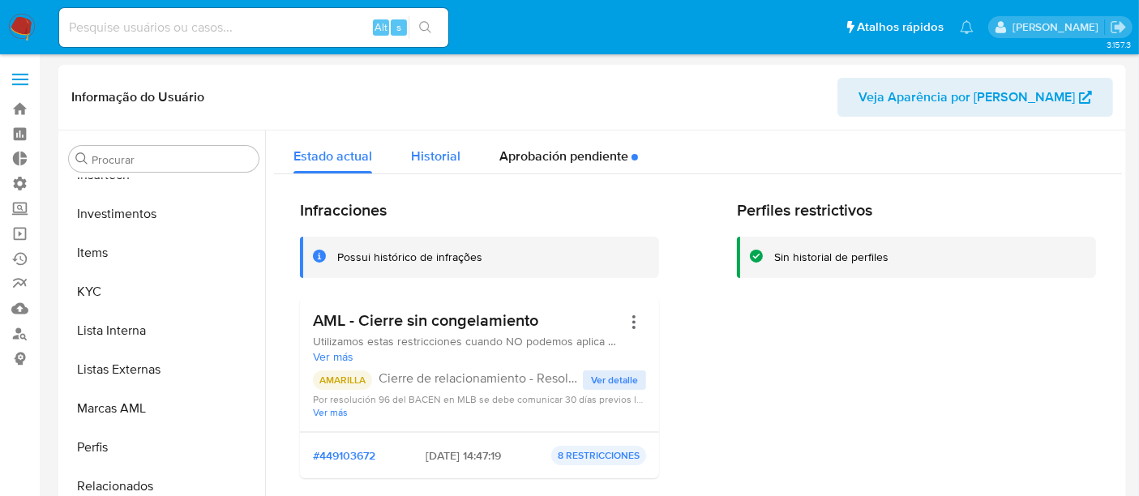
click at [429, 156] on span "Historial" at bounding box center [435, 156] width 49 height 19
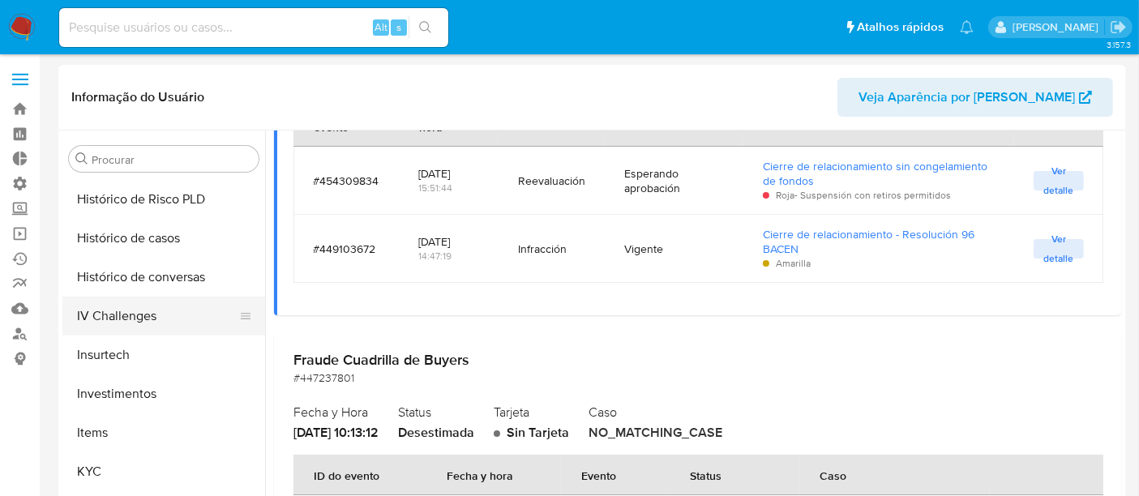
scroll to position [492, 0]
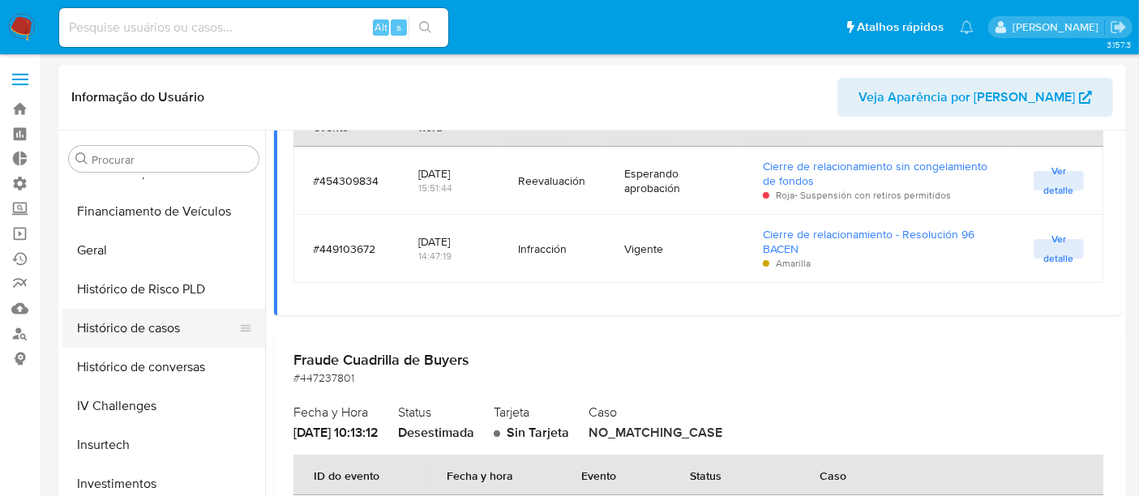
click at [145, 323] on button "Histórico de casos" at bounding box center [157, 328] width 190 height 39
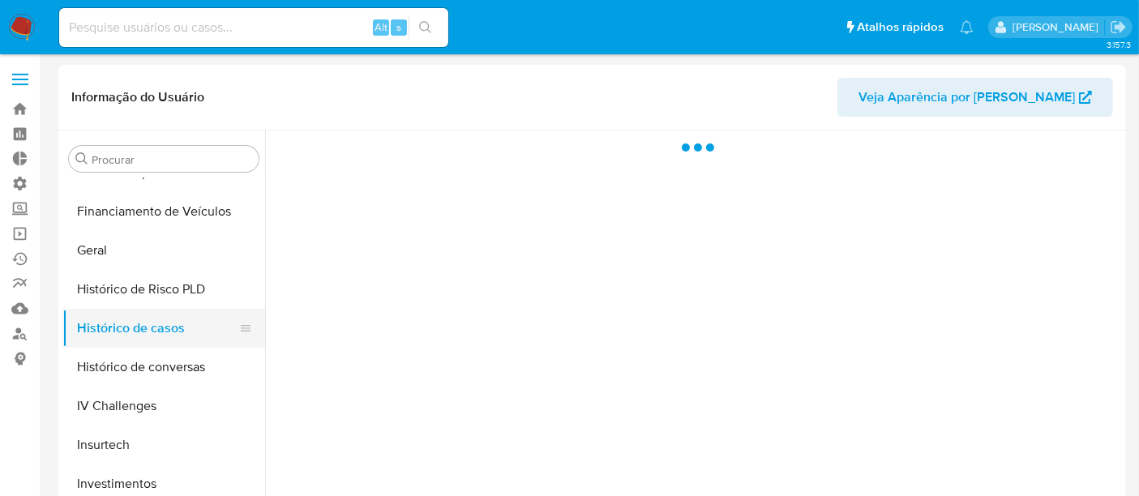
scroll to position [0, 0]
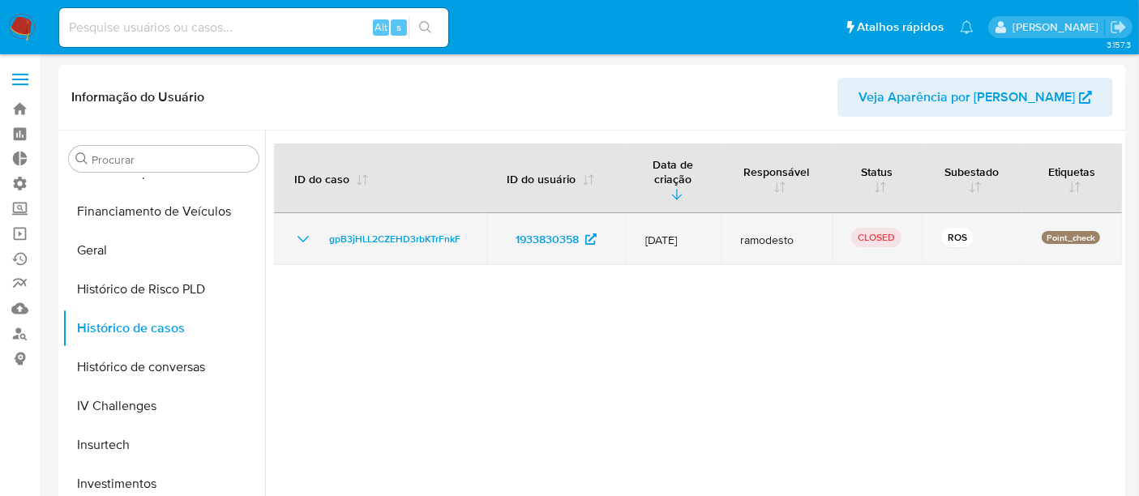
click at [298, 236] on icon "Mostrar/Ocultar" at bounding box center [302, 239] width 11 height 6
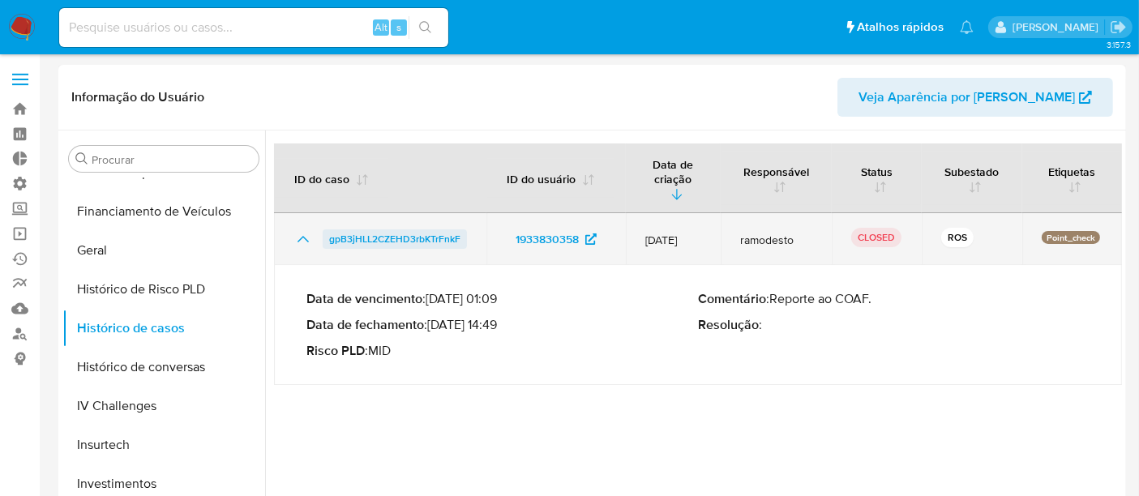
click at [373, 229] on span "gpB3jHLL2CZEHD3rbKTrFnkF" at bounding box center [394, 238] width 131 height 19
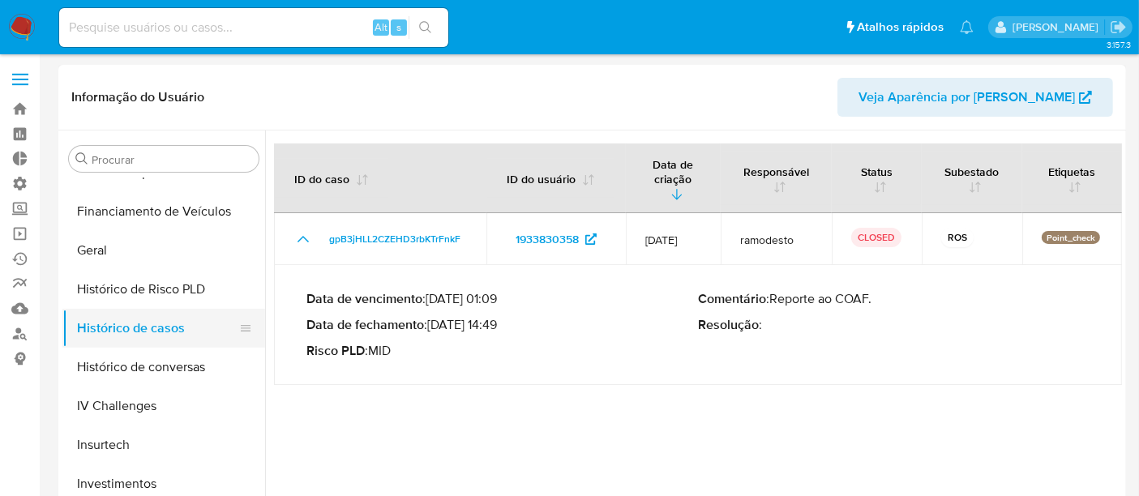
scroll to position [402, 0]
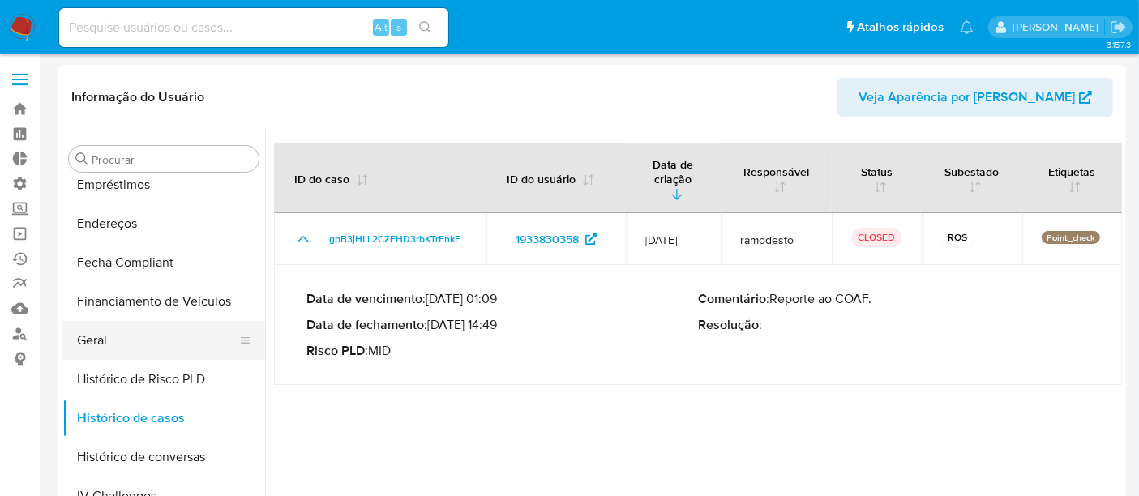
click at [101, 343] on button "Geral" at bounding box center [157, 340] width 190 height 39
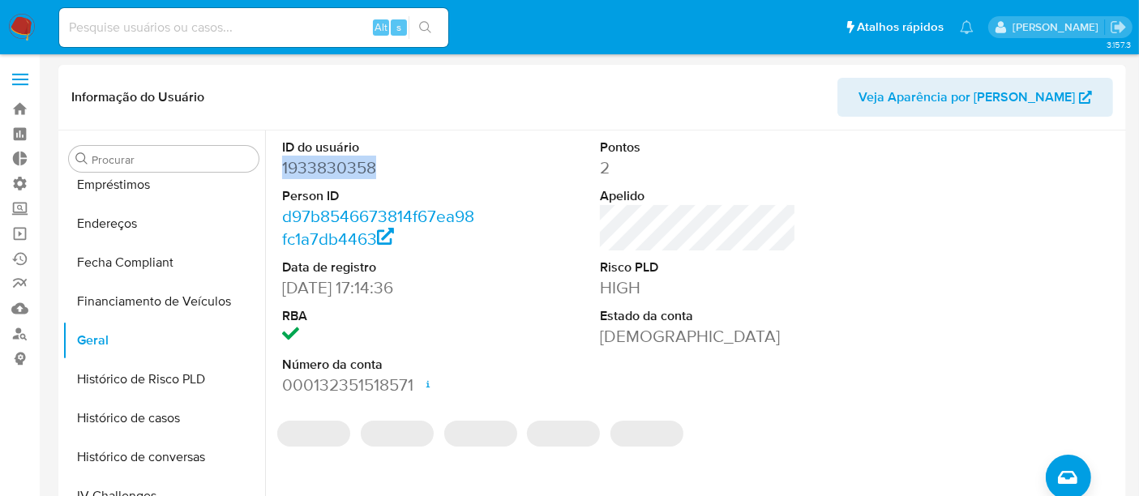
drag, startPoint x: 283, startPoint y: 170, endPoint x: 377, endPoint y: 168, distance: 94.0
click at [377, 168] on dd "1933830358" at bounding box center [380, 167] width 196 height 23
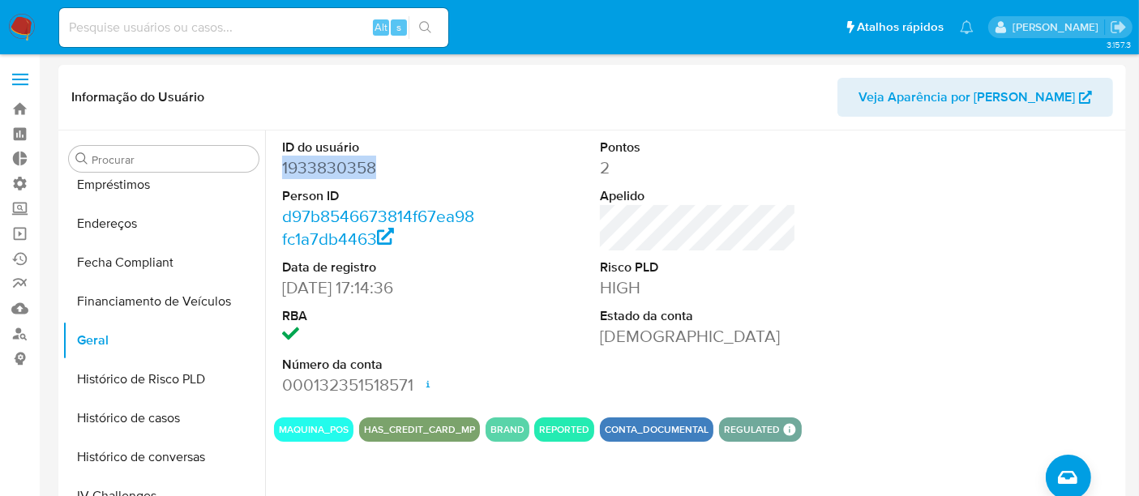
copy dd "1933830358"
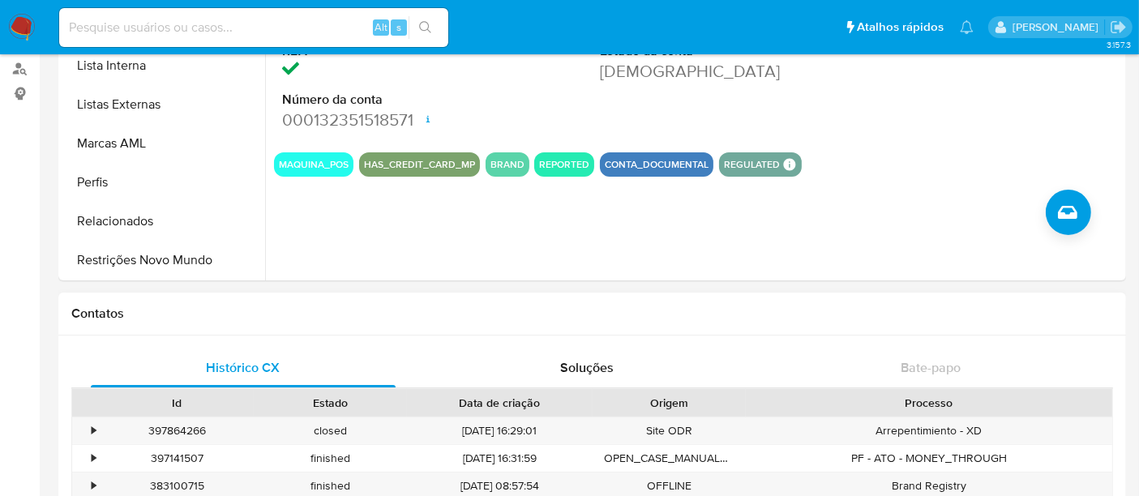
scroll to position [270, 0]
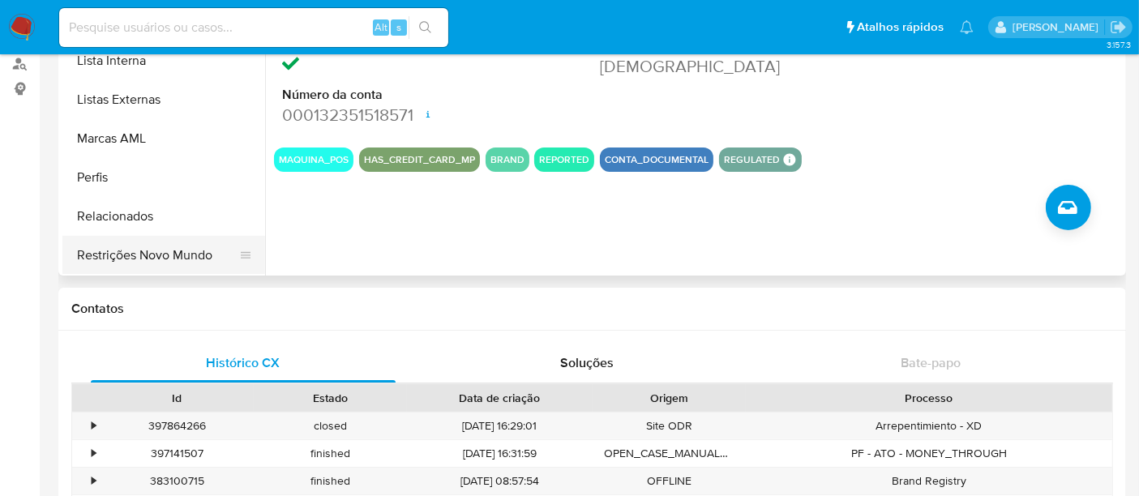
click at [176, 251] on button "Restrições Novo Mundo" at bounding box center [157, 255] width 190 height 39
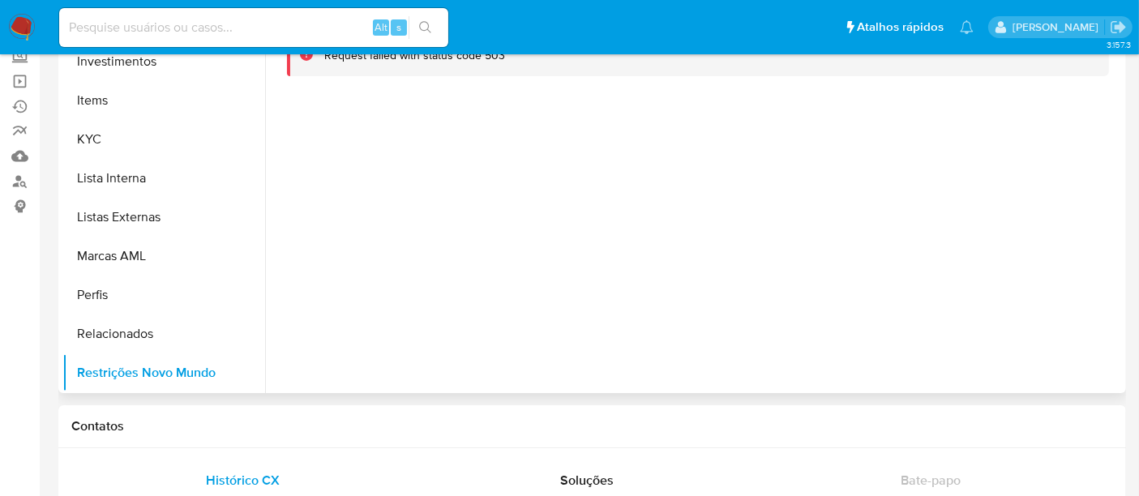
scroll to position [0, 0]
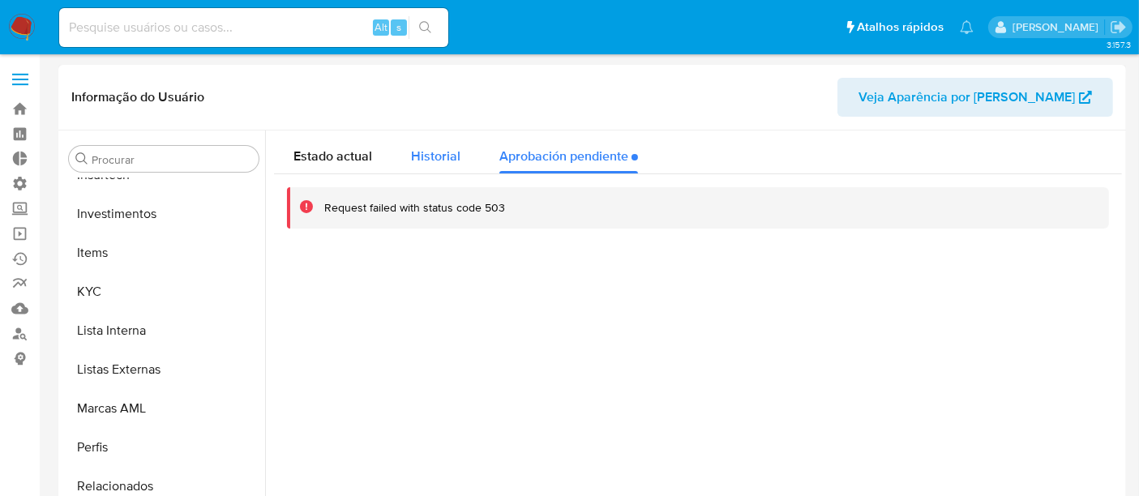
click at [444, 147] on span "Historial" at bounding box center [435, 156] width 49 height 19
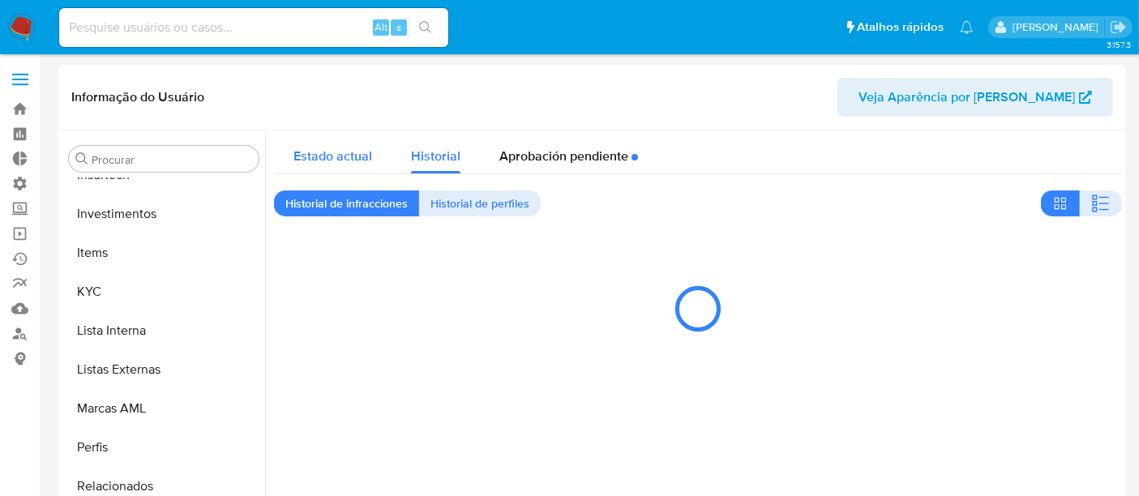
click at [313, 147] on span "Estado actual" at bounding box center [332, 156] width 79 height 19
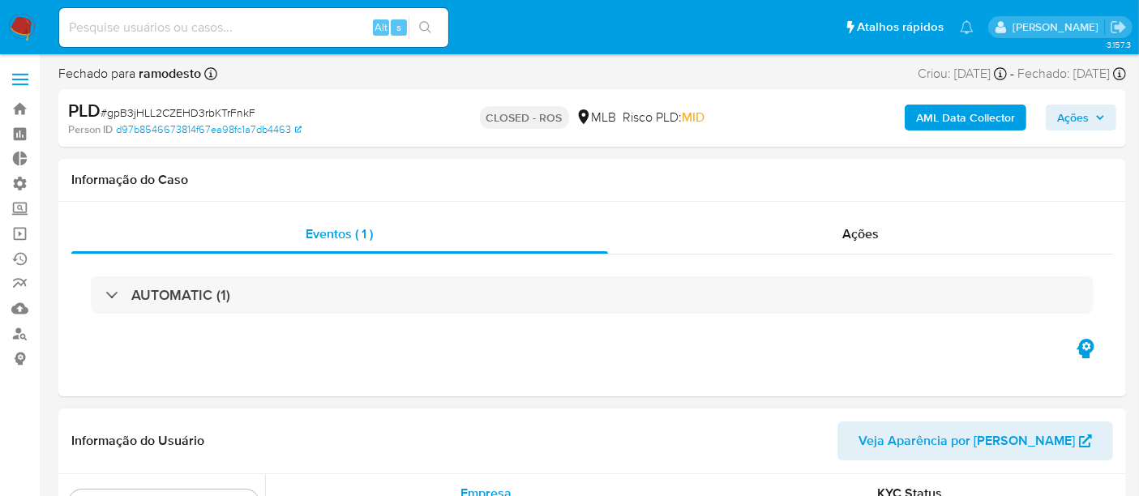
scroll to position [180, 0]
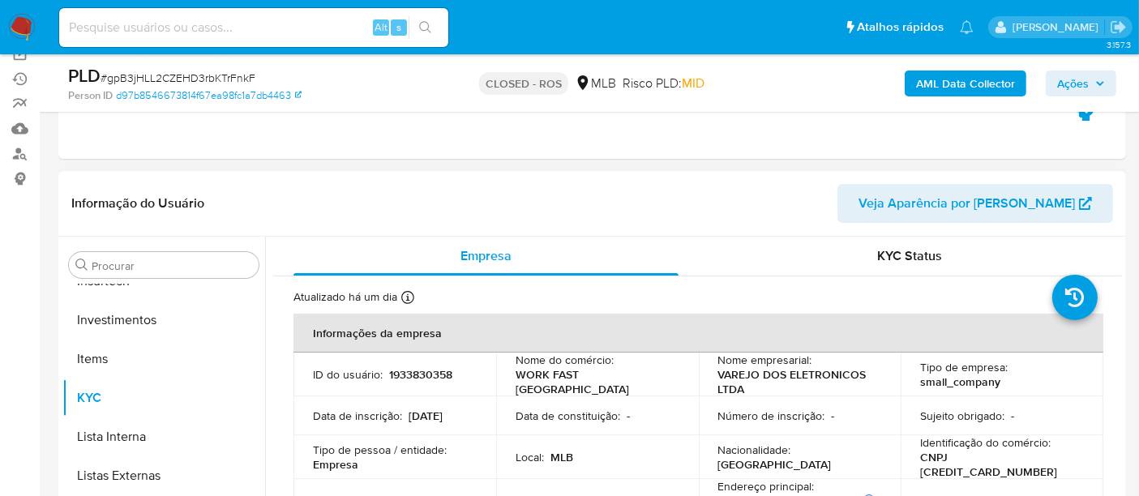
select select "10"
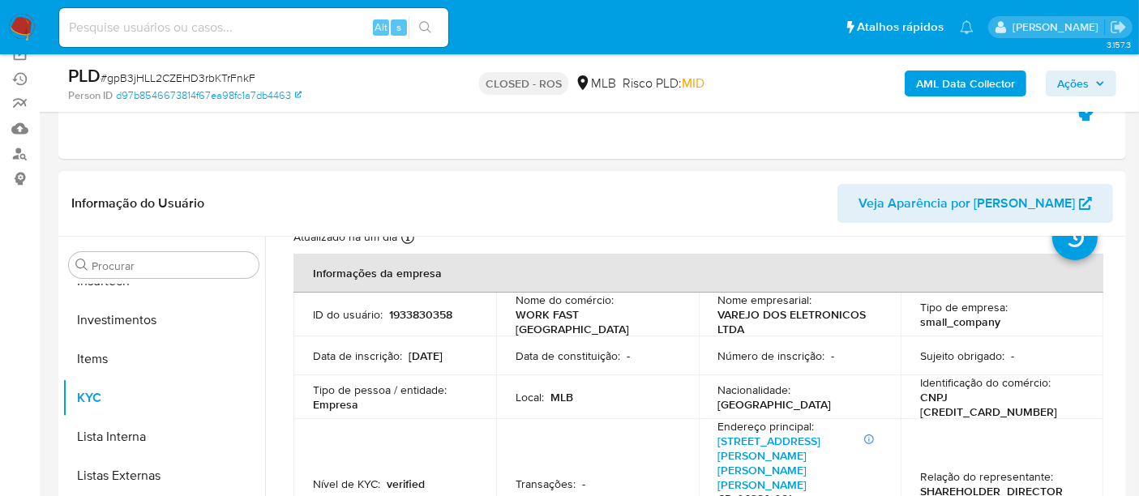
scroll to position [0, 0]
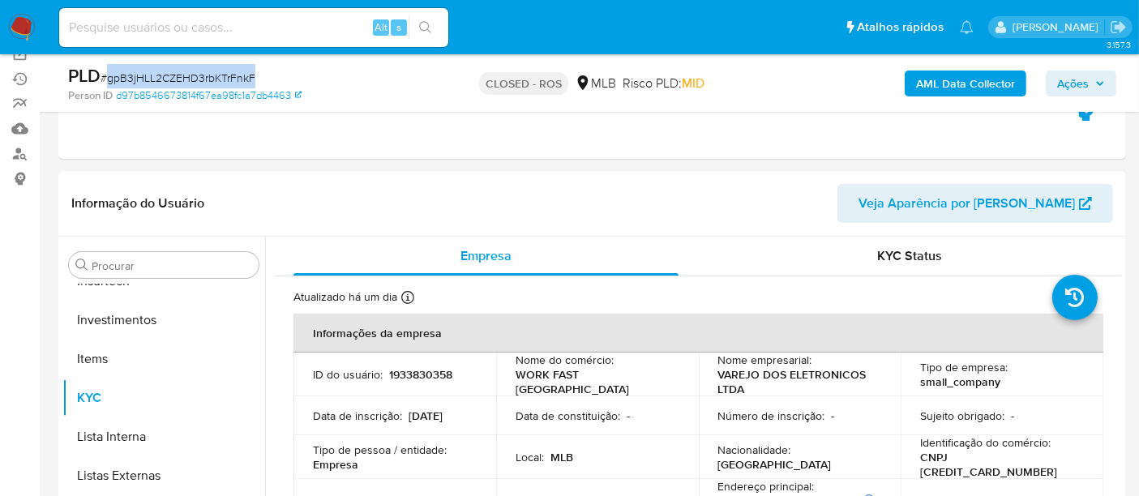
drag, startPoint x: 105, startPoint y: 77, endPoint x: 252, endPoint y: 84, distance: 146.9
click at [252, 84] on span "# gpB3jHLL2CZEHD3rbKTrFnkF" at bounding box center [177, 78] width 155 height 16
copy span "gpB3jHLL2CZEHD3rbKTrFnkF"
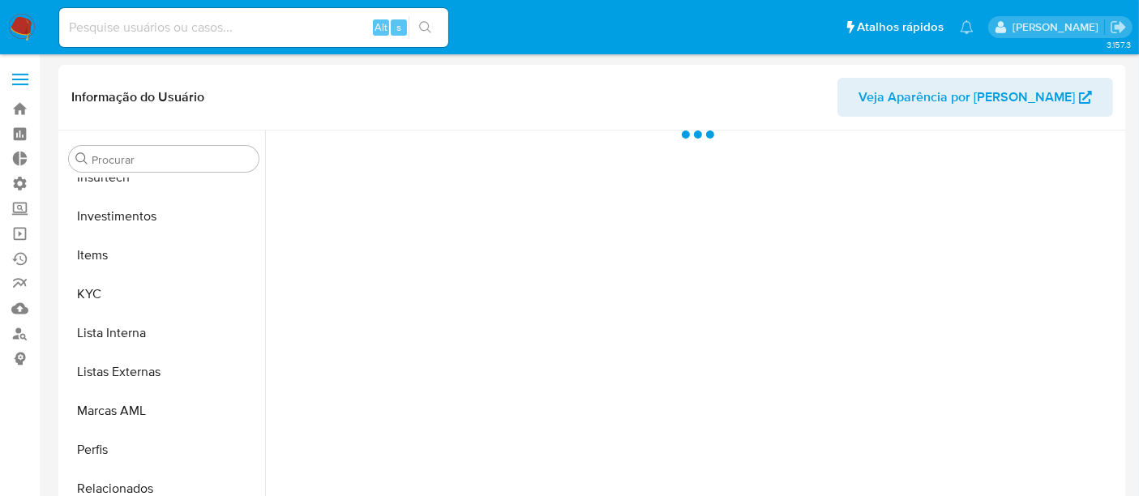
scroll to position [762, 0]
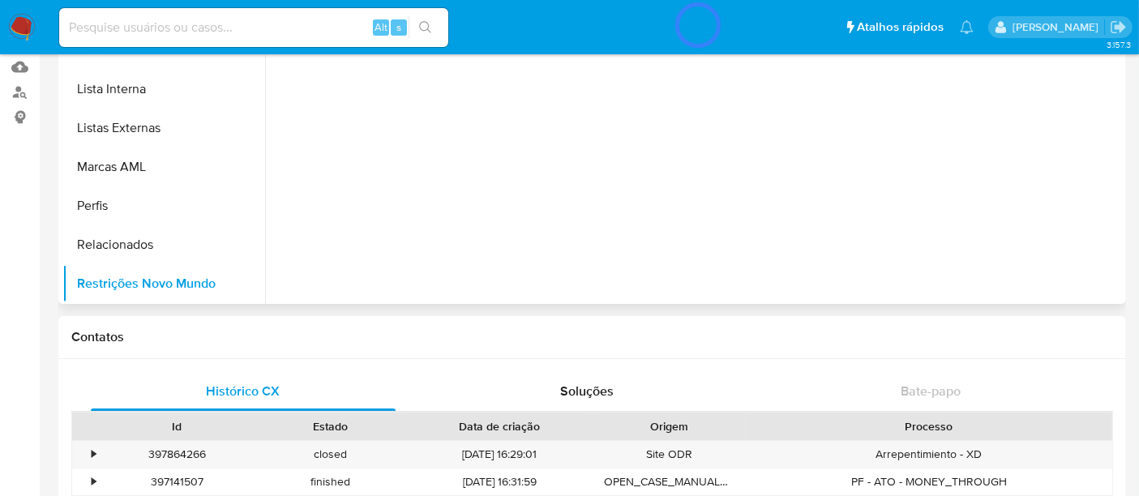
select select "10"
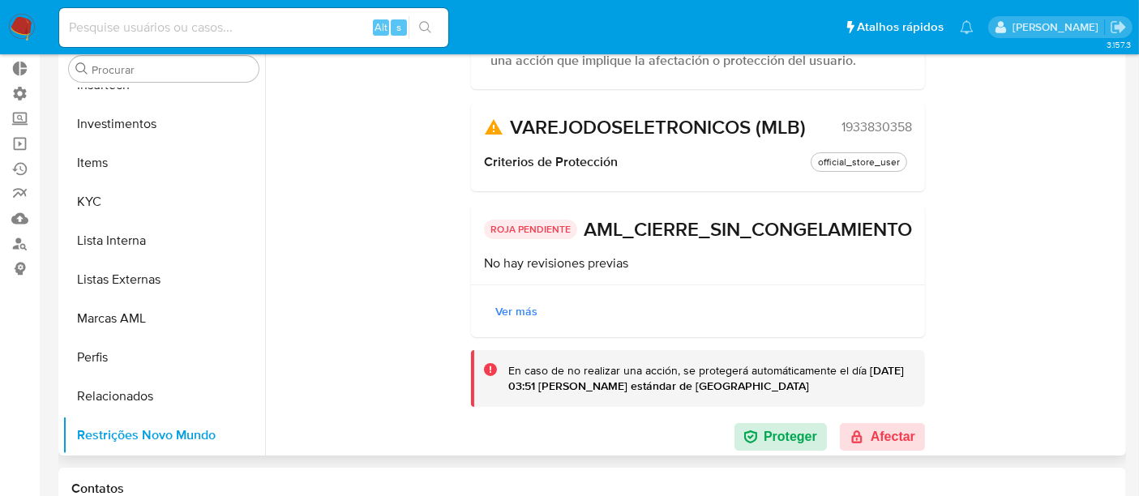
scroll to position [222, 0]
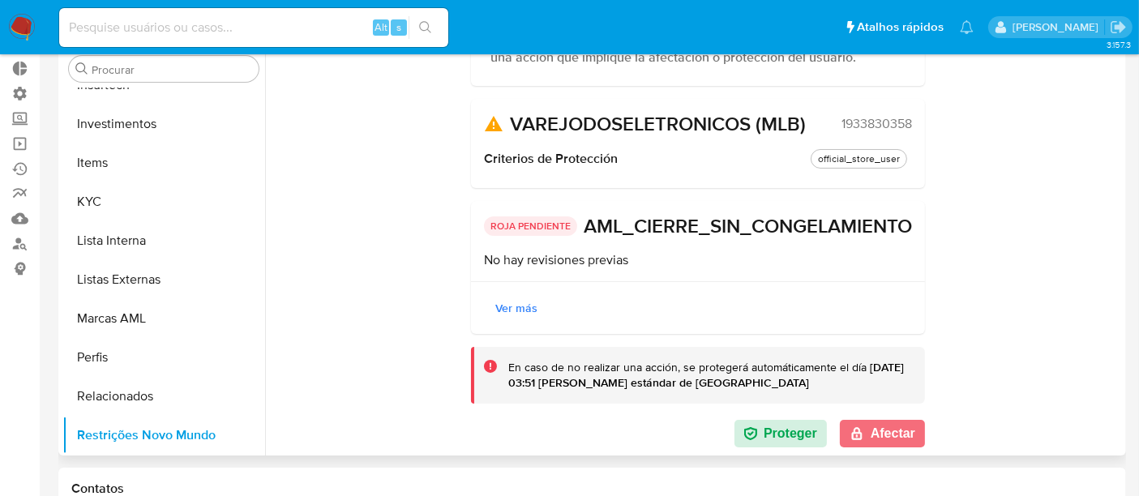
click at [893, 435] on button "Afectar" at bounding box center [882, 434] width 85 height 28
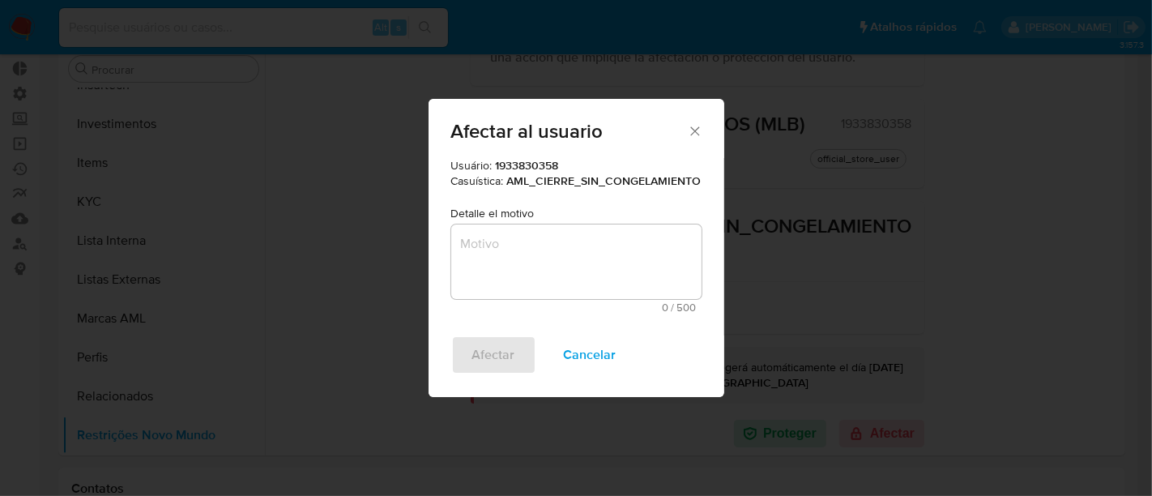
click at [528, 252] on textarea "Motivo" at bounding box center [576, 261] width 250 height 75
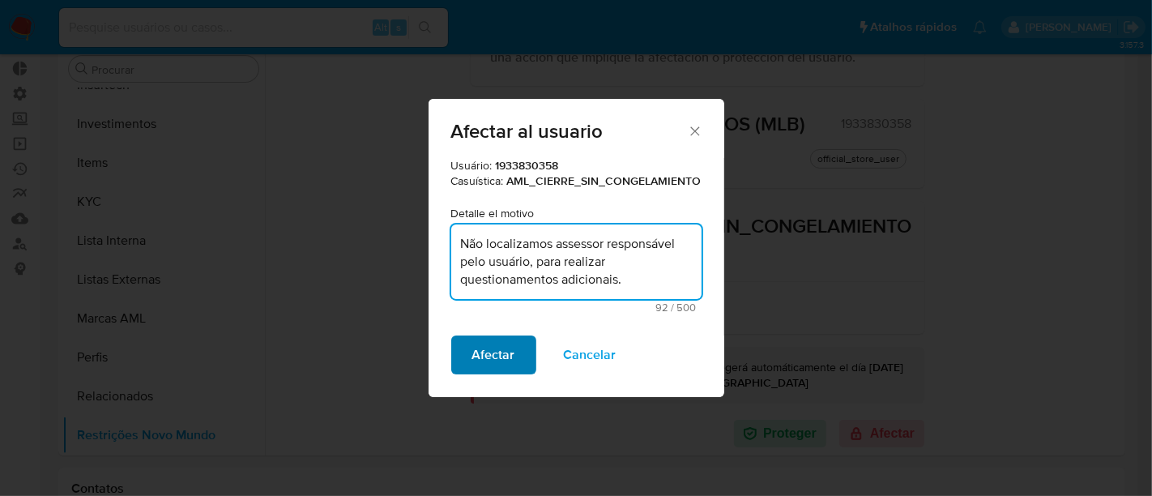
type textarea "Não localizamos assessor responsável pelo usuário, para realizar questionamento…"
click at [489, 353] on span "Afectar" at bounding box center [493, 355] width 43 height 36
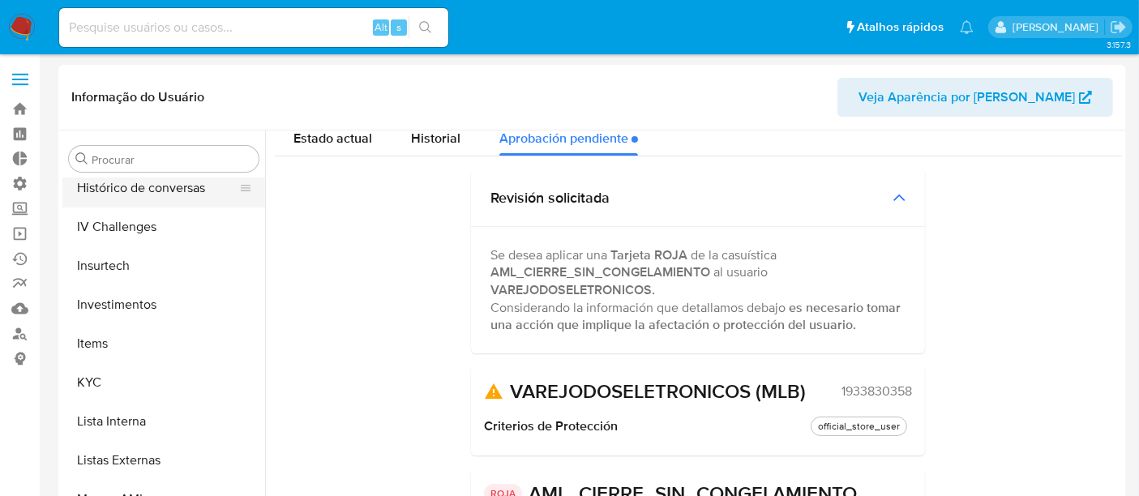
scroll to position [582, 0]
